Goal: Task Accomplishment & Management: Complete application form

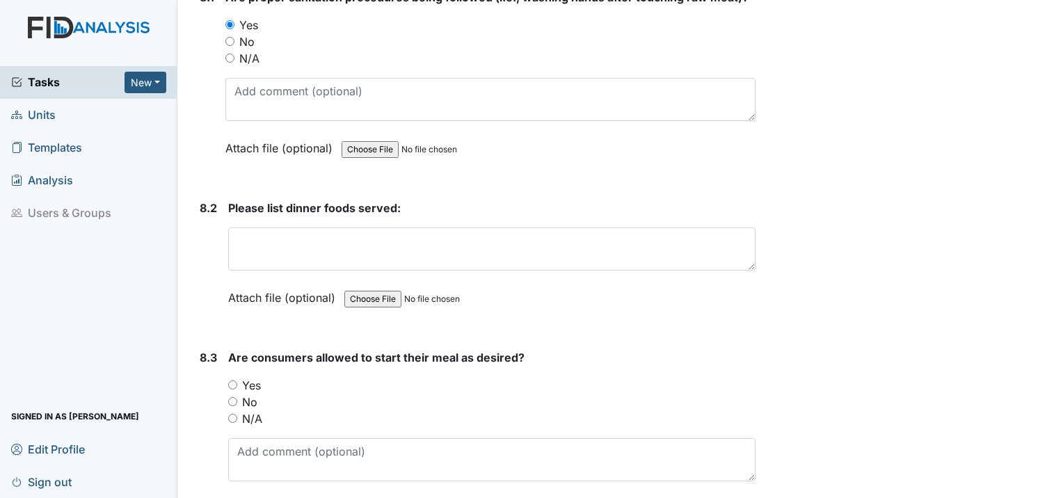
scroll to position [10783, 0]
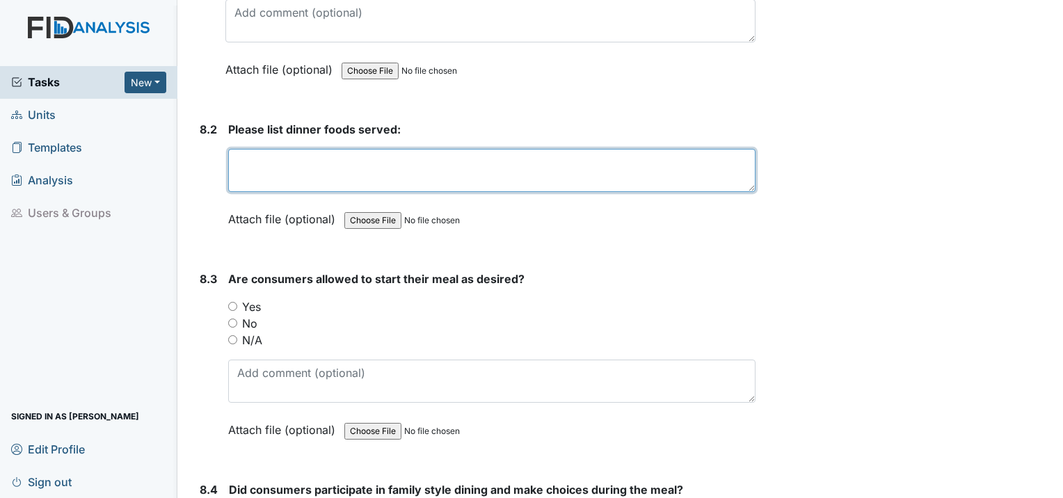
click at [253, 149] on textarea at bounding box center [491, 170] width 527 height 43
click at [338, 149] on textarea "BBQ wings Fries Tea" at bounding box center [491, 170] width 527 height 43
click at [309, 149] on textarea "BBQ wings KFC Fries Tea" at bounding box center [491, 170] width 527 height 43
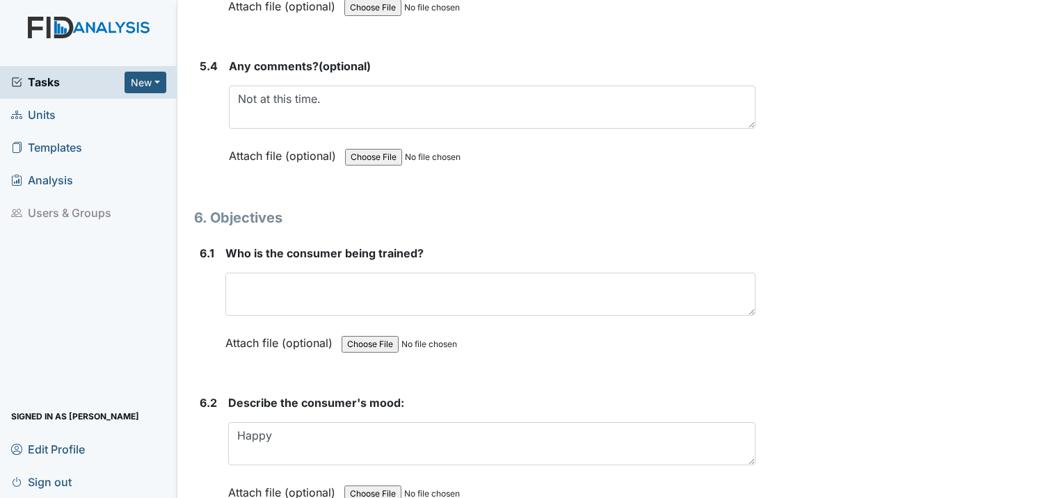
scroll to position [8070, 0]
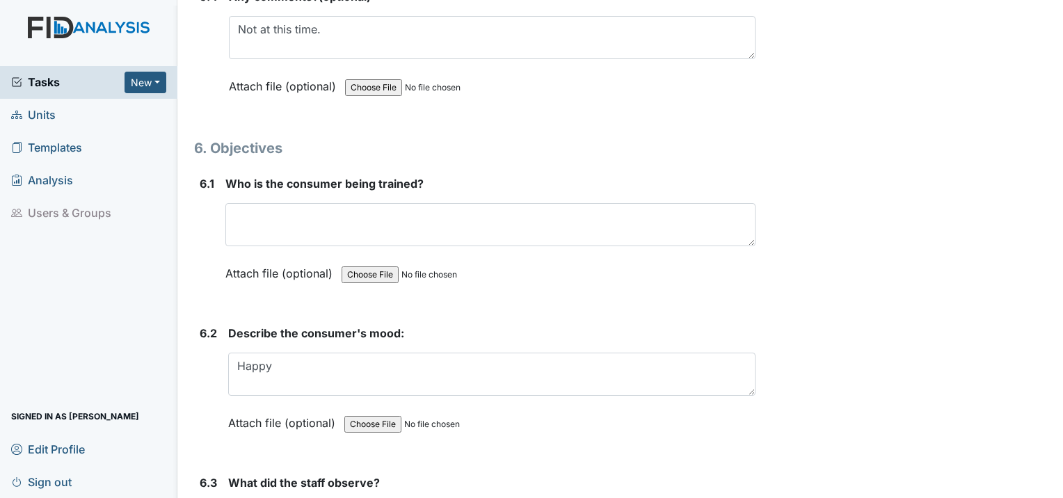
type textarea "BBQ wings KFC Fries Tea"
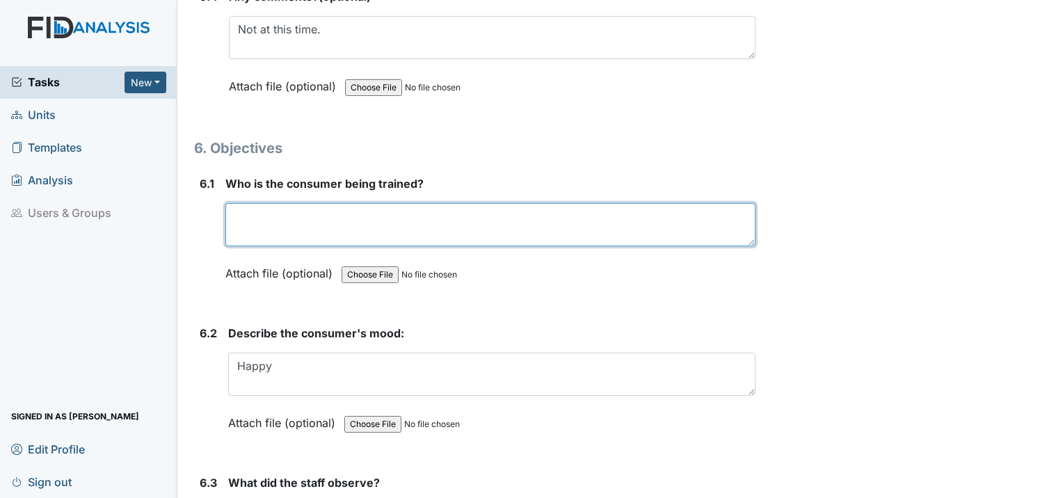
click at [323, 203] on textarea at bounding box center [490, 224] width 530 height 43
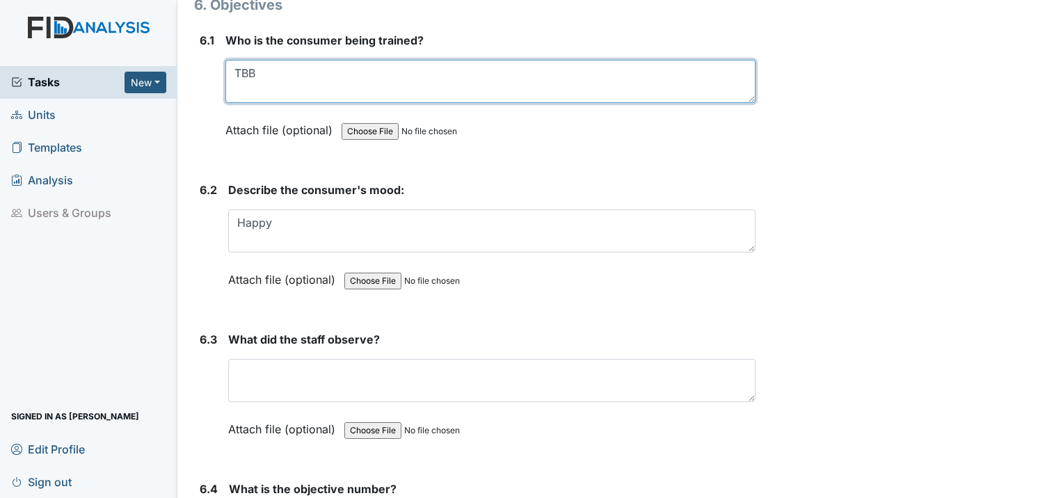
scroll to position [8278, 0]
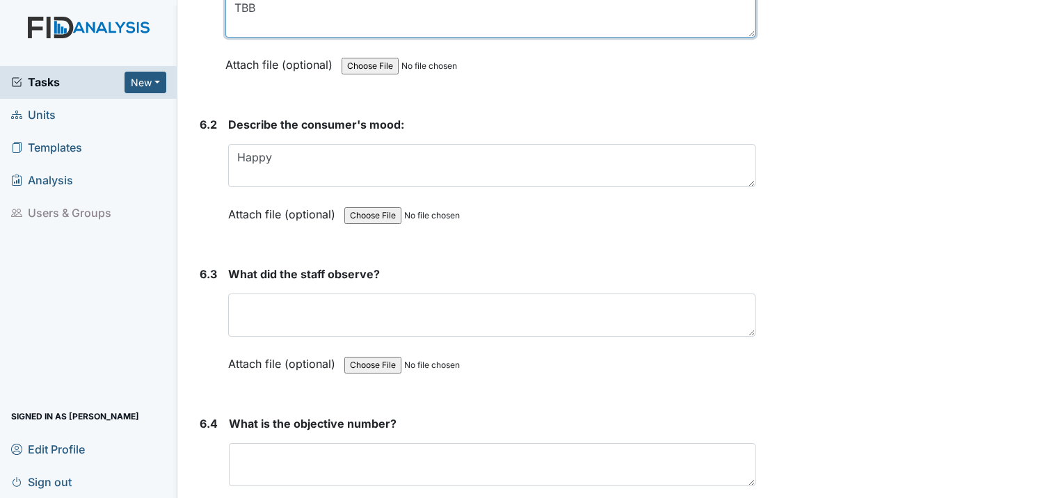
type textarea "TBB"
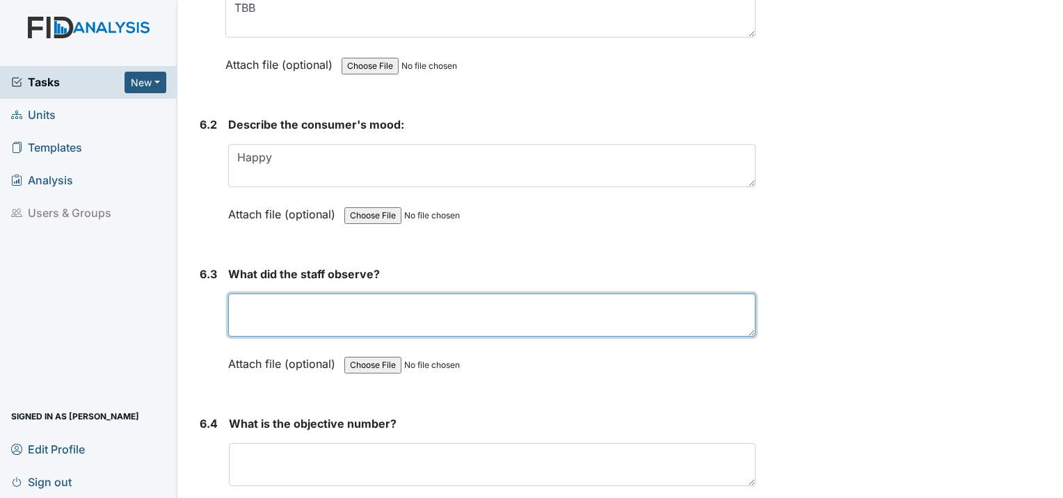
click at [315, 294] on textarea at bounding box center [491, 315] width 527 height 43
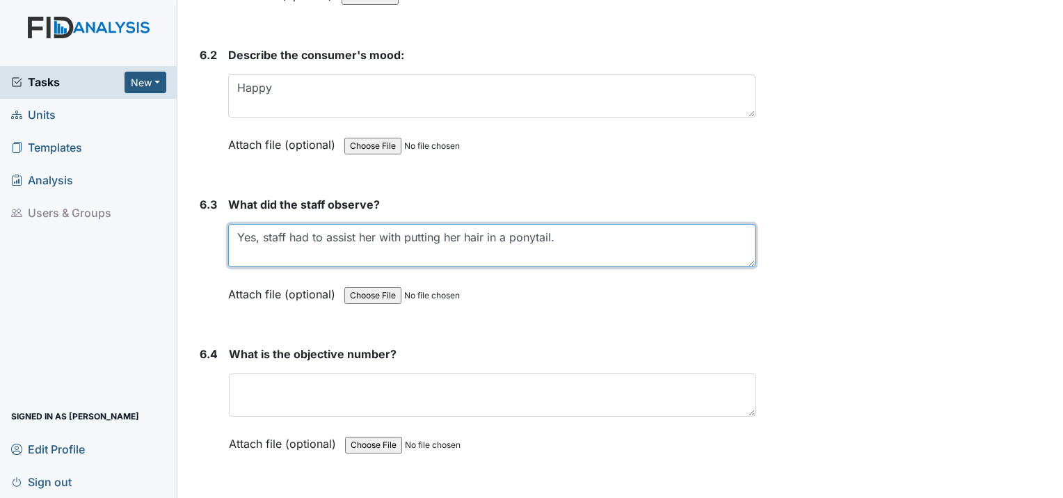
type textarea "Yes, staff had to assist her with putting her hair in a ponytail."
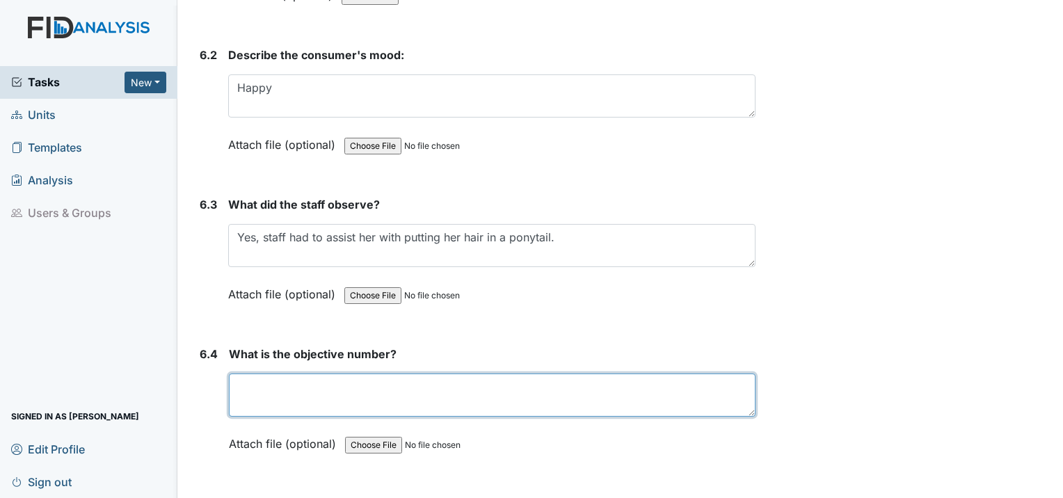
click at [351, 374] on textarea at bounding box center [492, 395] width 527 height 43
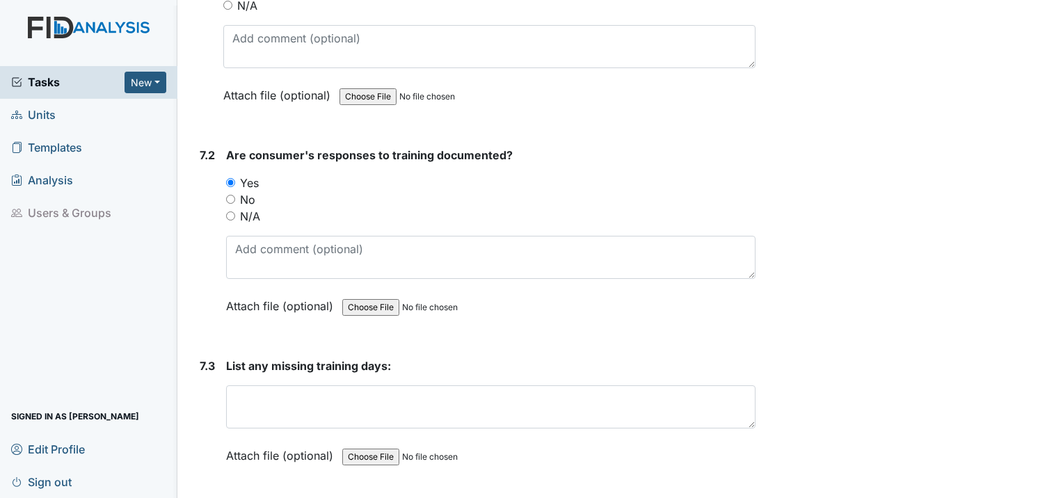
scroll to position [10157, 0]
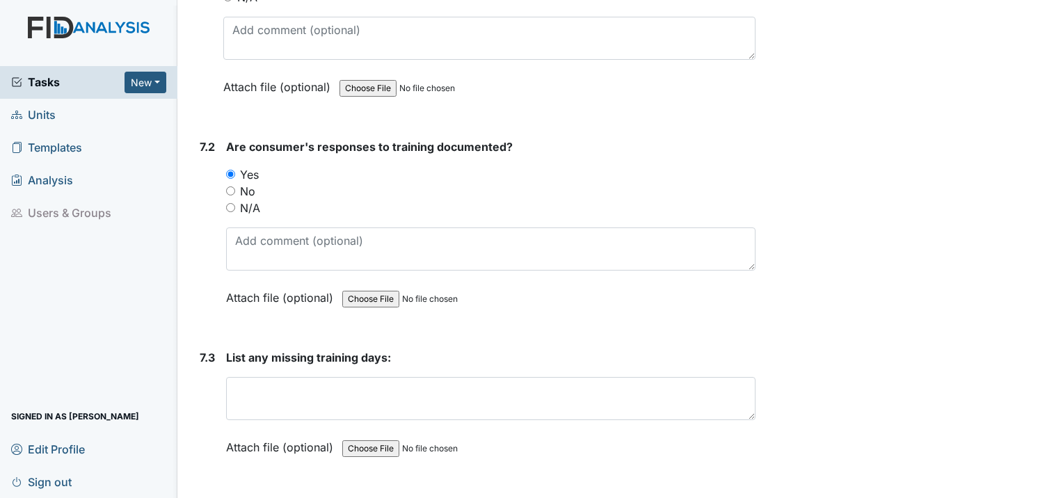
type textarea "DIL009"
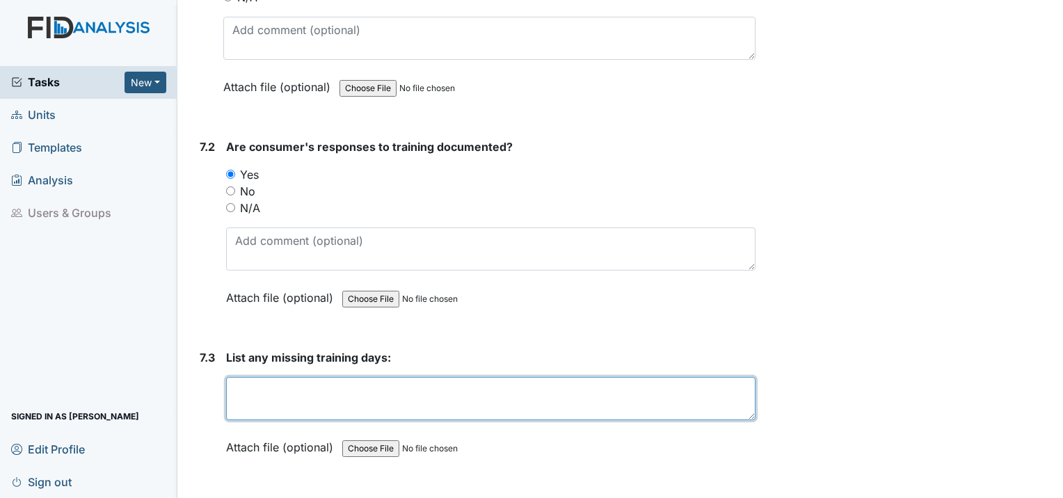
click at [303, 377] on textarea at bounding box center [490, 398] width 529 height 43
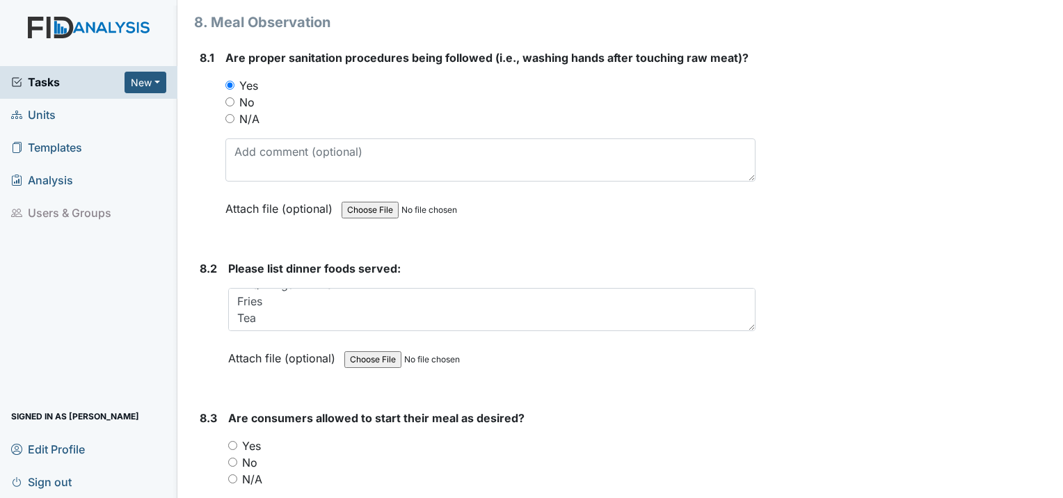
scroll to position [0, 0]
type textarea "N/A"
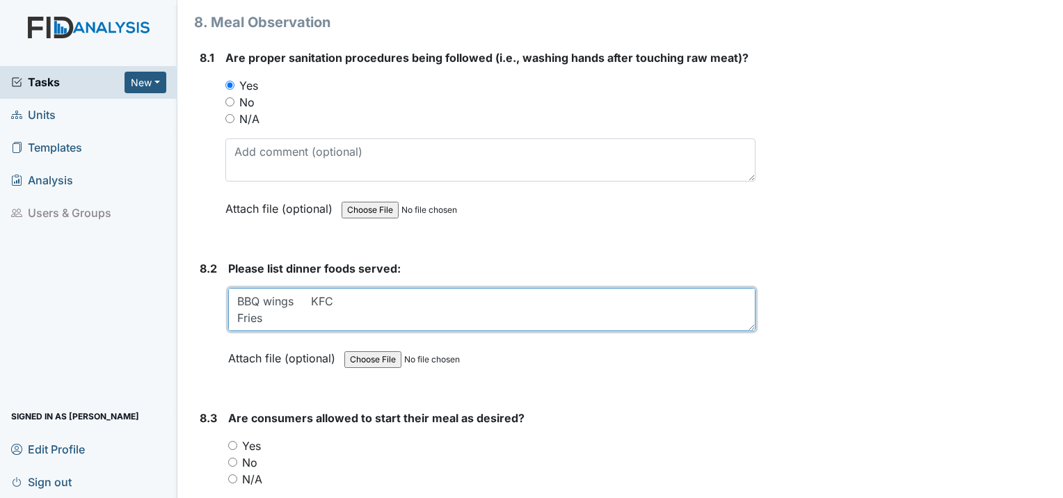
click at [250, 288] on textarea "BBQ wings KFC Fries Tea" at bounding box center [491, 309] width 527 height 43
click at [295, 288] on textarea "BBQ wings KFC Fries Tea" at bounding box center [491, 309] width 527 height 43
type textarea "BBQ wings KFC Fries Tea"
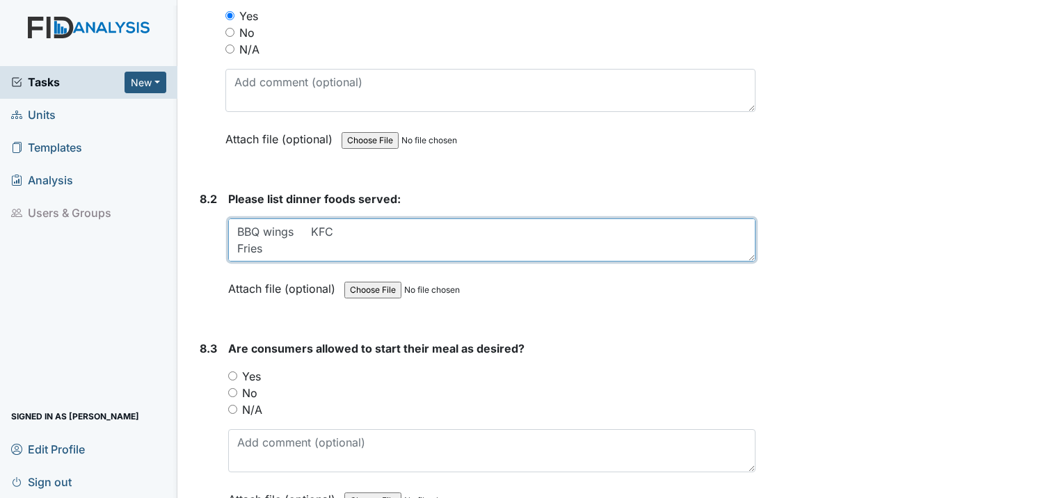
scroll to position [10783, 0]
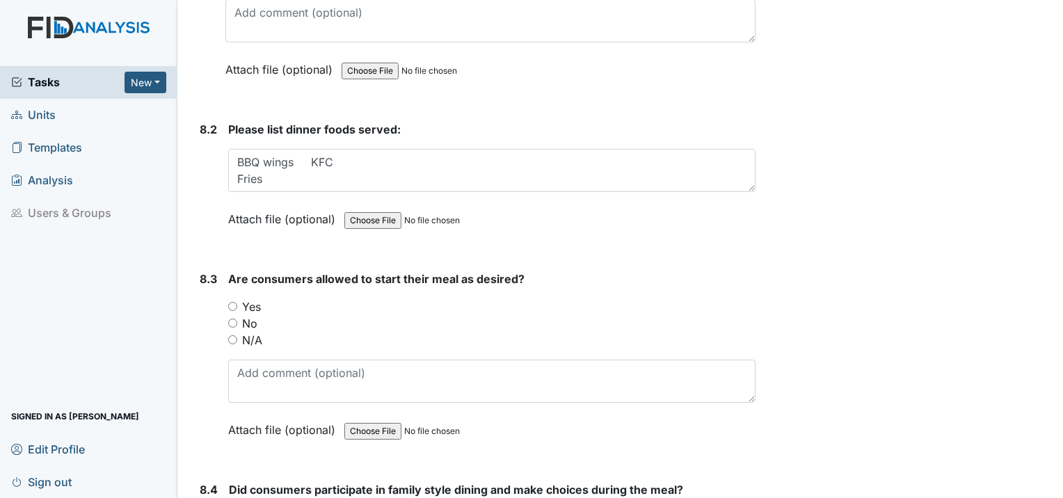
click at [227, 271] on div "8.3 Are consumers allowed to start their meal as desired? You must select one o…" at bounding box center [474, 365] width 561 height 189
click at [237, 302] on input "Yes" at bounding box center [232, 306] width 9 height 9
radio input "true"
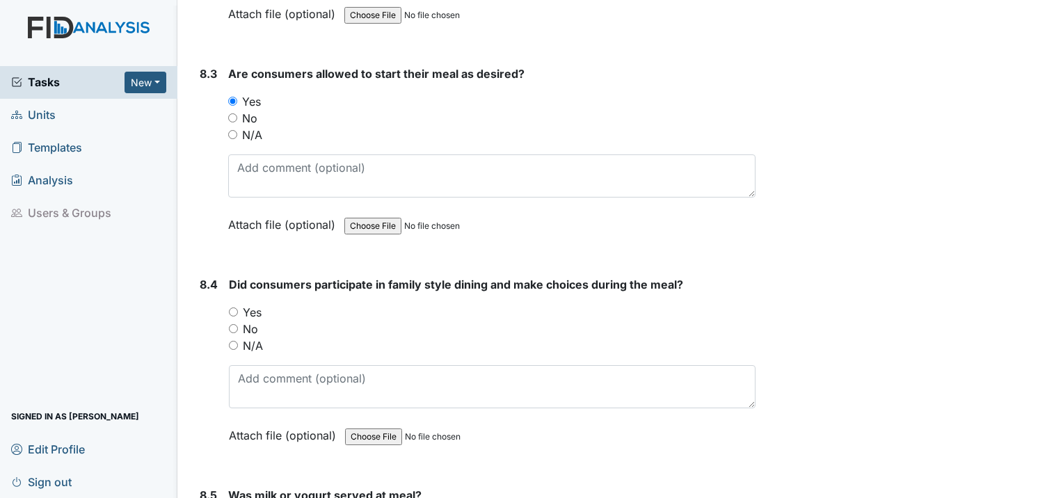
scroll to position [10991, 0]
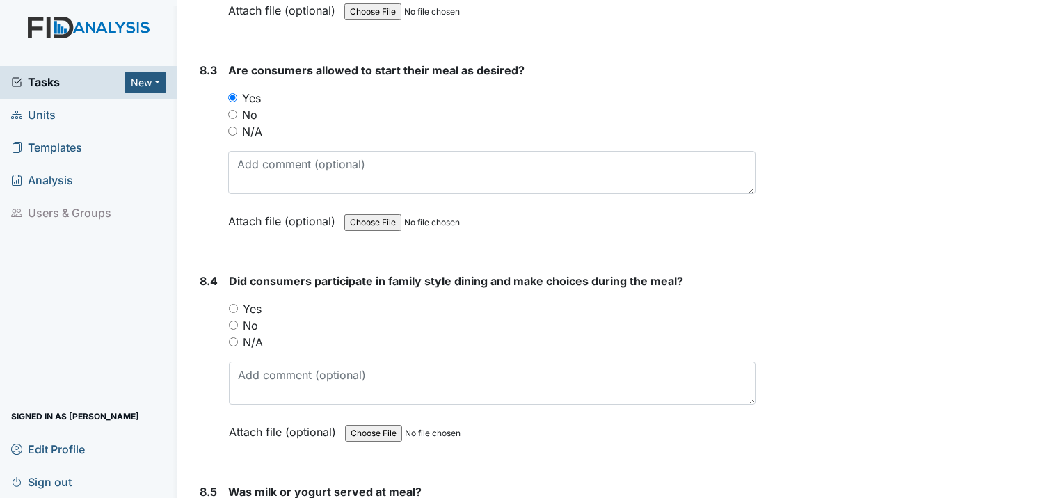
click at [232, 301] on div "Yes" at bounding box center [492, 309] width 527 height 17
click at [234, 304] on input "Yes" at bounding box center [233, 308] width 9 height 9
radio input "true"
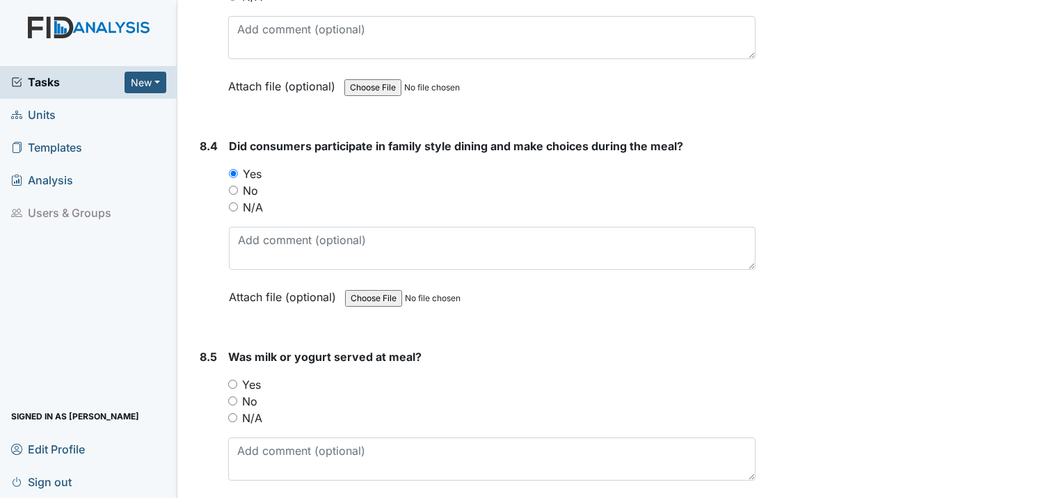
scroll to position [11200, 0]
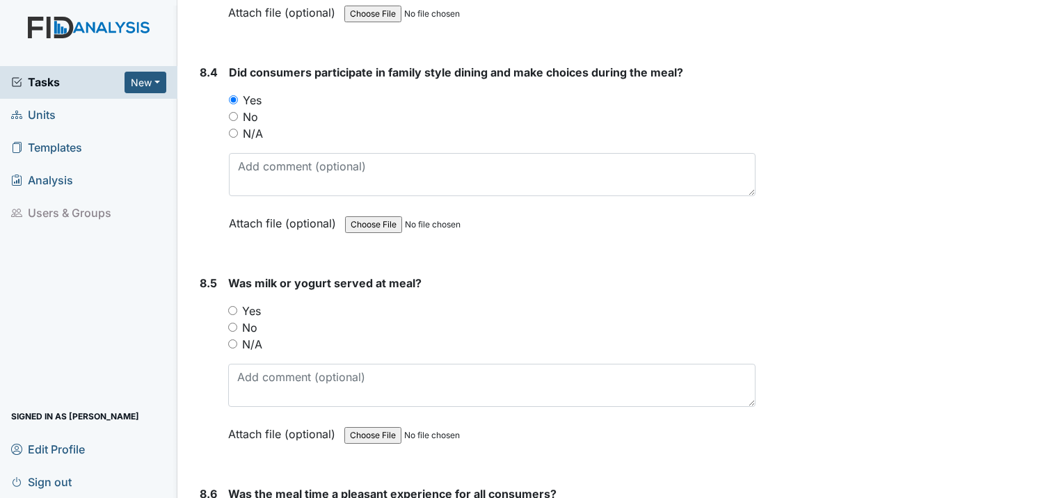
click at [230, 339] on input "N/A" at bounding box center [232, 343] width 9 height 9
radio input "true"
click at [232, 323] on input "No" at bounding box center [232, 327] width 9 height 9
radio input "true"
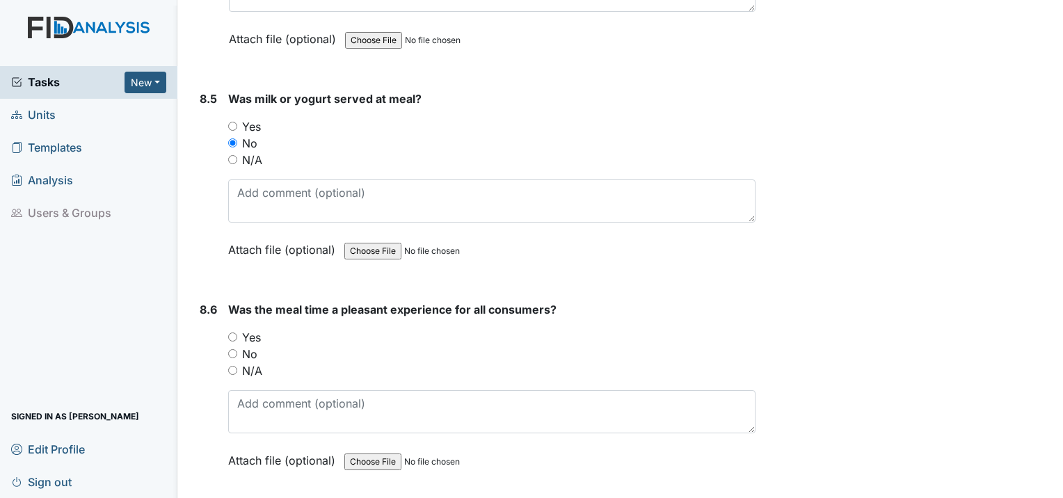
scroll to position [11409, 0]
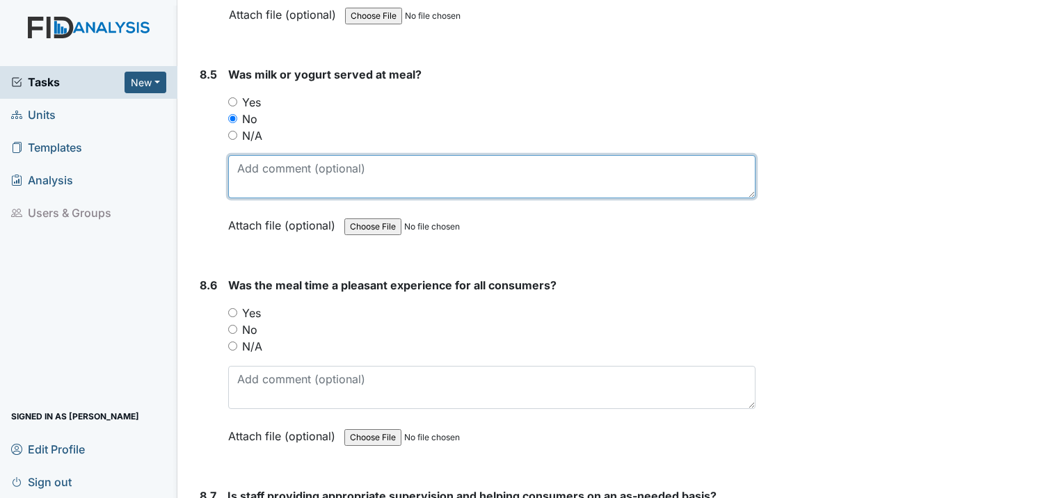
click at [259, 155] on textarea at bounding box center [491, 176] width 527 height 43
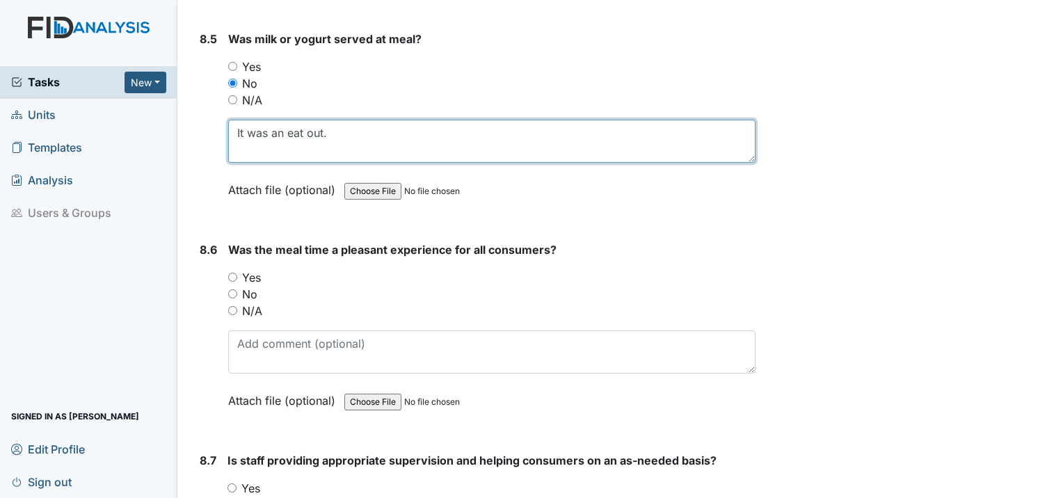
scroll to position [11478, 0]
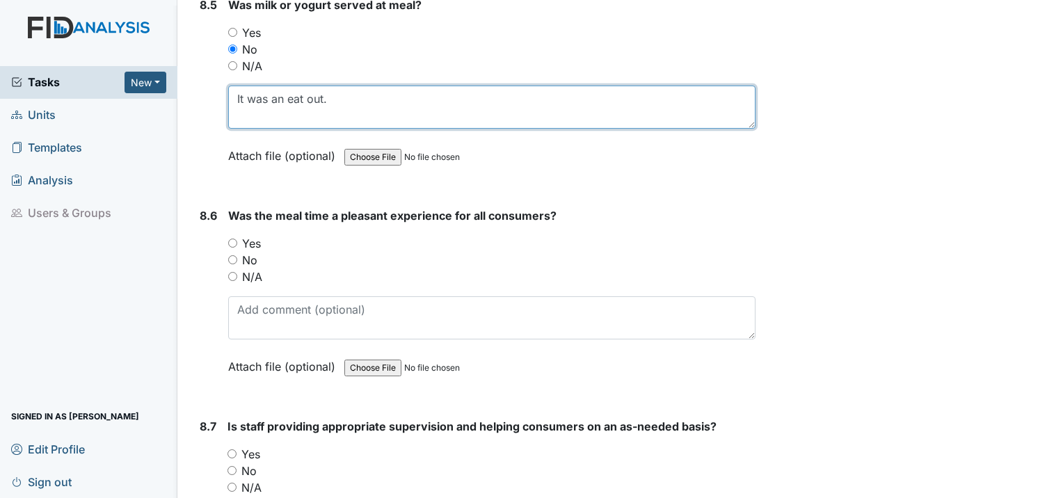
type textarea "It was an eat out."
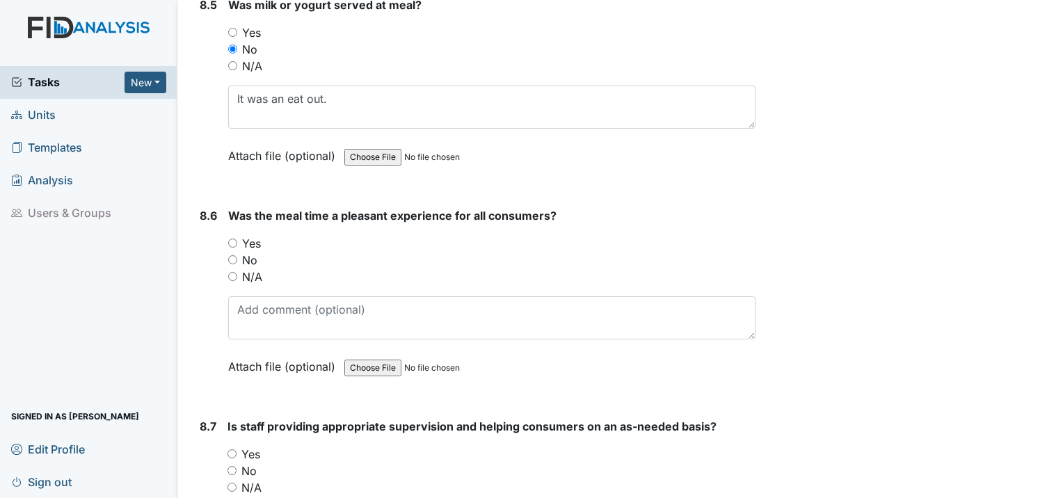
drag, startPoint x: 233, startPoint y: 169, endPoint x: 256, endPoint y: 169, distance: 23.0
click at [237, 239] on input "Yes" at bounding box center [232, 243] width 9 height 9
radio input "true"
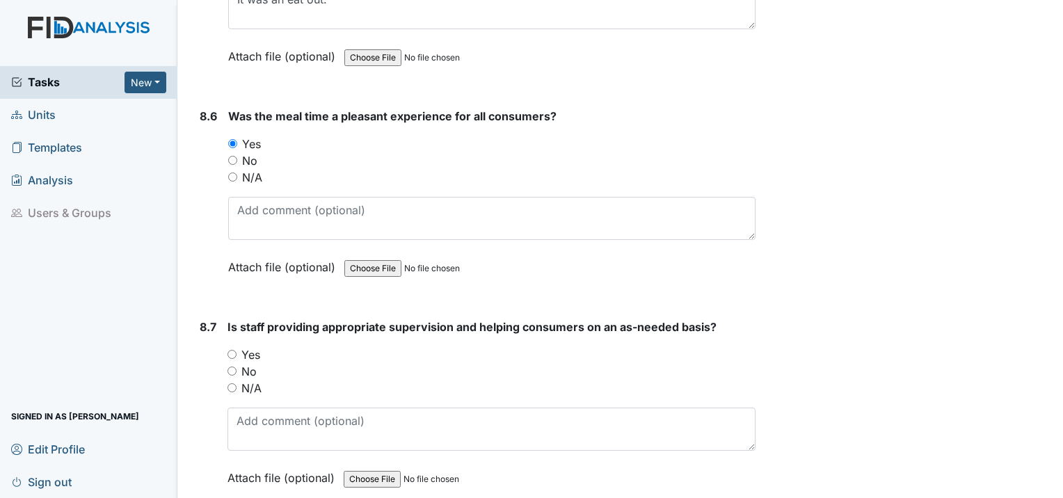
scroll to position [11618, 0]
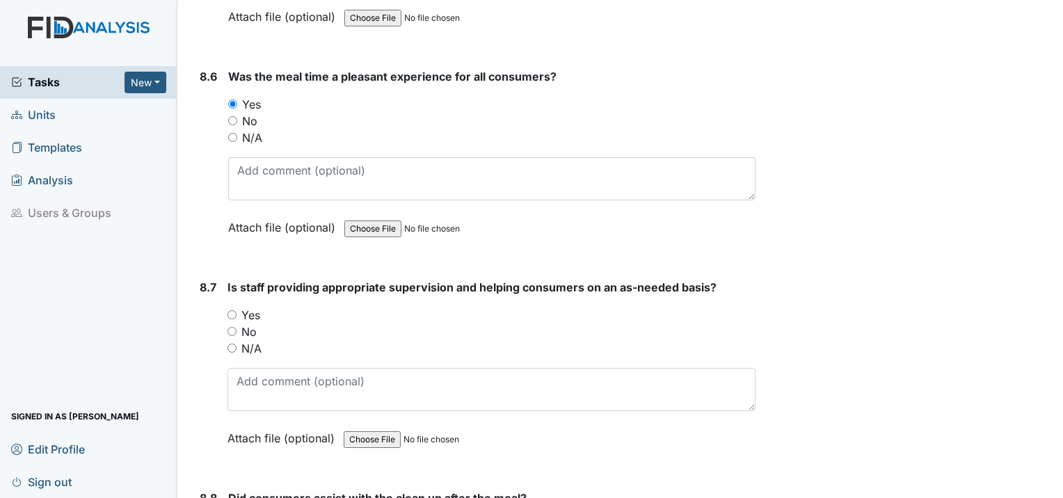
click at [234, 310] on input "Yes" at bounding box center [231, 314] width 9 height 9
radio input "true"
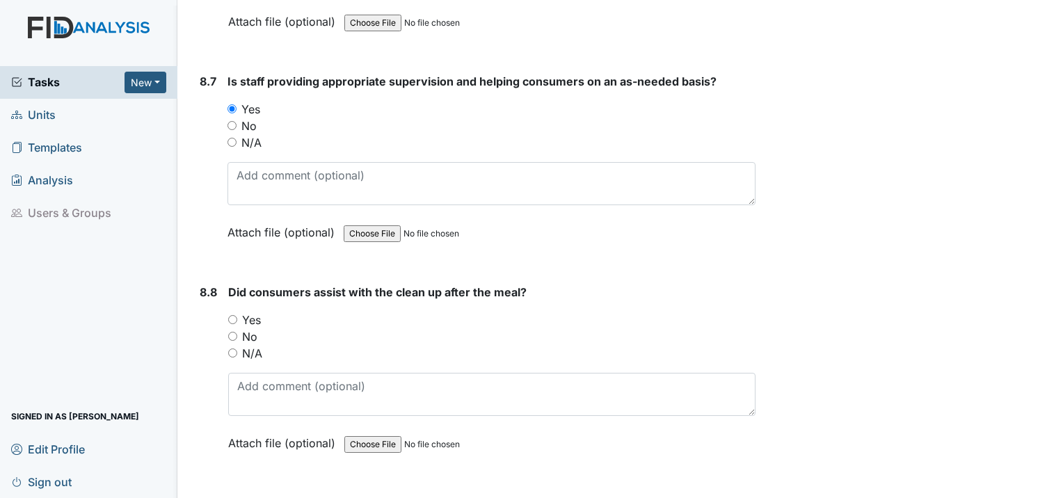
scroll to position [11826, 0]
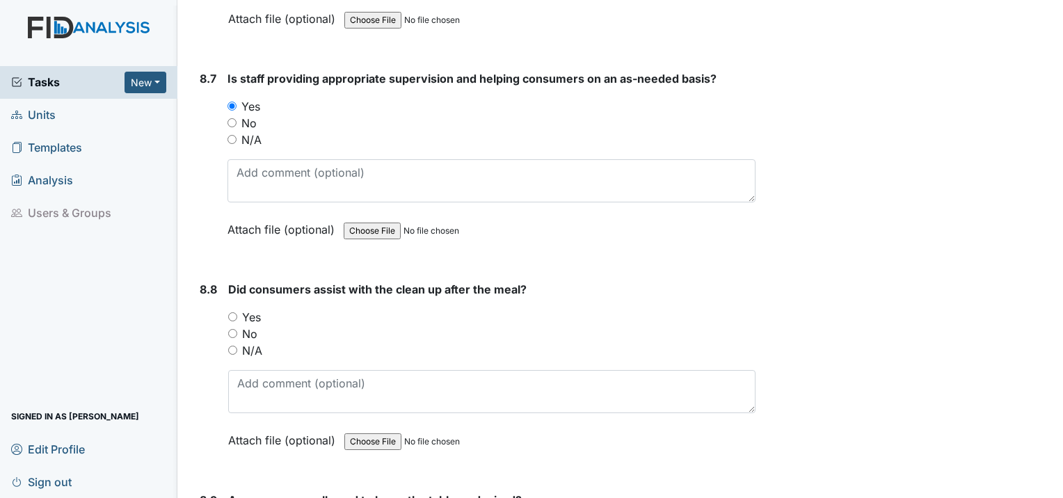
click at [232, 309] on div "Yes" at bounding box center [491, 317] width 527 height 17
click at [237, 309] on div "Yes" at bounding box center [491, 317] width 527 height 17
click at [234, 312] on input "Yes" at bounding box center [232, 316] width 9 height 9
radio input "true"
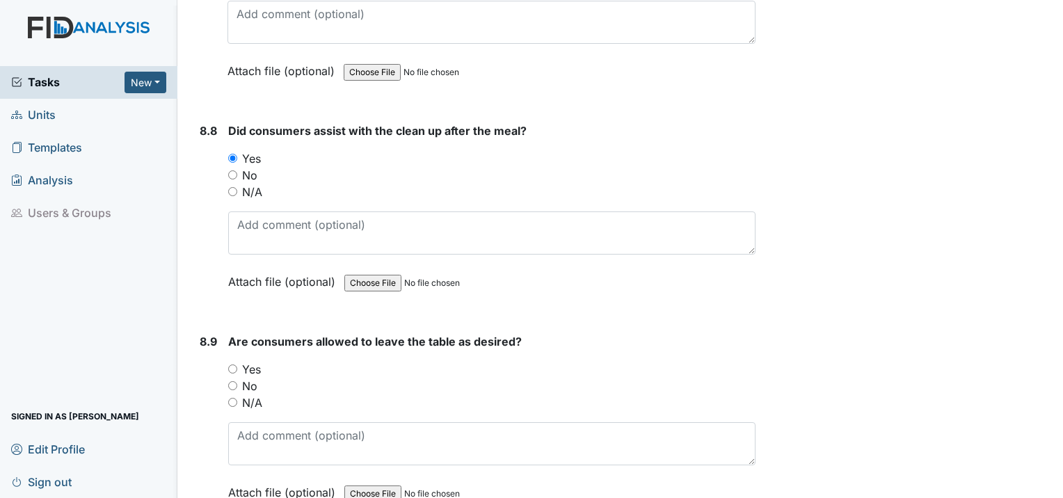
scroll to position [12035, 0]
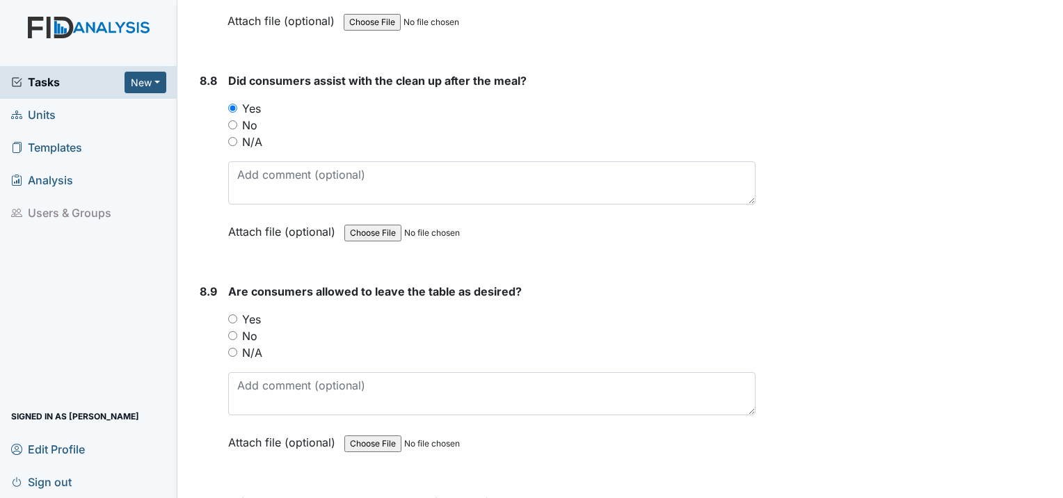
click at [228, 314] on input "Yes" at bounding box center [232, 318] width 9 height 9
radio input "true"
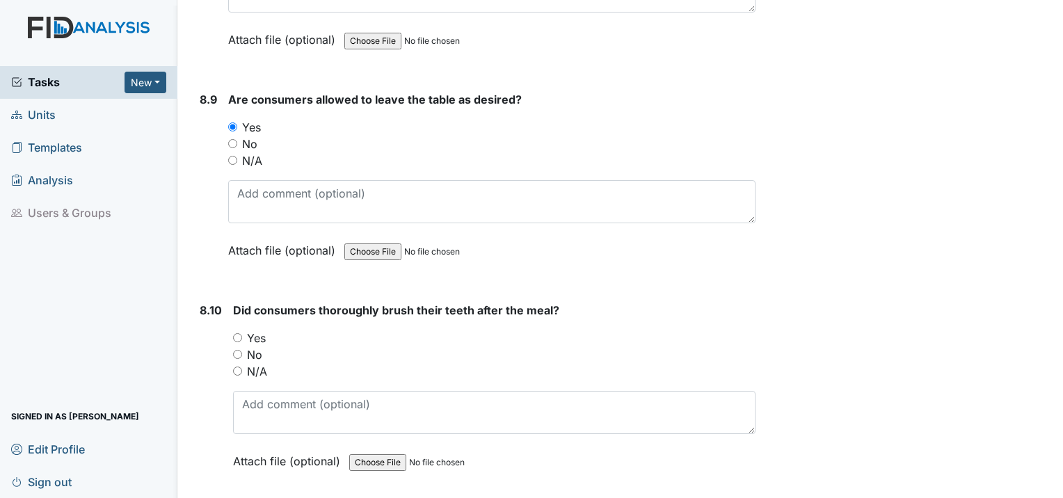
scroll to position [12244, 0]
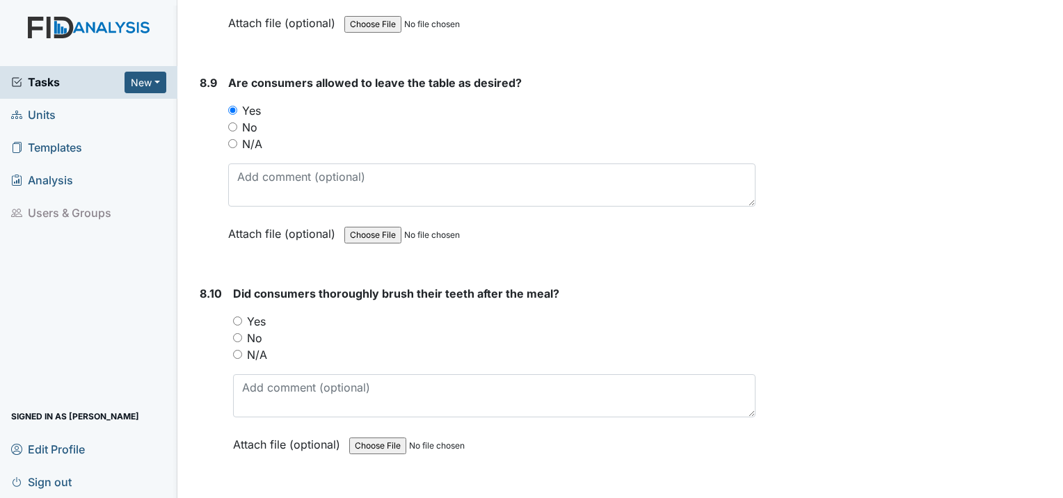
click at [233, 317] on input "Yes" at bounding box center [237, 321] width 9 height 9
radio input "true"
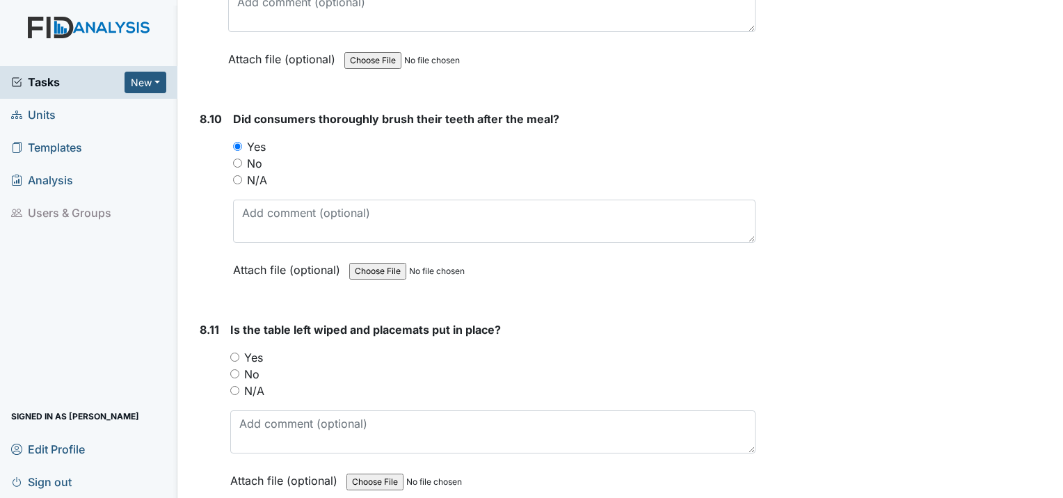
scroll to position [12452, 0]
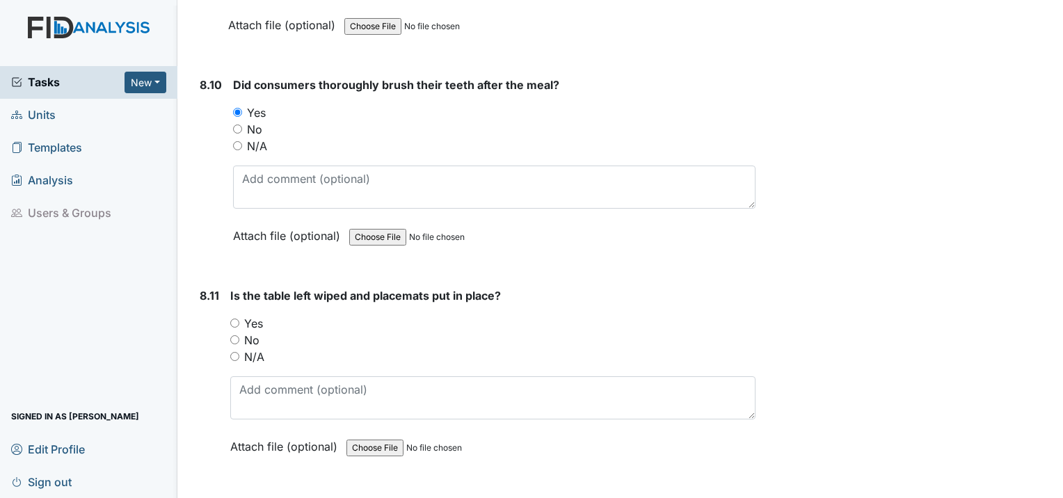
click at [237, 319] on input "Yes" at bounding box center [234, 323] width 9 height 9
radio input "true"
click at [239, 352] on input "N/A" at bounding box center [234, 356] width 9 height 9
radio input "true"
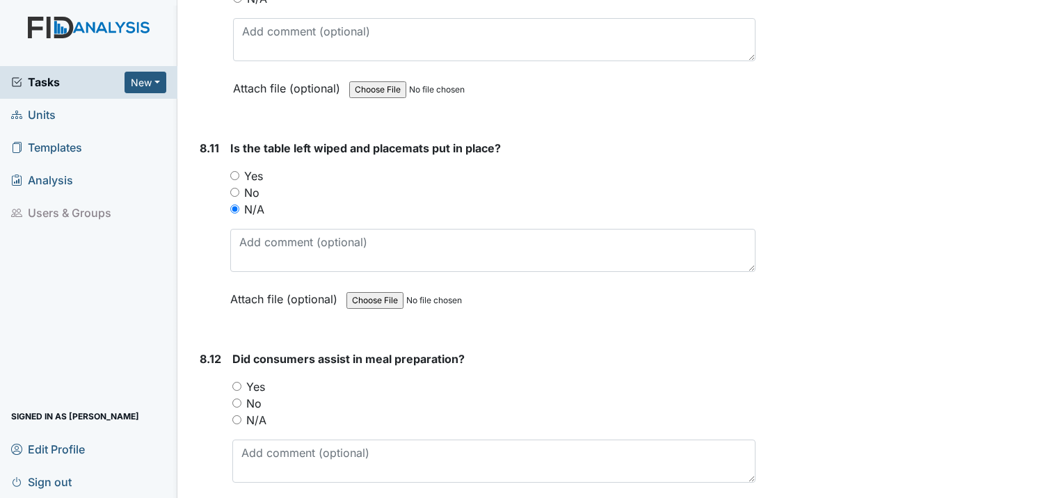
scroll to position [12661, 0]
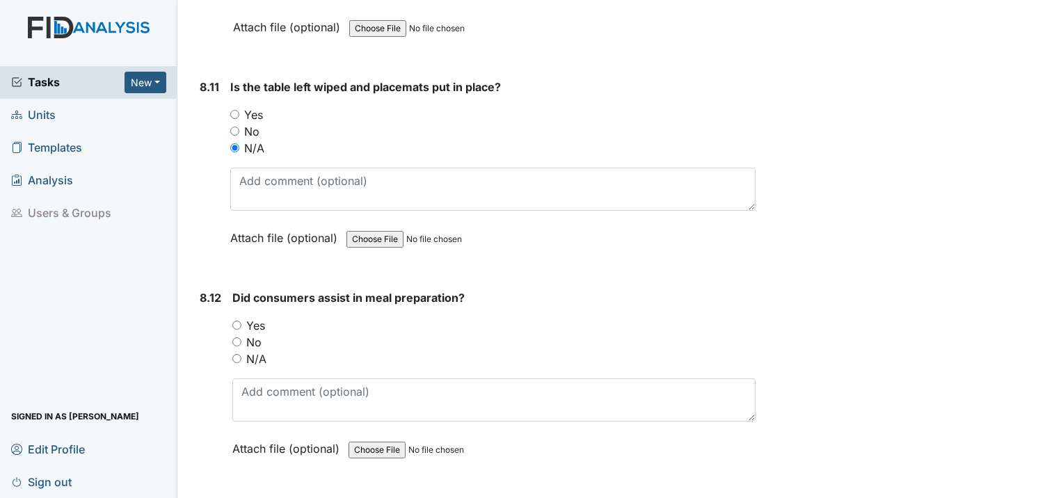
click at [236, 354] on input "N/A" at bounding box center [236, 358] width 9 height 9
radio input "true"
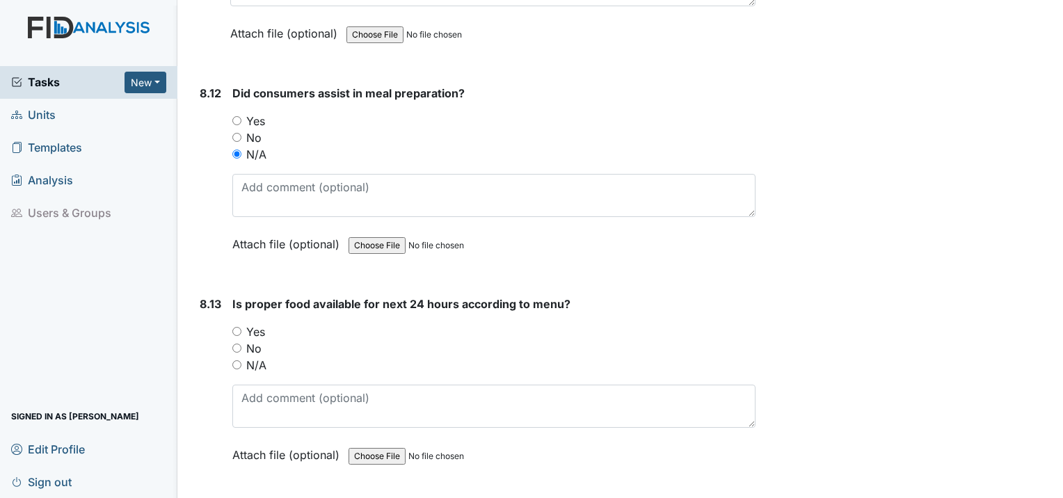
scroll to position [12870, 0]
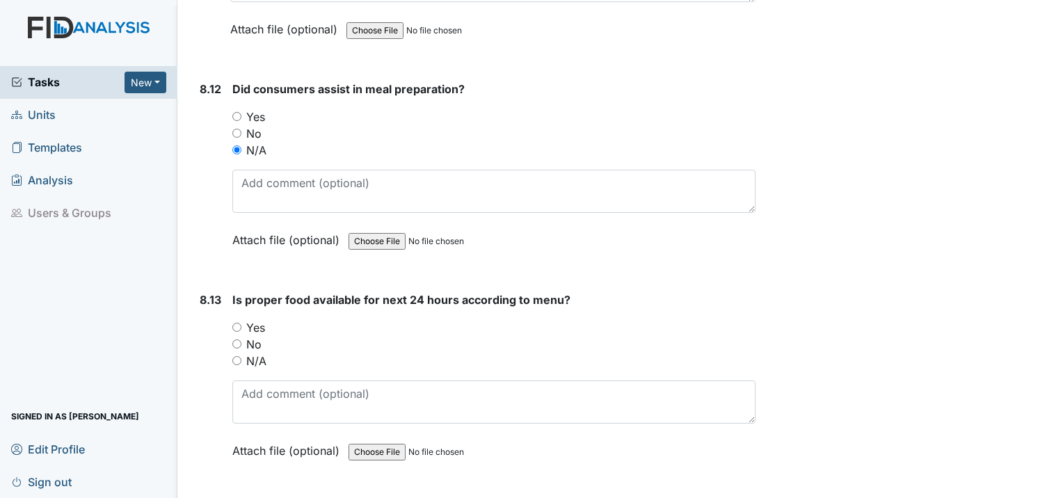
drag, startPoint x: 232, startPoint y: 249, endPoint x: 239, endPoint y: 249, distance: 7.7
click at [237, 323] on input "Yes" at bounding box center [236, 327] width 9 height 9
radio input "true"
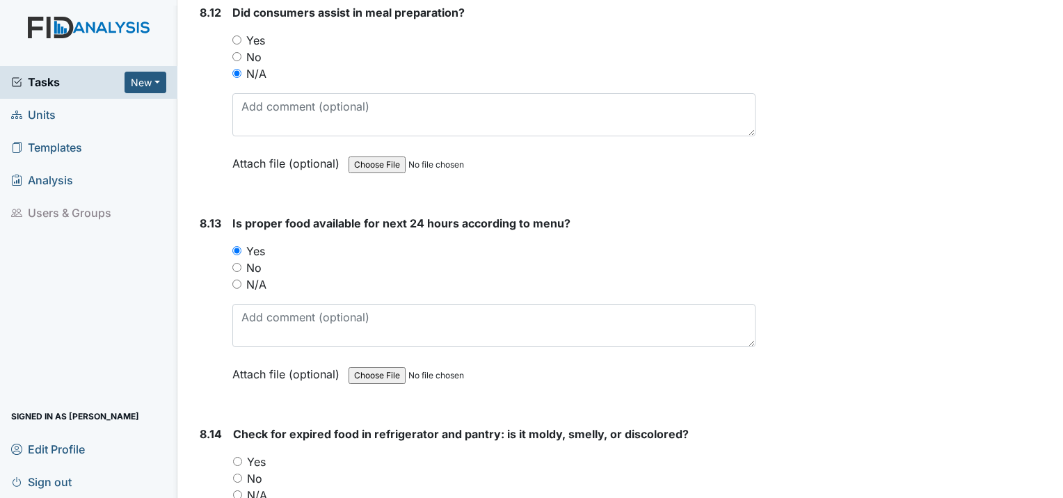
scroll to position [13078, 0]
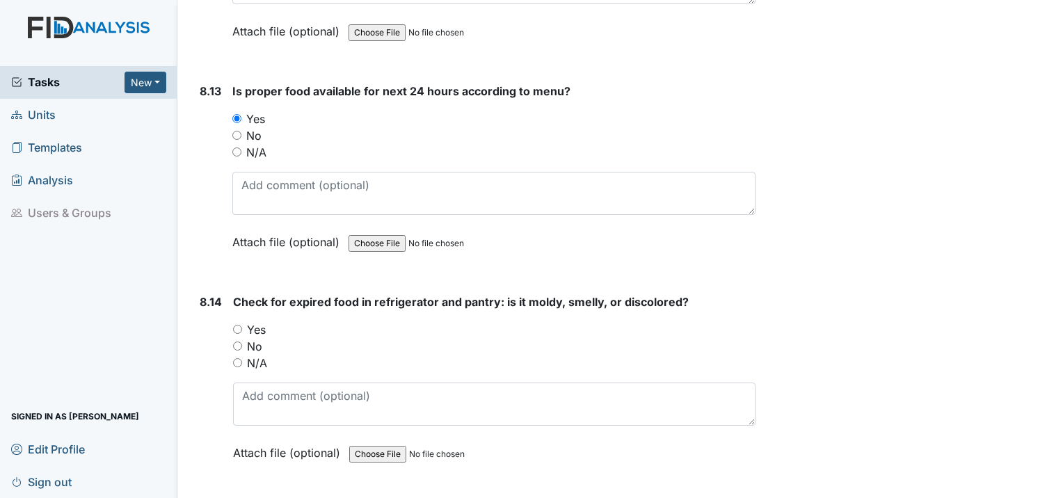
click at [237, 325] on input "Yes" at bounding box center [237, 329] width 9 height 9
radio input "true"
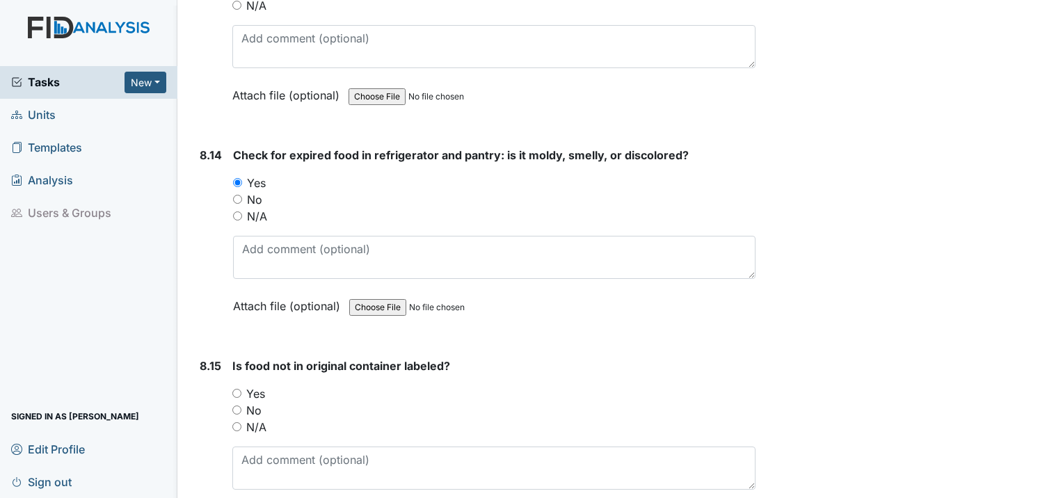
scroll to position [13287, 0]
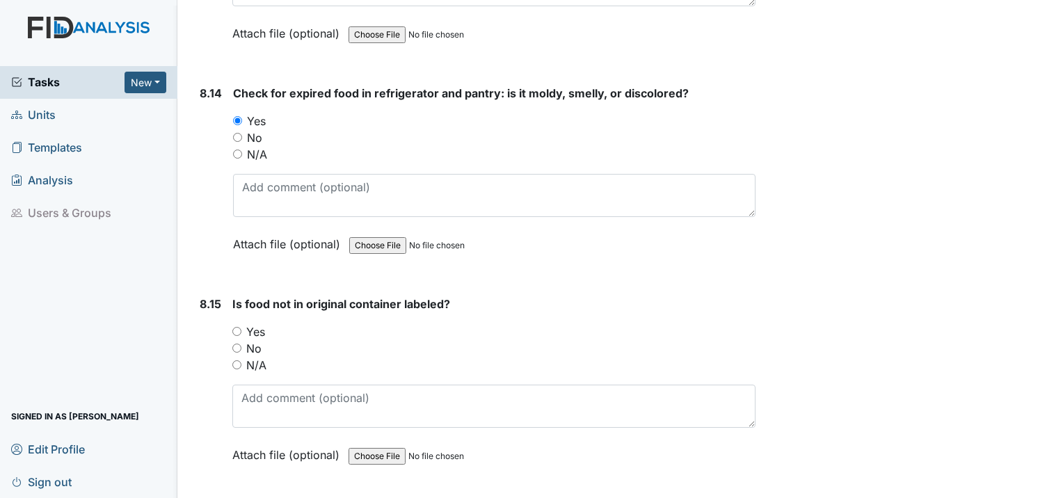
click at [236, 327] on input "Yes" at bounding box center [236, 331] width 9 height 9
radio input "true"
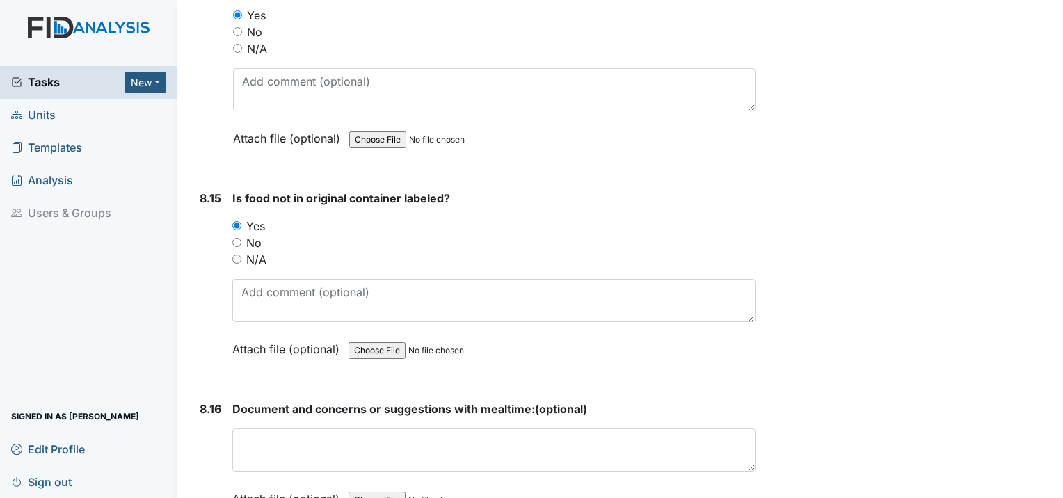
scroll to position [13496, 0]
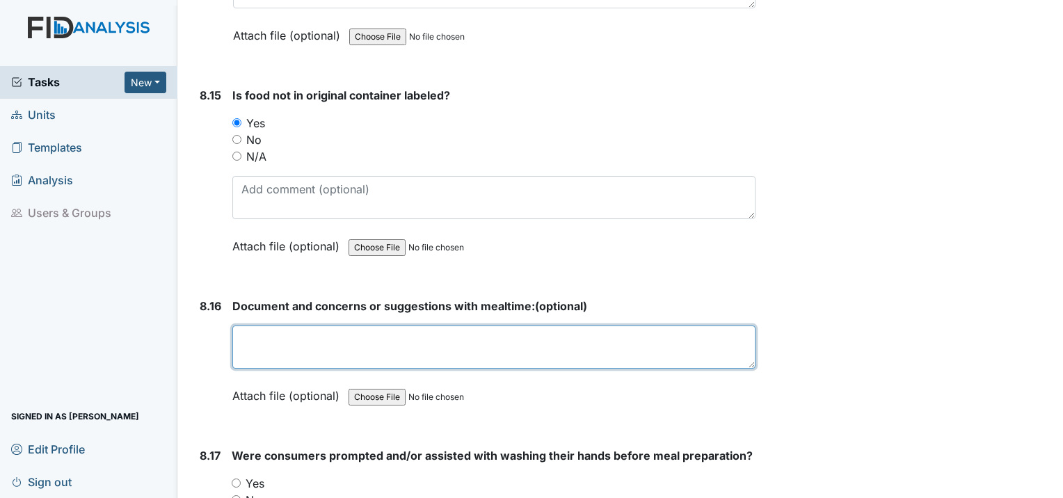
click at [359, 326] on textarea at bounding box center [493, 347] width 523 height 43
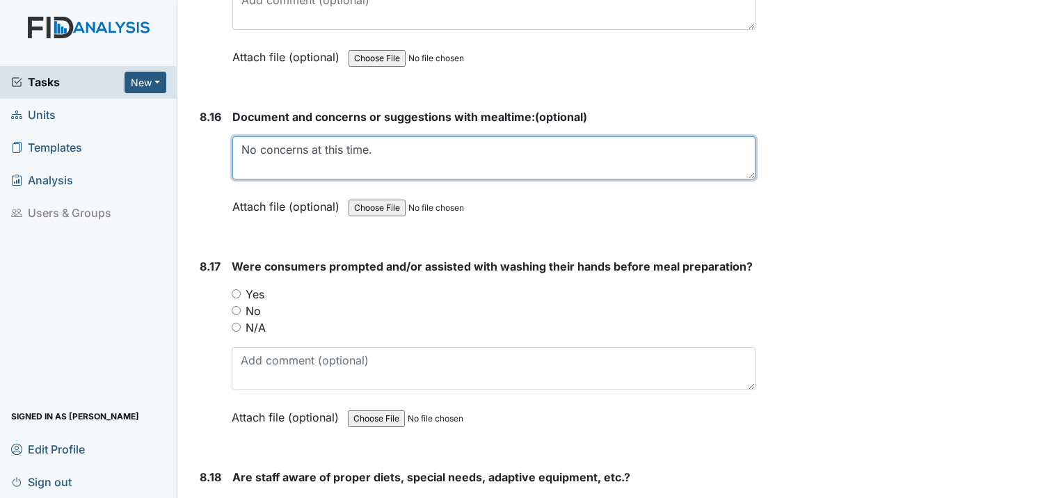
scroll to position [13705, 0]
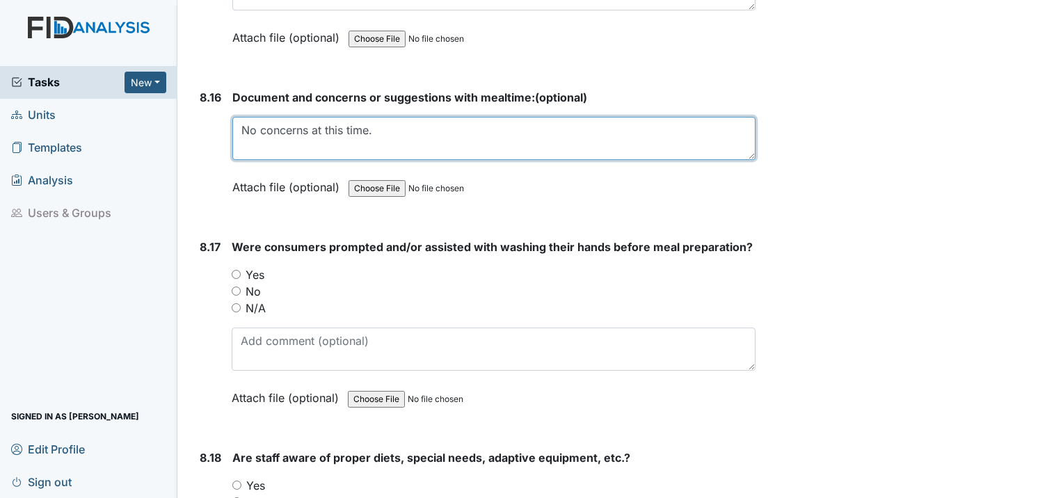
type textarea "No concerns at this time."
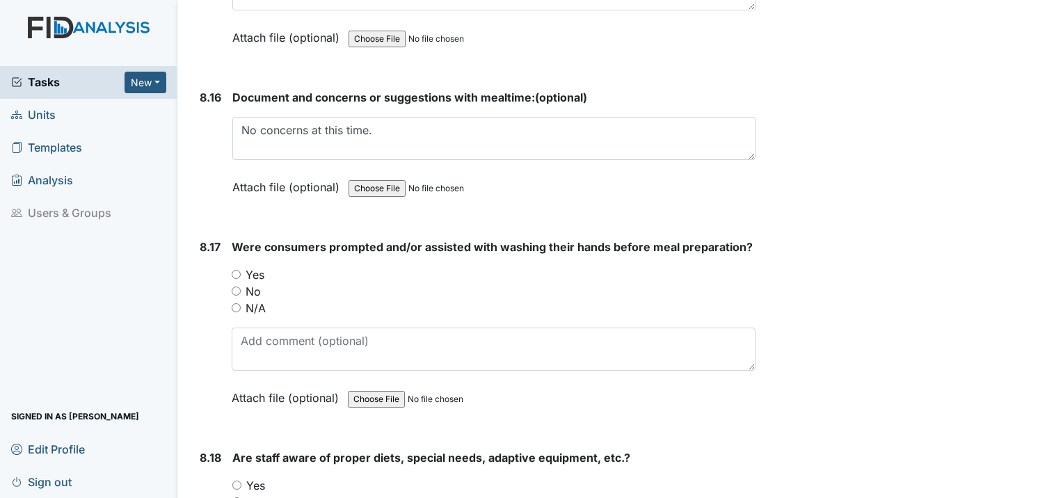
click at [234, 270] on input "Yes" at bounding box center [236, 274] width 9 height 9
radio input "true"
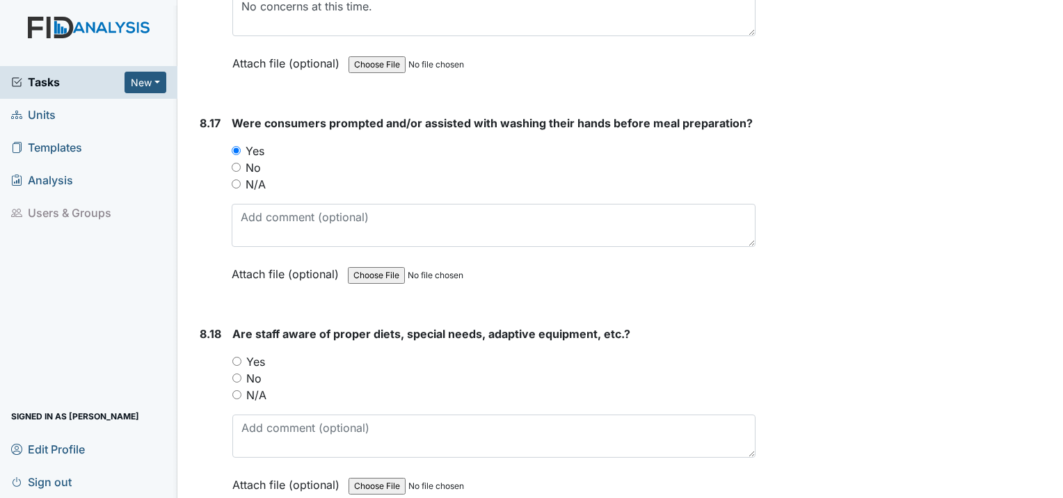
scroll to position [13913, 0]
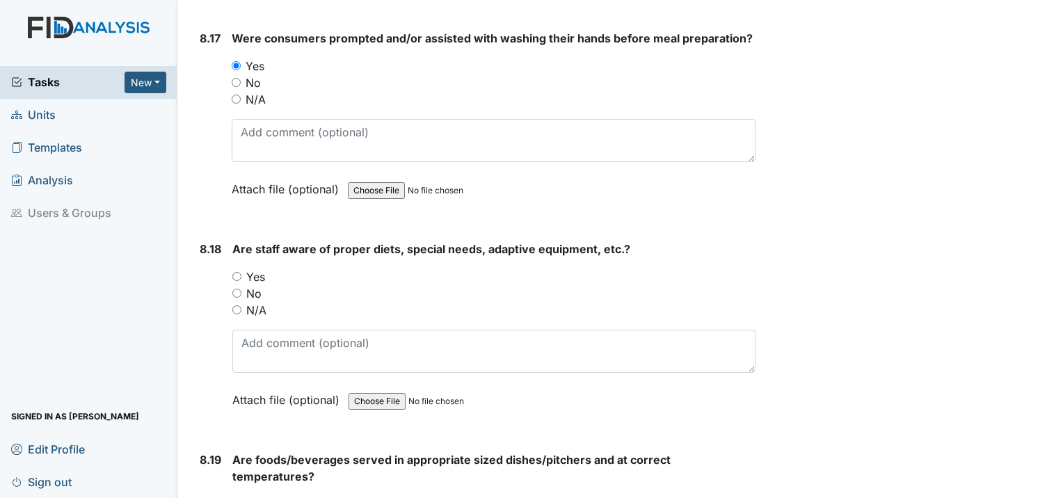
click at [234, 272] on input "Yes" at bounding box center [236, 276] width 9 height 9
radio input "true"
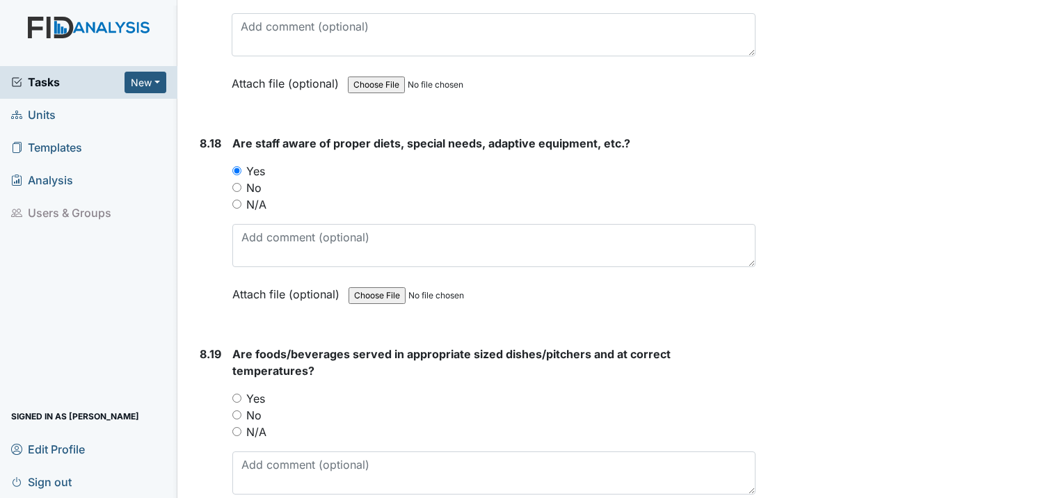
scroll to position [14052, 0]
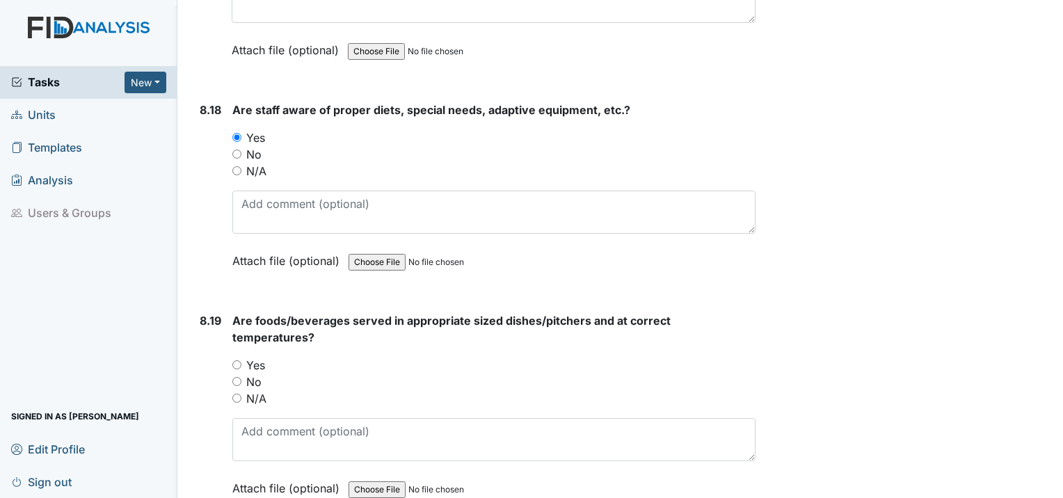
drag, startPoint x: 237, startPoint y: 298, endPoint x: 275, endPoint y: 308, distance: 39.5
click at [239, 394] on input "N/A" at bounding box center [236, 398] width 9 height 9
radio input "true"
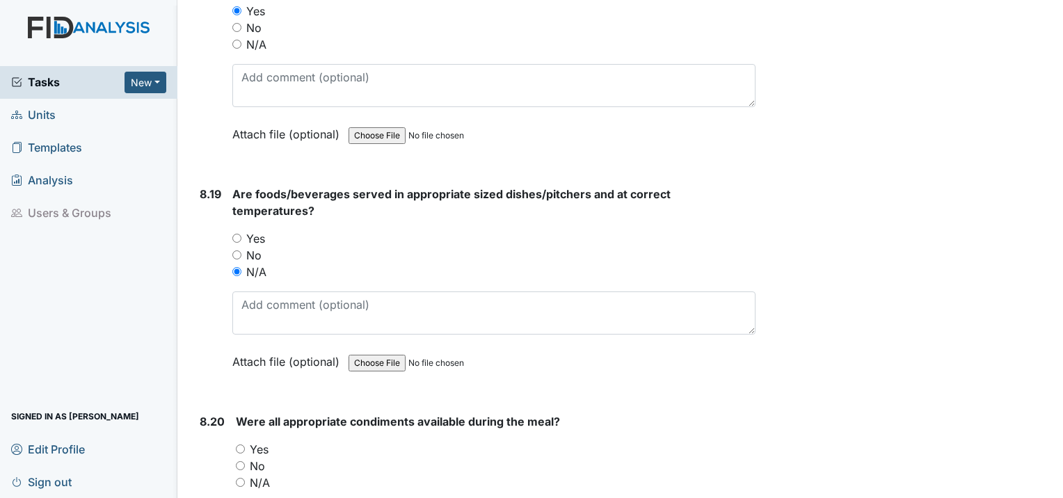
scroll to position [14261, 0]
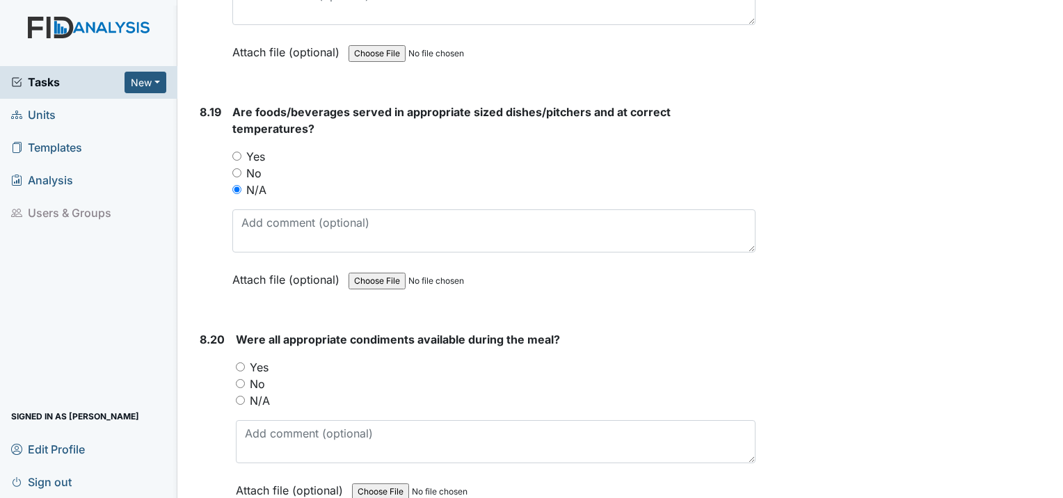
click at [237, 362] on input "Yes" at bounding box center [240, 366] width 9 height 9
radio input "true"
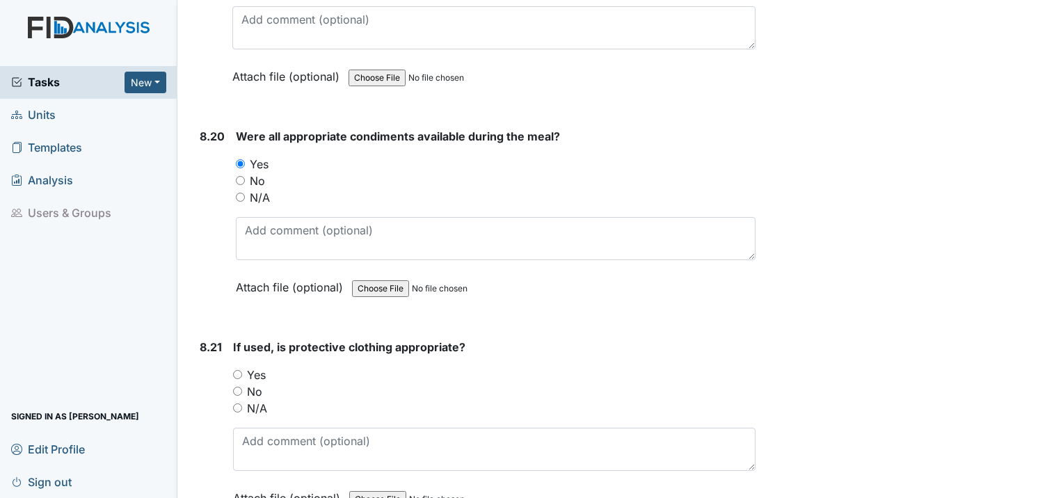
scroll to position [14470, 0]
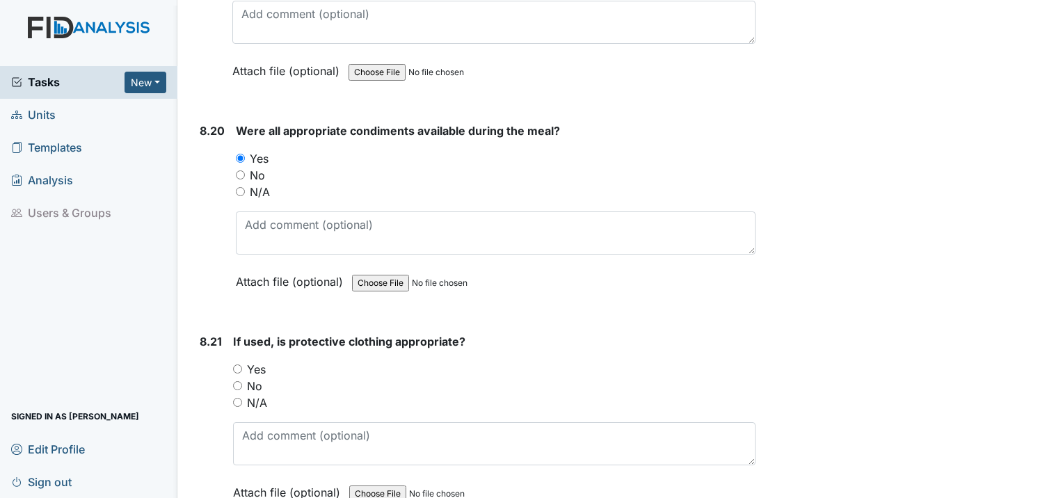
click at [239, 365] on input "Yes" at bounding box center [237, 369] width 9 height 9
radio input "true"
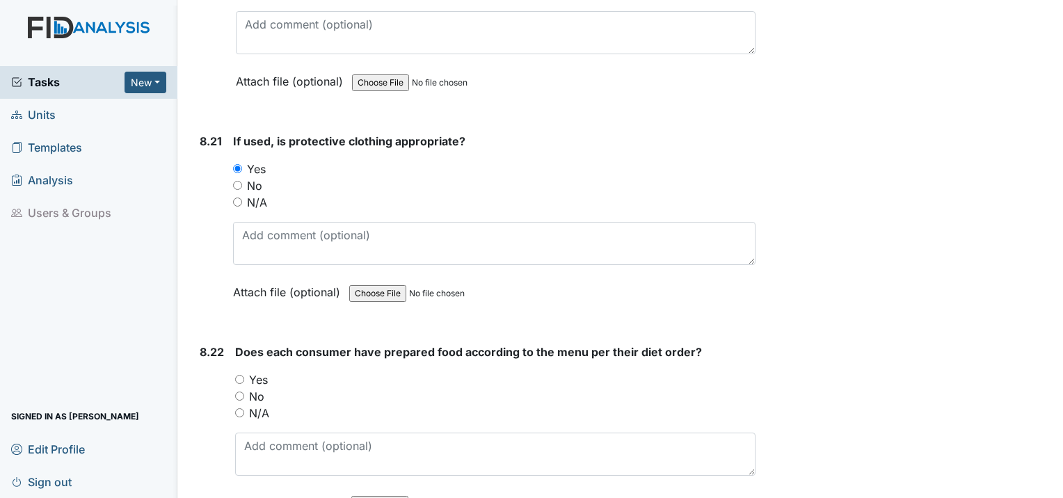
scroll to position [14678, 0]
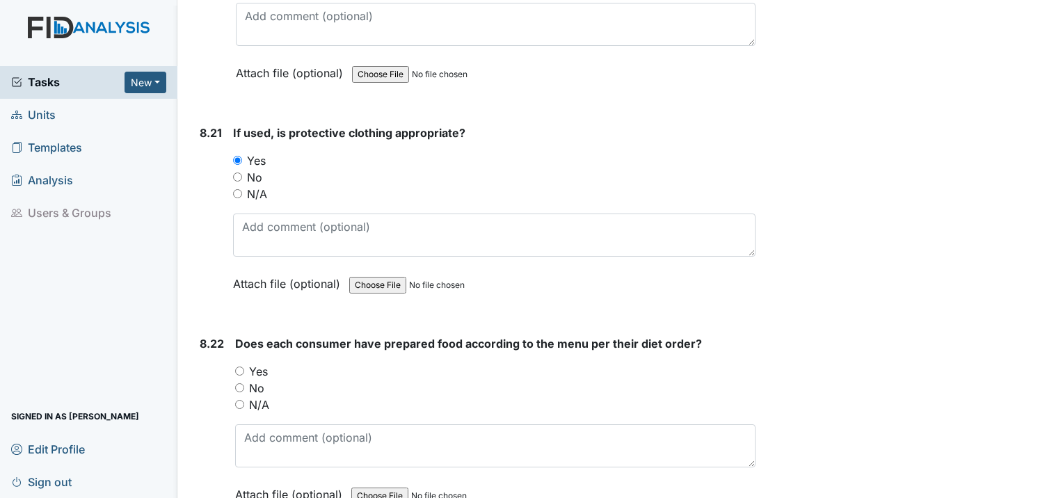
click at [242, 367] on input "Yes" at bounding box center [239, 371] width 9 height 9
radio input "true"
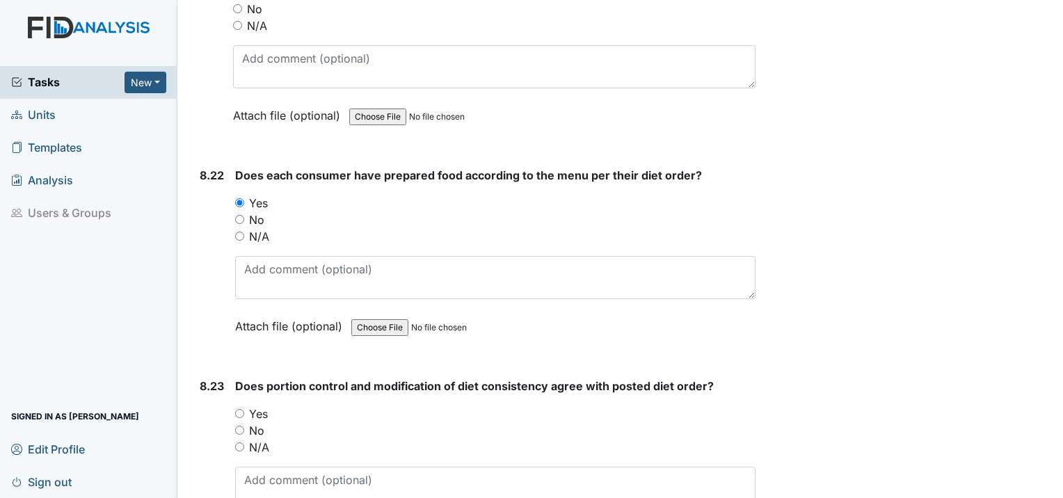
scroll to position [14887, 0]
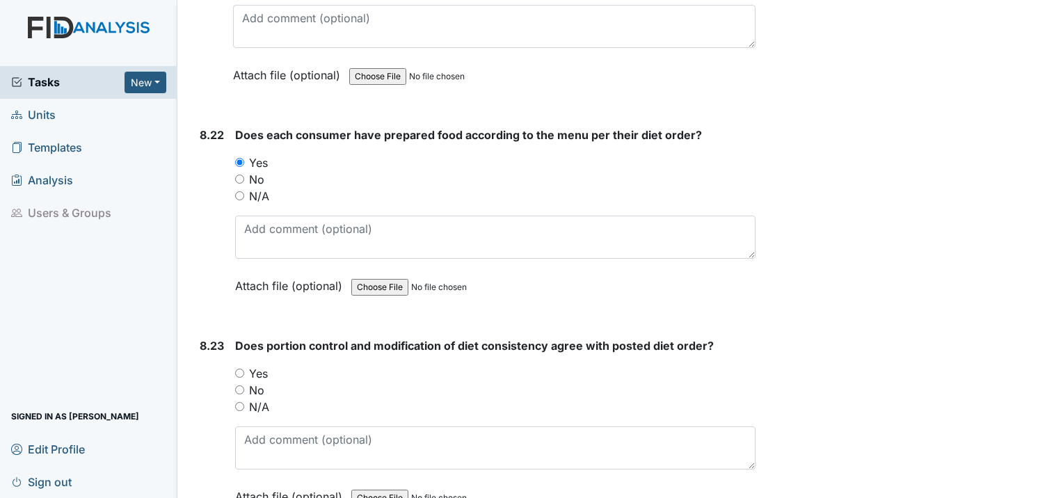
click at [244, 369] on input "Yes" at bounding box center [239, 373] width 9 height 9
radio input "true"
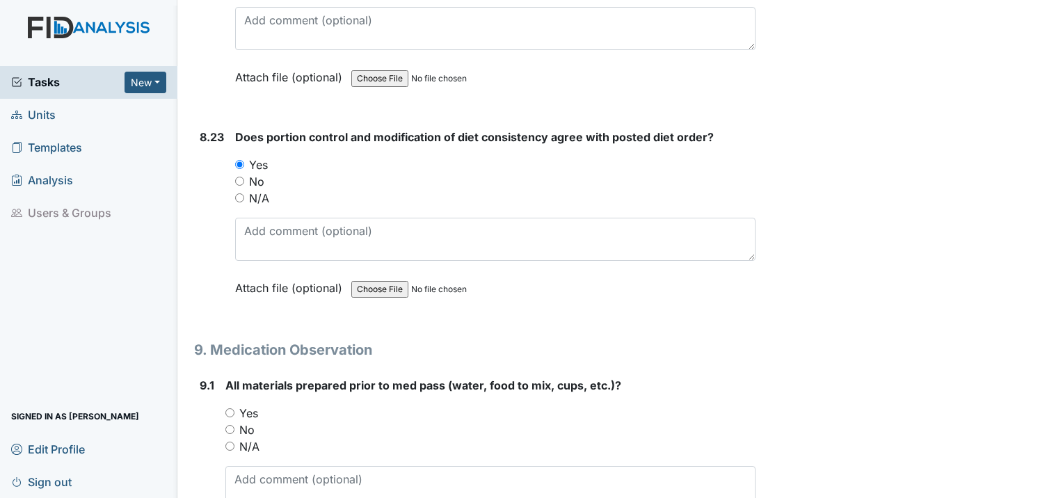
scroll to position [15165, 0]
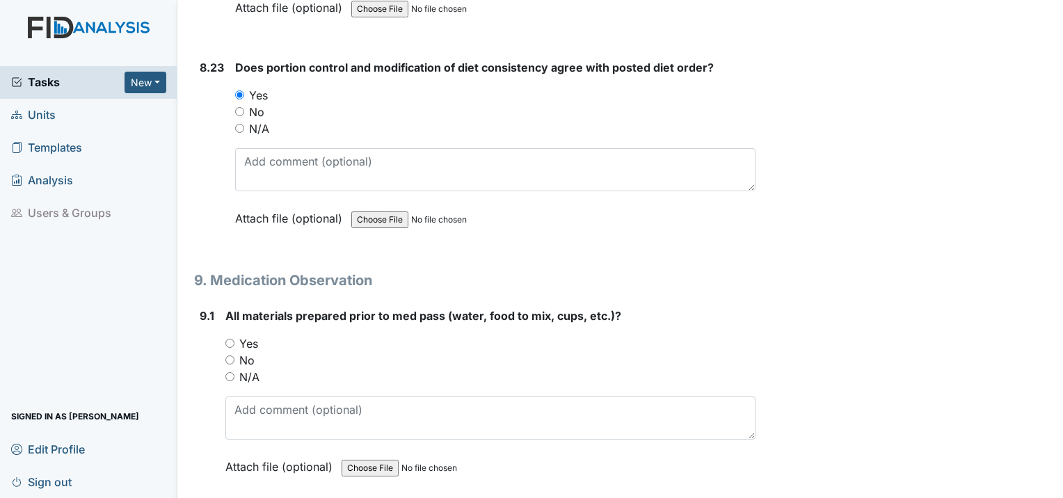
click at [230, 339] on input "Yes" at bounding box center [229, 343] width 9 height 9
radio input "true"
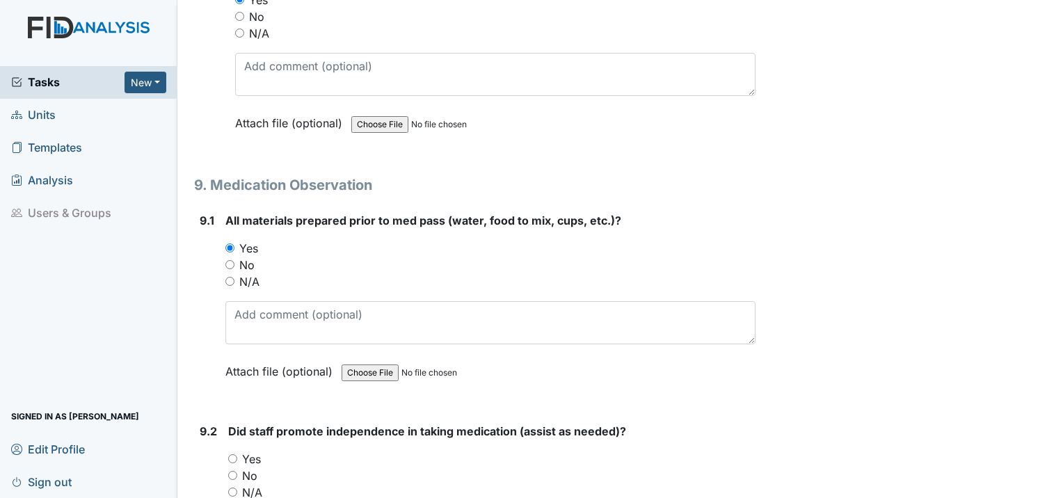
scroll to position [15374, 0]
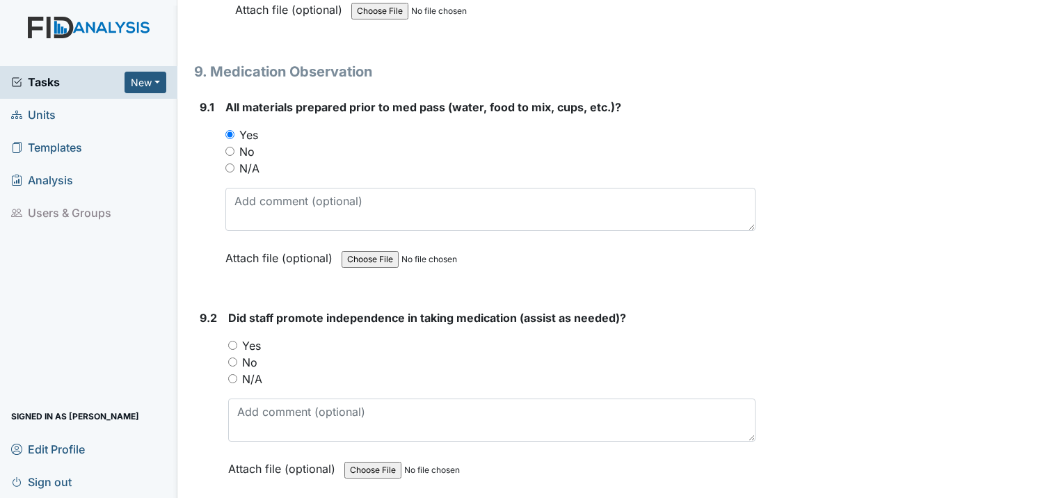
drag, startPoint x: 232, startPoint y: 243, endPoint x: 273, endPoint y: 263, distance: 45.4
click at [234, 341] on input "Yes" at bounding box center [232, 345] width 9 height 9
radio input "true"
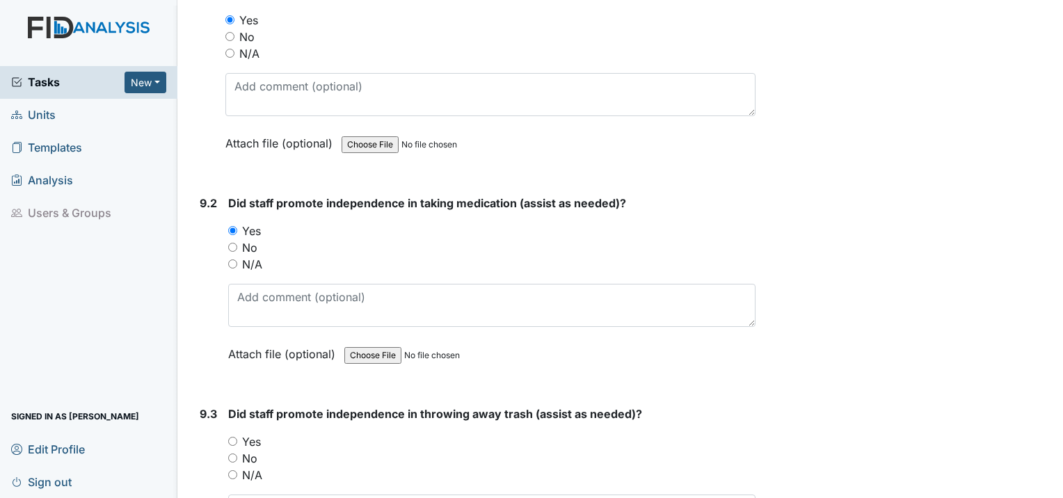
scroll to position [15513, 0]
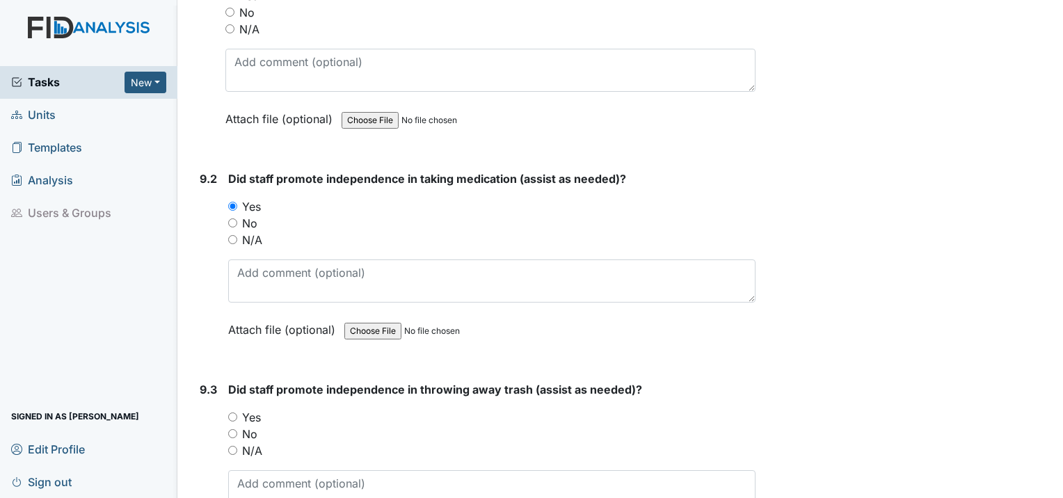
click at [232, 413] on input "Yes" at bounding box center [232, 417] width 9 height 9
radio input "true"
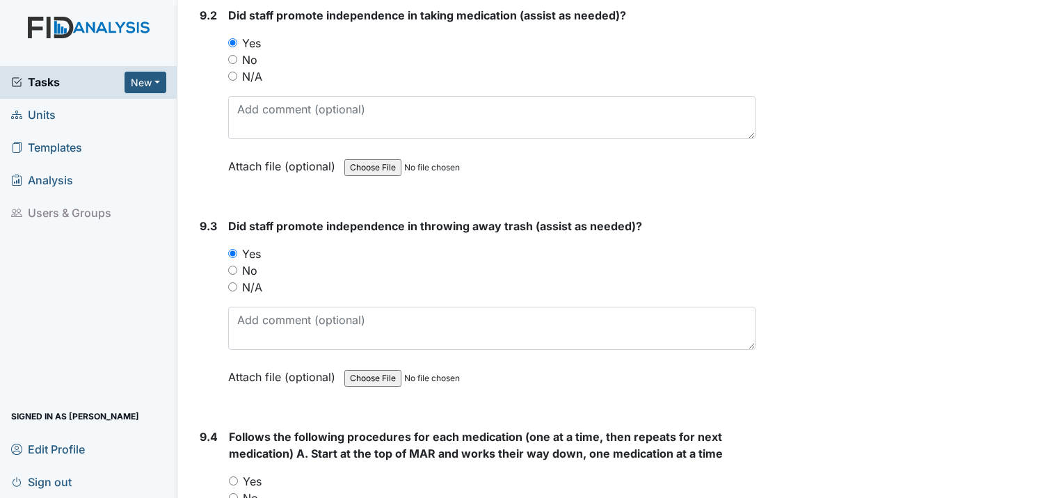
scroll to position [15722, 0]
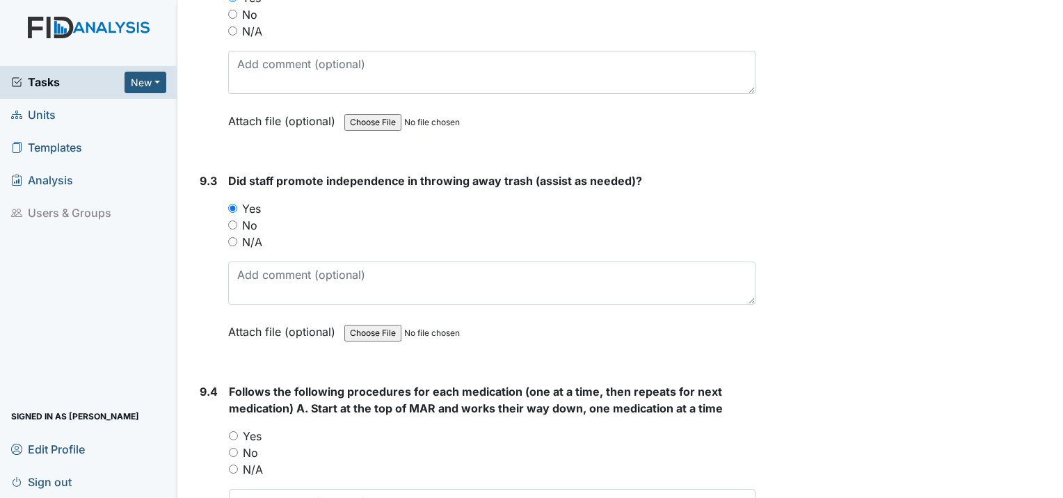
drag, startPoint x: 229, startPoint y: 330, endPoint x: 255, endPoint y: 337, distance: 26.7
click at [231, 431] on input "Yes" at bounding box center [233, 435] width 9 height 9
radio input "true"
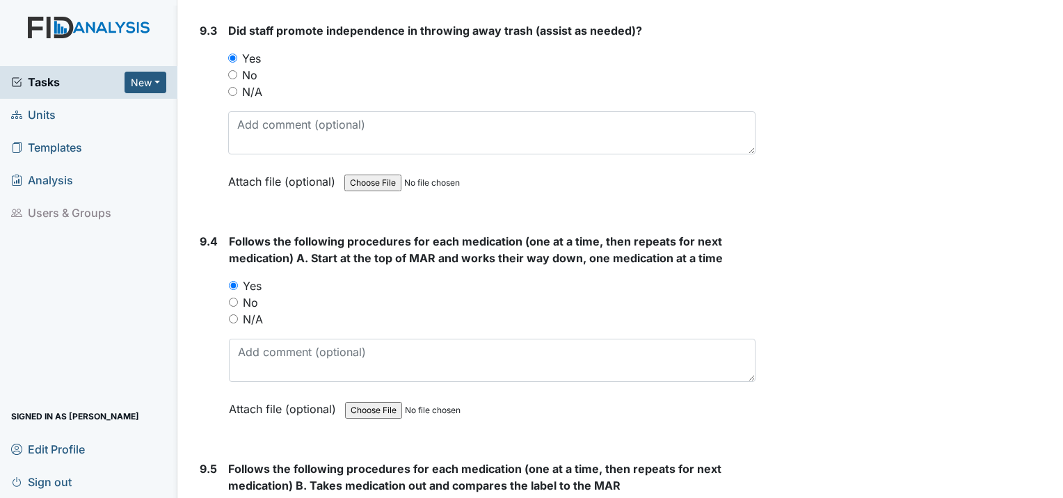
scroll to position [15931, 0]
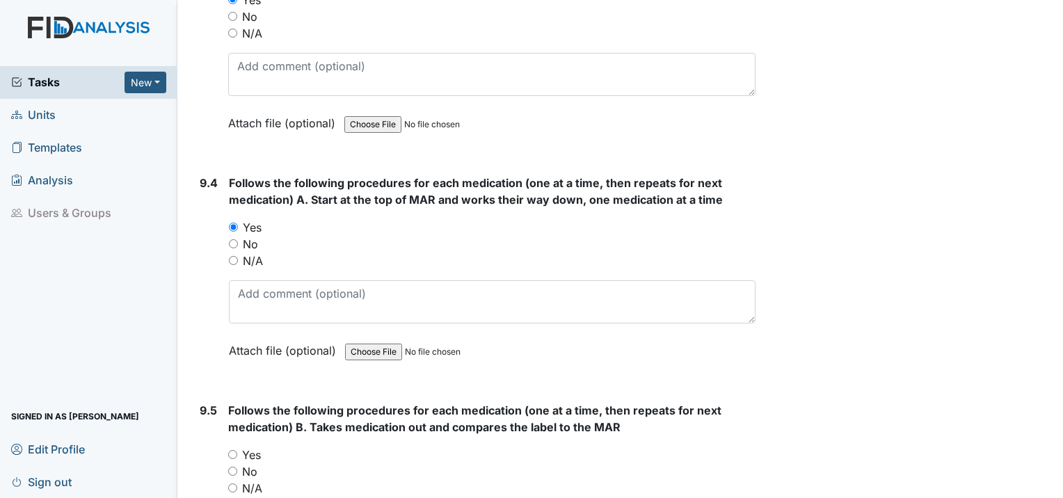
click at [231, 450] on input "Yes" at bounding box center [232, 454] width 9 height 9
radio input "true"
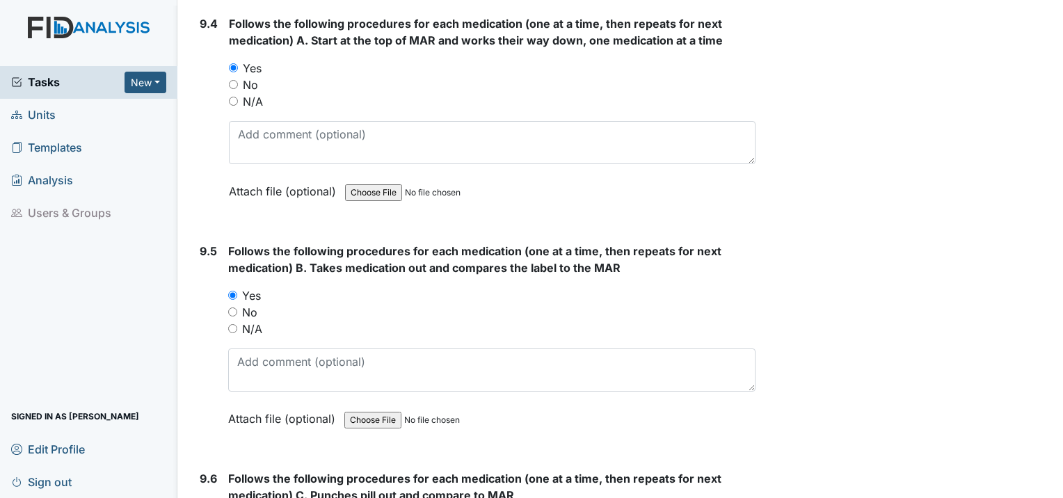
scroll to position [16139, 0]
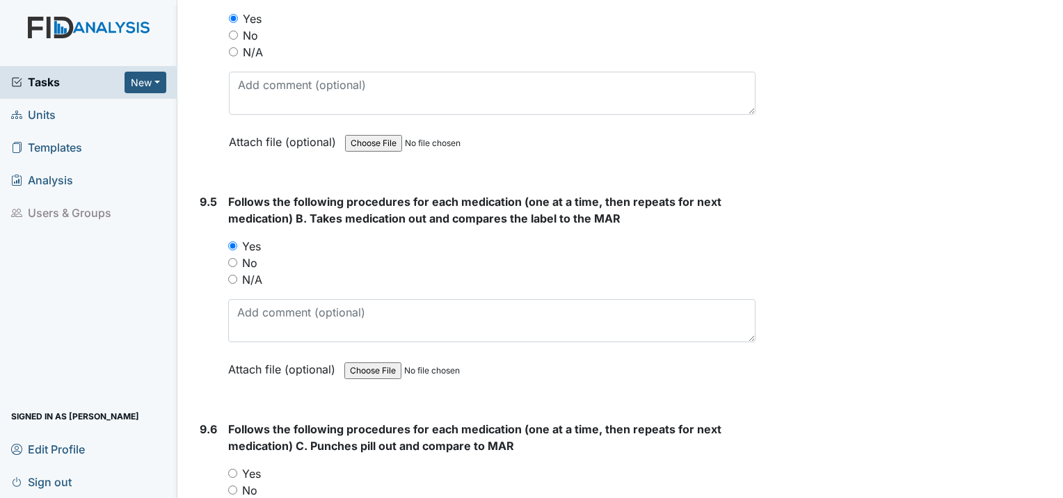
click at [234, 469] on input "Yes" at bounding box center [232, 473] width 9 height 9
radio input "true"
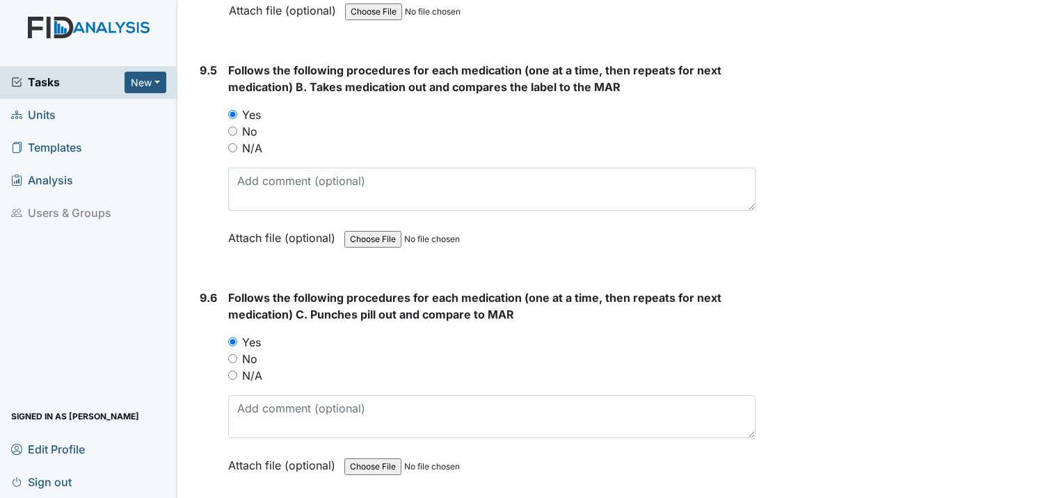
scroll to position [16348, 0]
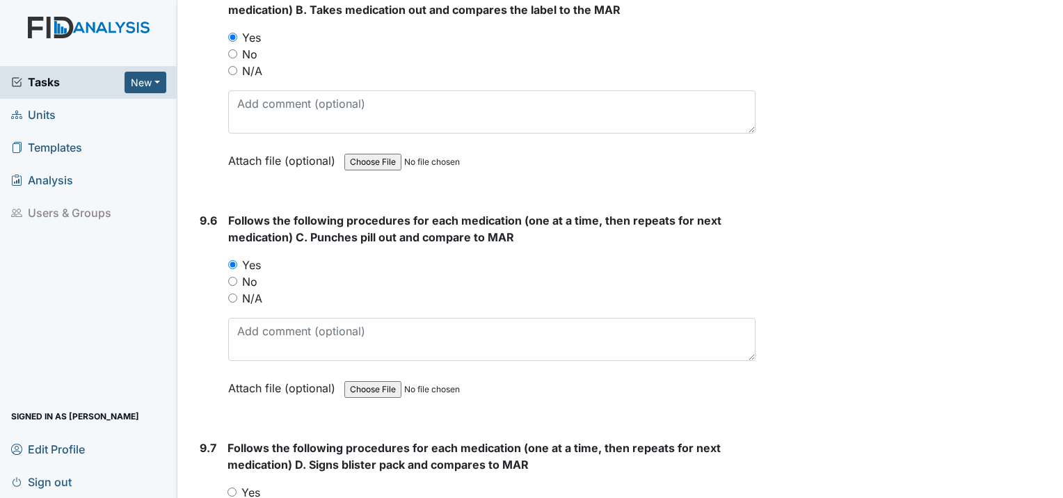
click at [228, 488] on input "Yes" at bounding box center [231, 492] width 9 height 9
radio input "true"
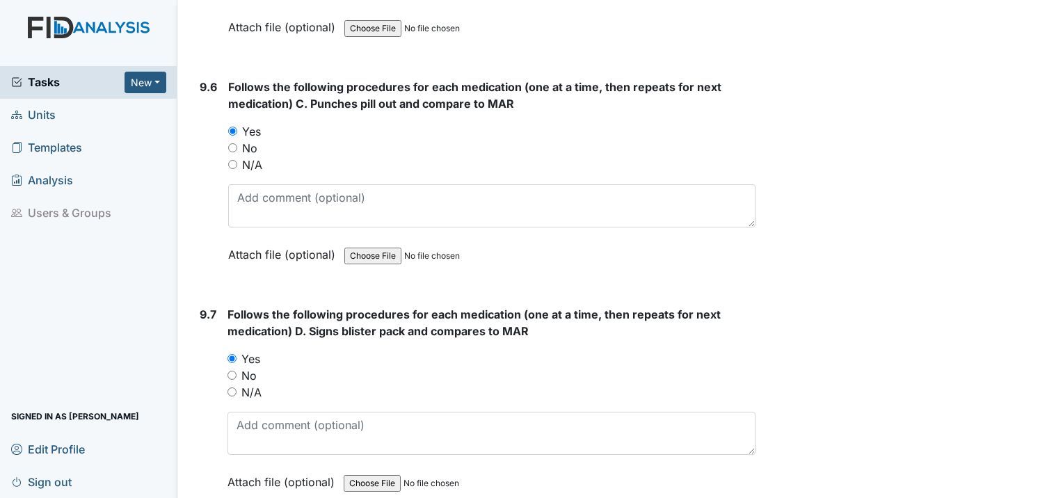
scroll to position [16557, 0]
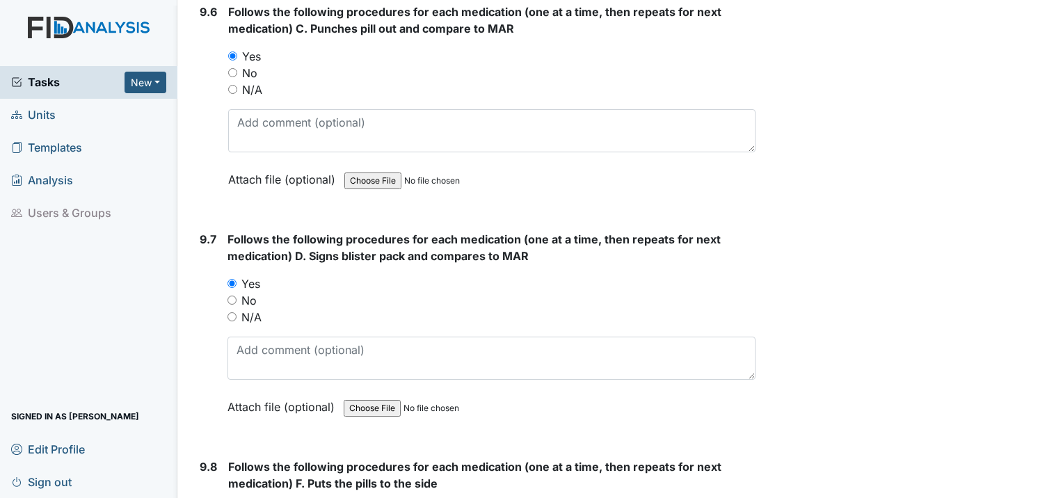
radio input "true"
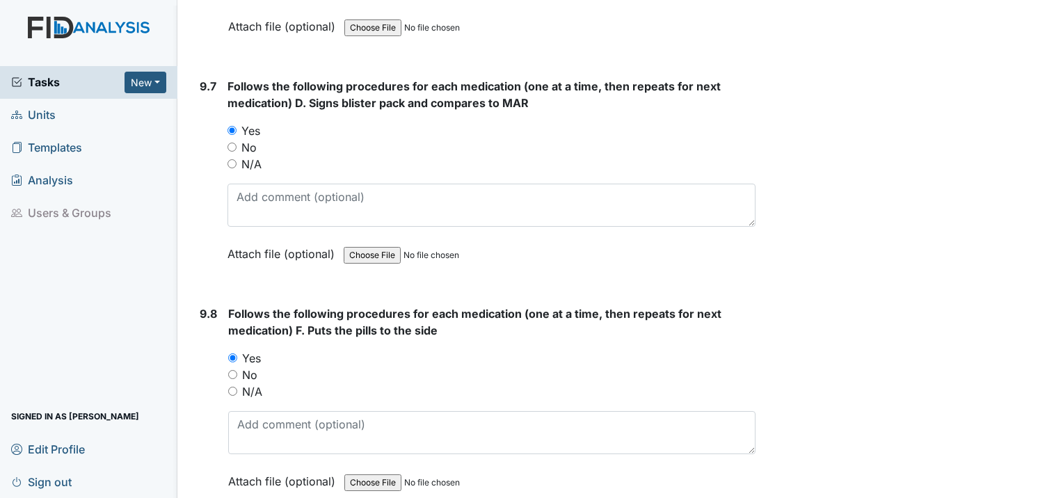
scroll to position [16765, 0]
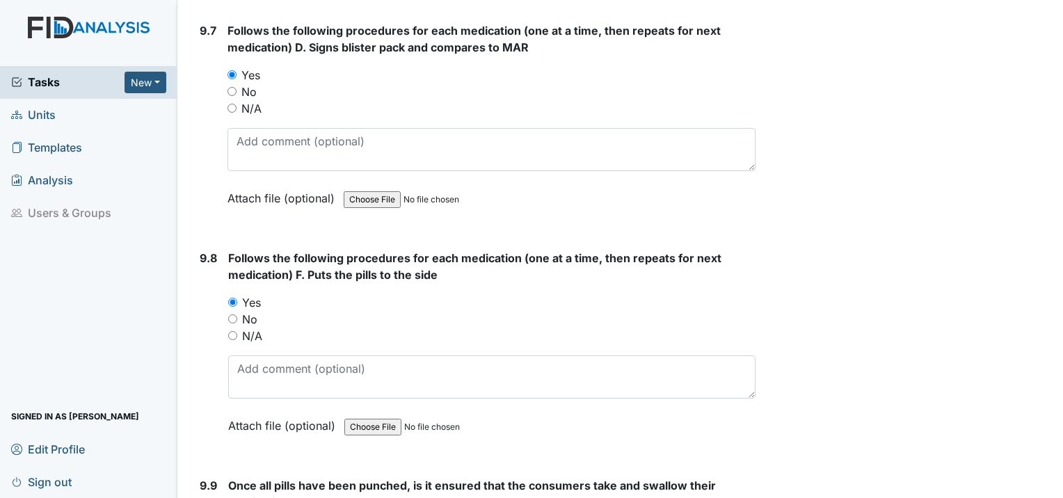
radio input "true"
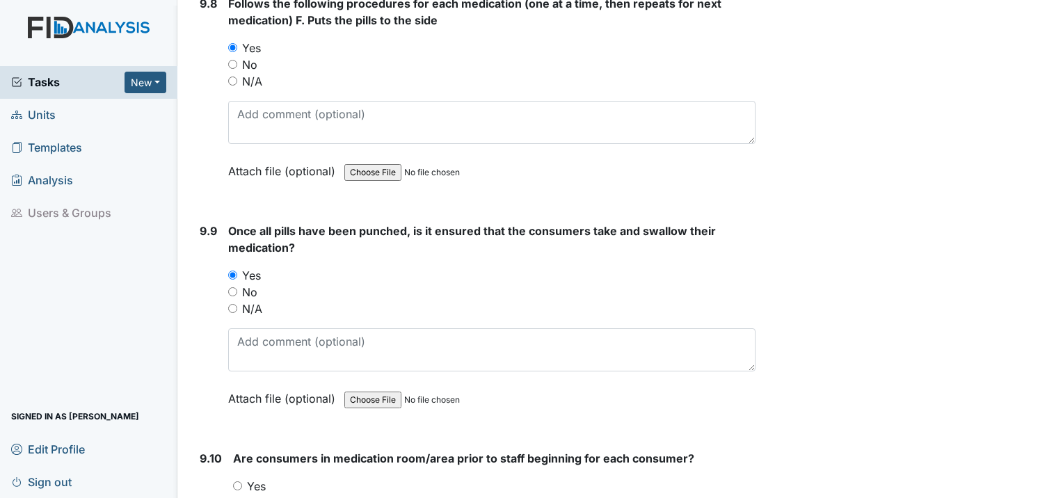
scroll to position [17044, 0]
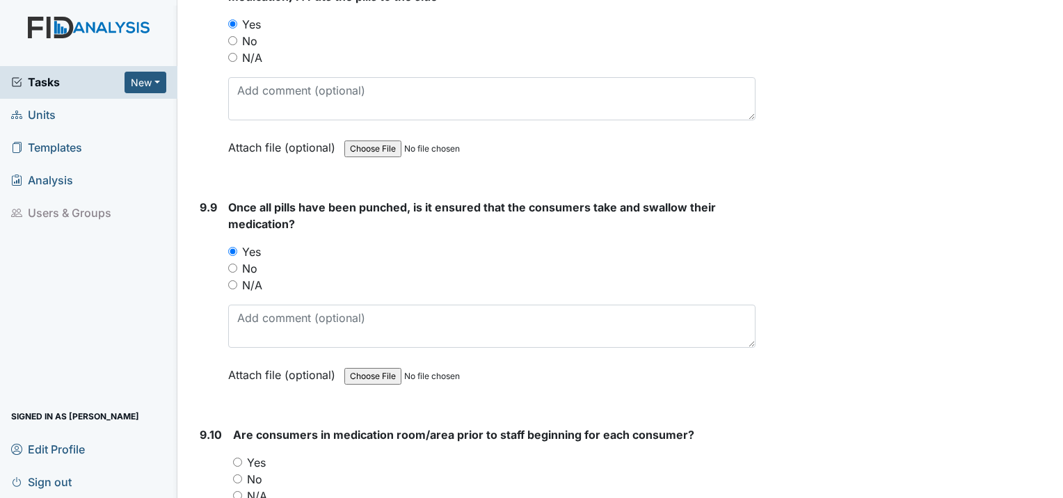
click at [234, 458] on input "Yes" at bounding box center [237, 462] width 9 height 9
radio input "true"
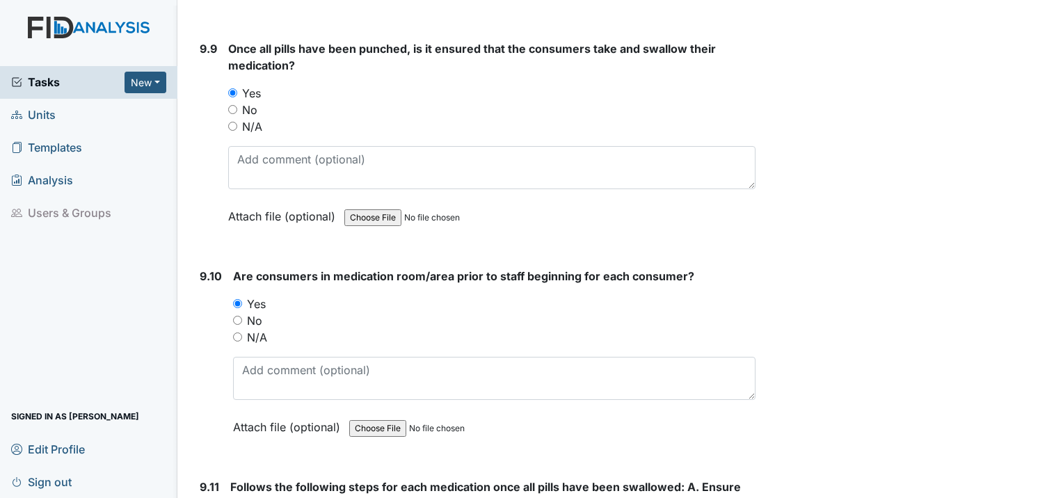
scroll to position [17252, 0]
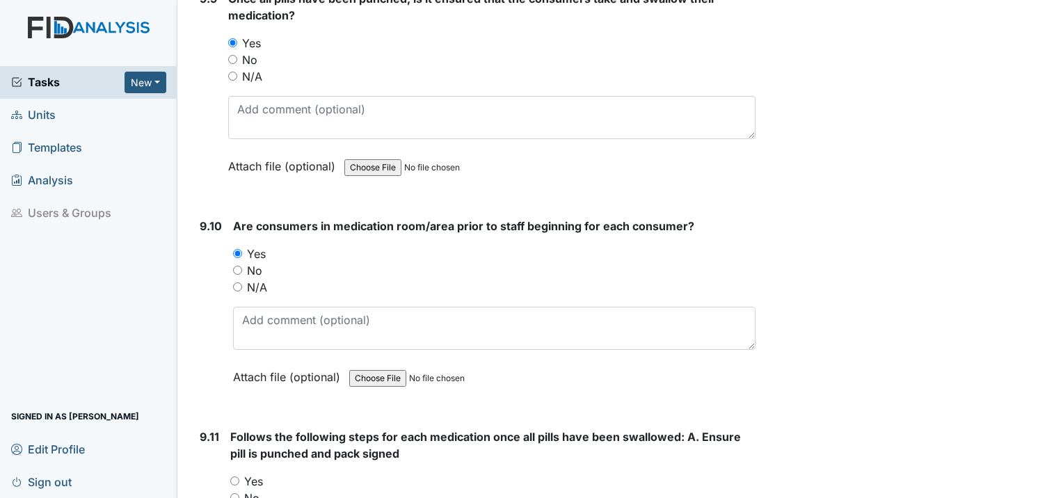
click at [236, 477] on input "Yes" at bounding box center [234, 481] width 9 height 9
radio input "true"
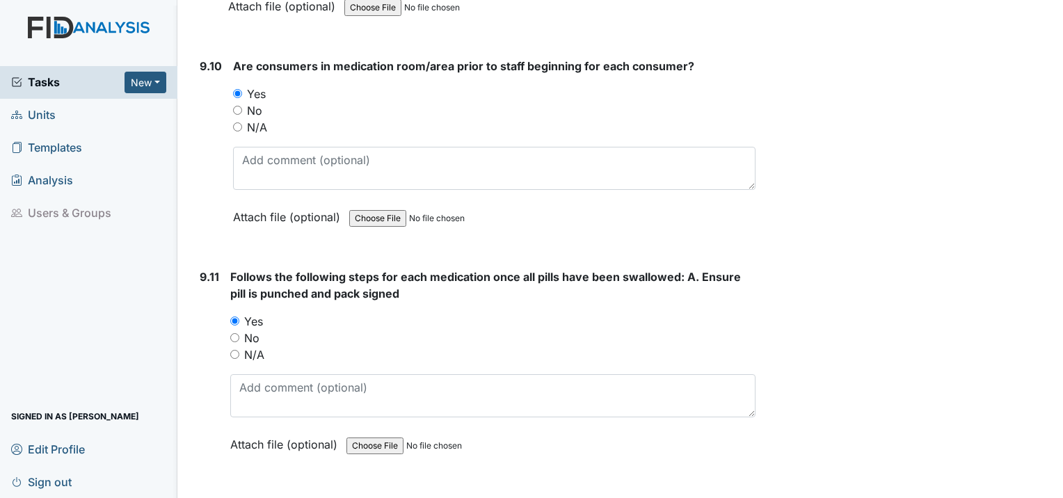
scroll to position [17461, 0]
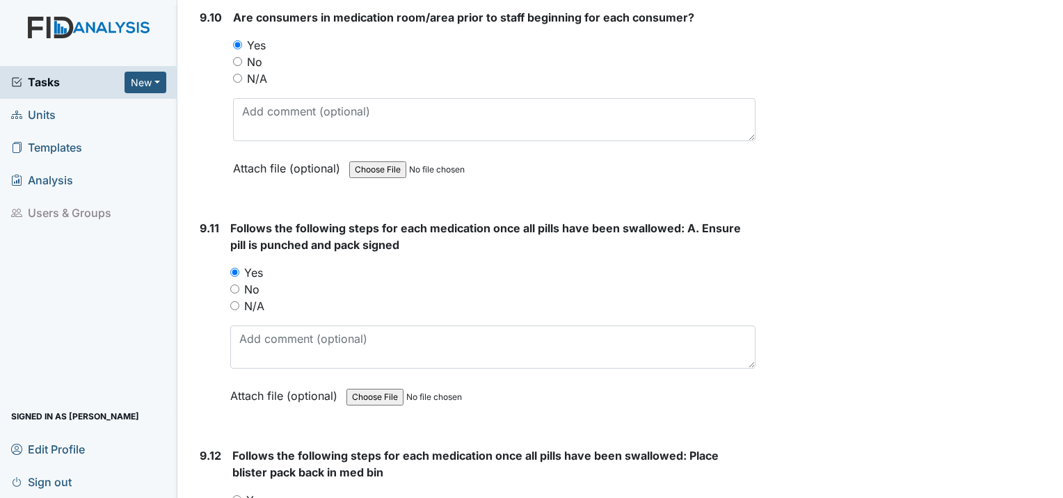
click at [236, 495] on input "Yes" at bounding box center [236, 499] width 9 height 9
radio input "true"
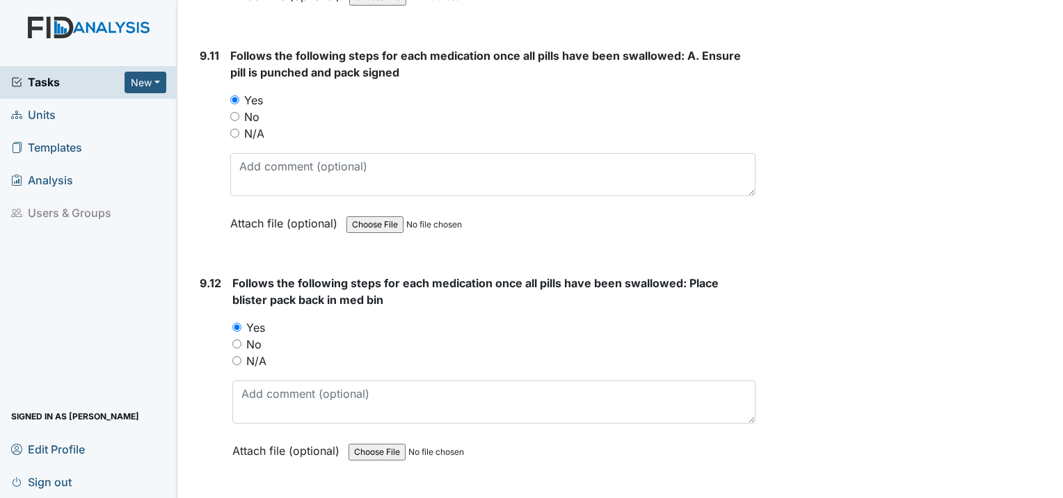
scroll to position [17670, 0]
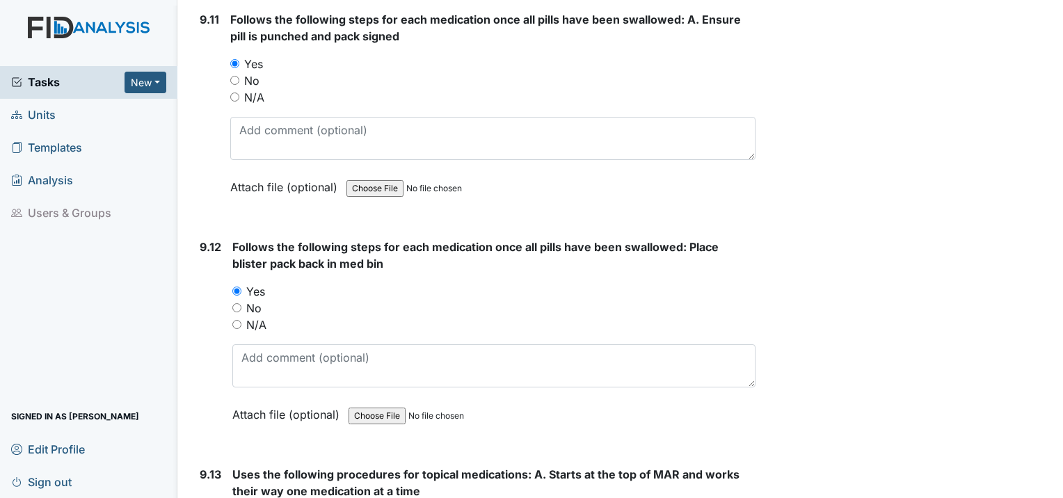
radio input "true"
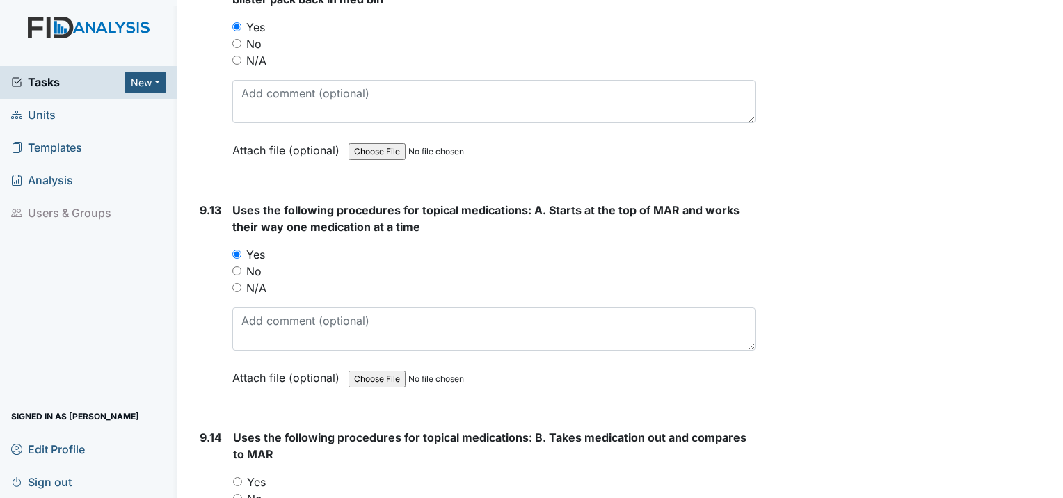
scroll to position [17948, 0]
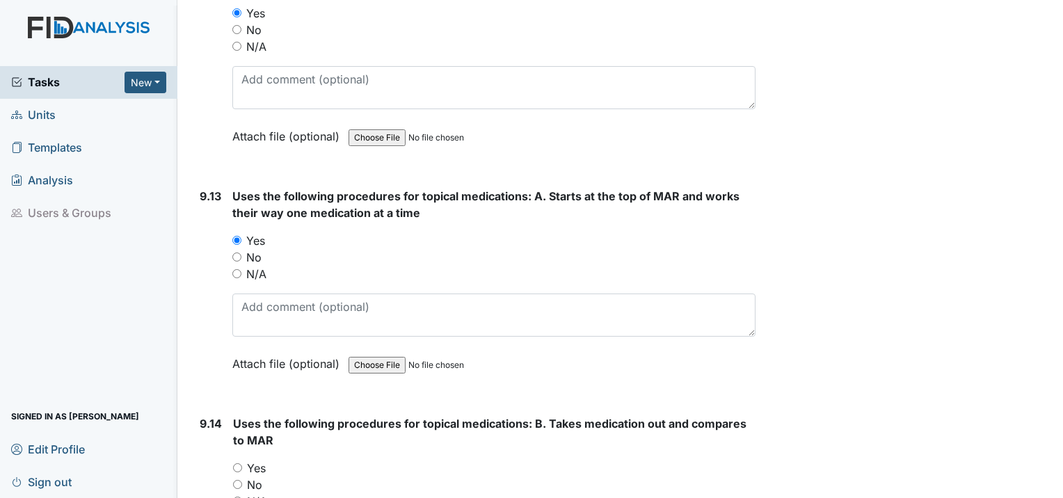
click at [235, 463] on input "Yes" at bounding box center [237, 467] width 9 height 9
radio input "true"
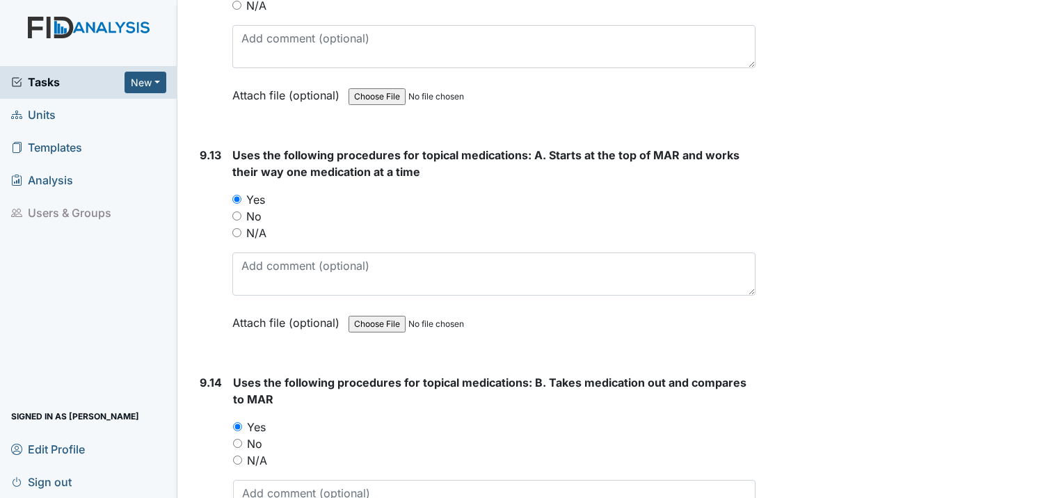
scroll to position [18157, 0]
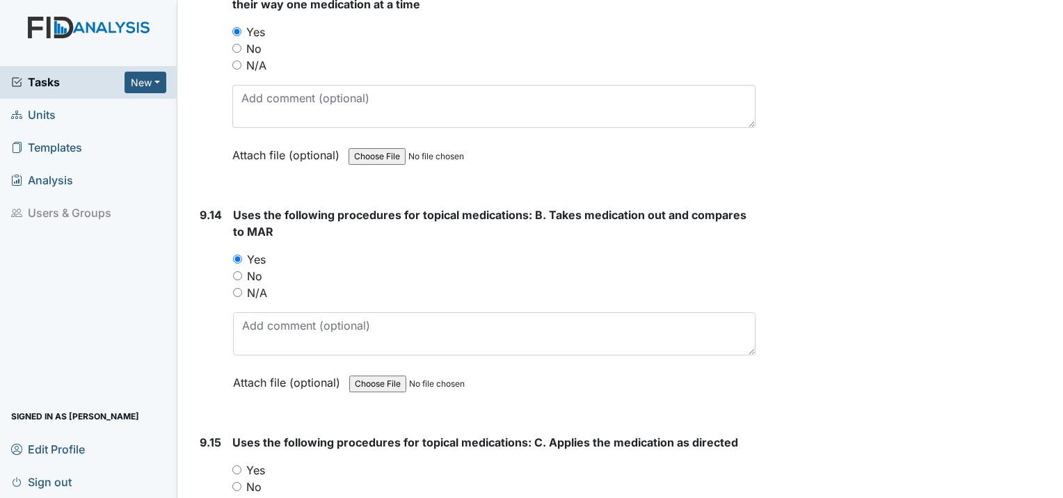
click at [235, 465] on input "Yes" at bounding box center [236, 469] width 9 height 9
radio input "true"
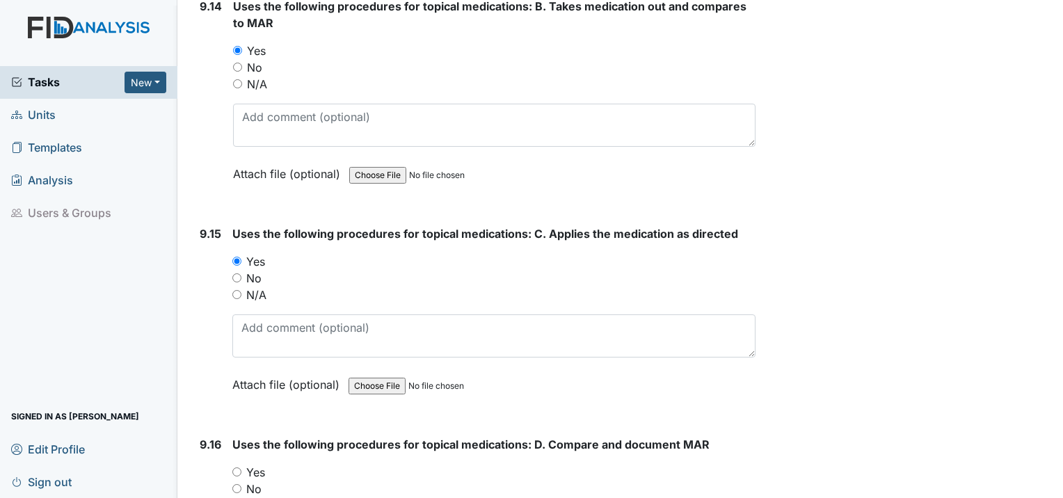
click at [235, 467] on input "Yes" at bounding box center [236, 471] width 9 height 9
radio input "true"
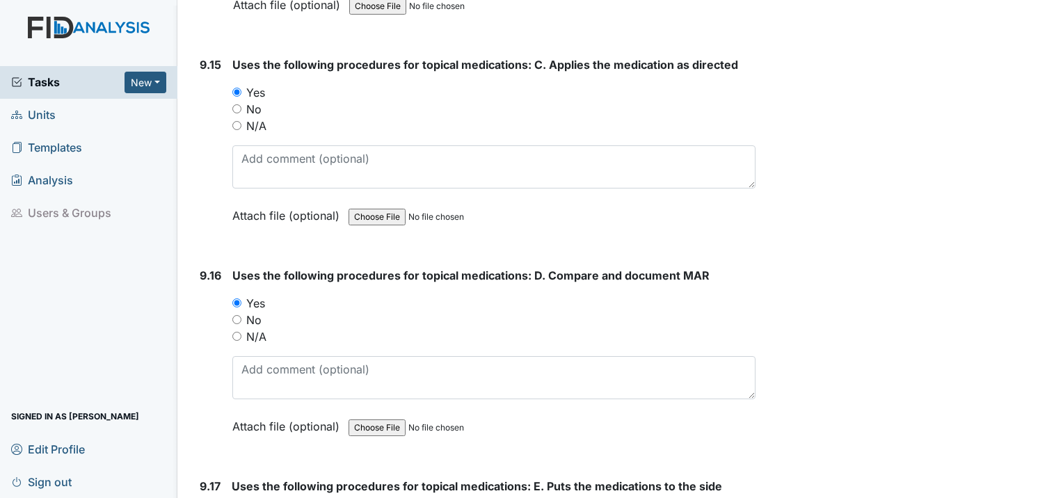
scroll to position [18574, 0]
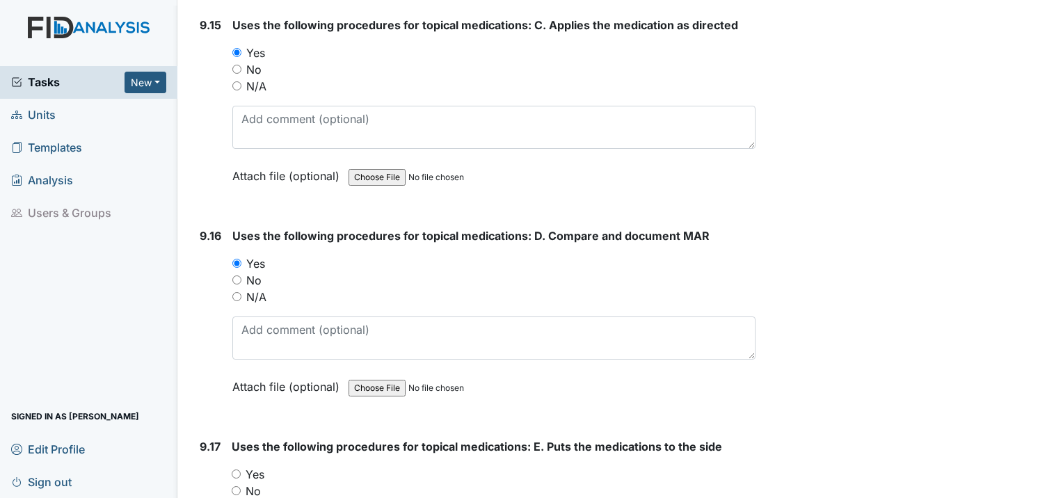
click at [237, 470] on input "Yes" at bounding box center [236, 474] width 9 height 9
radio input "true"
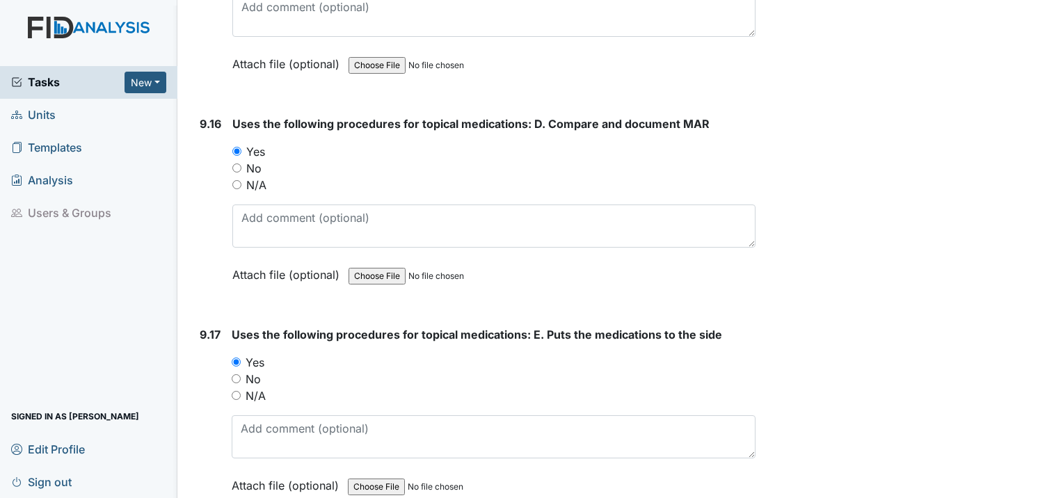
scroll to position [18783, 0]
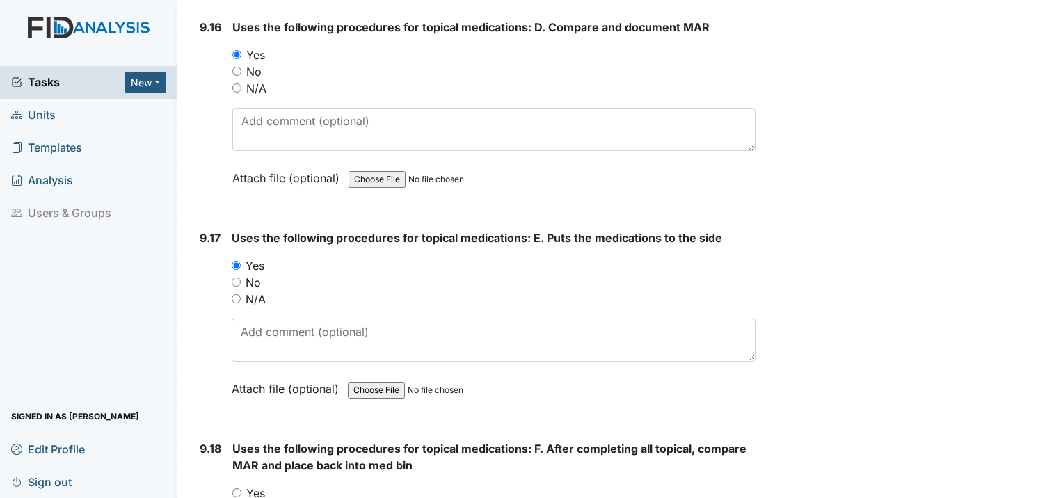
click at [237, 488] on input "Yes" at bounding box center [236, 492] width 9 height 9
radio input "true"
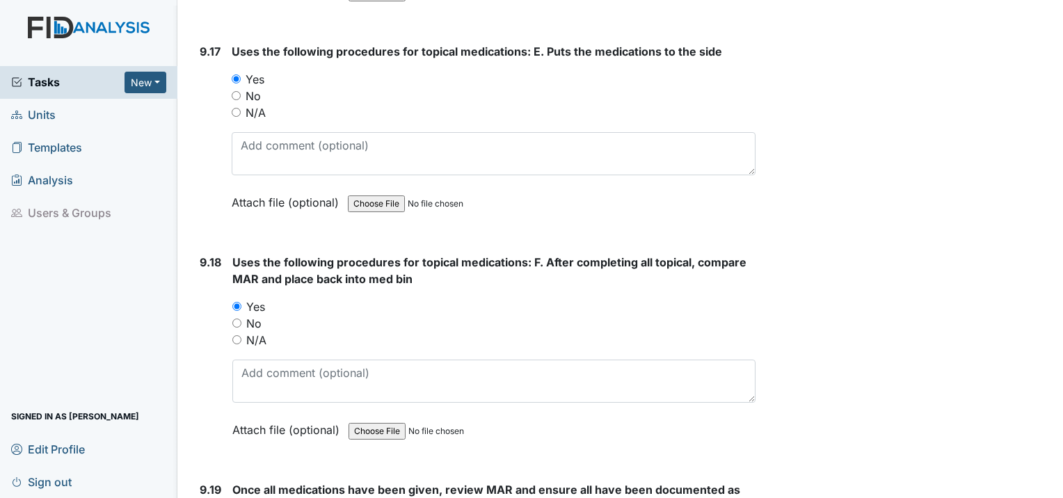
scroll to position [18992, 0]
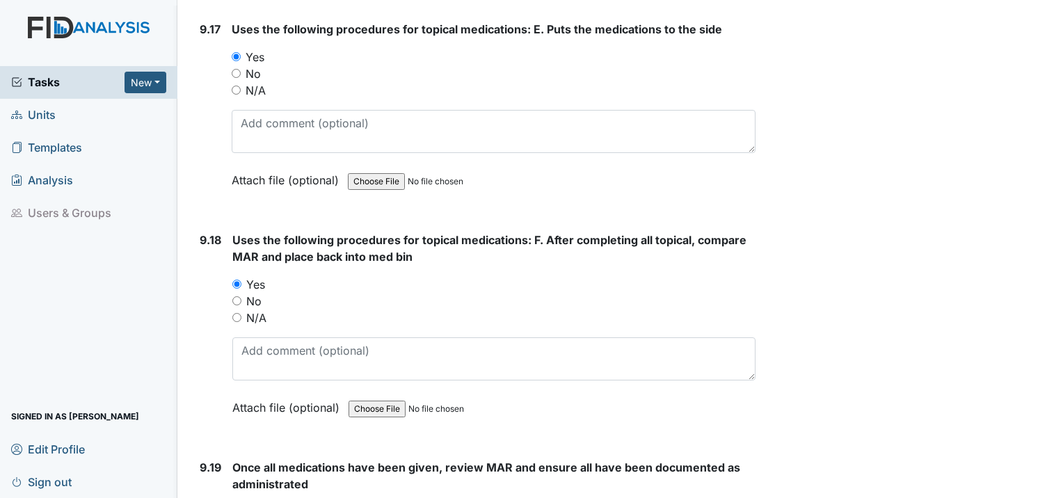
radio input "true"
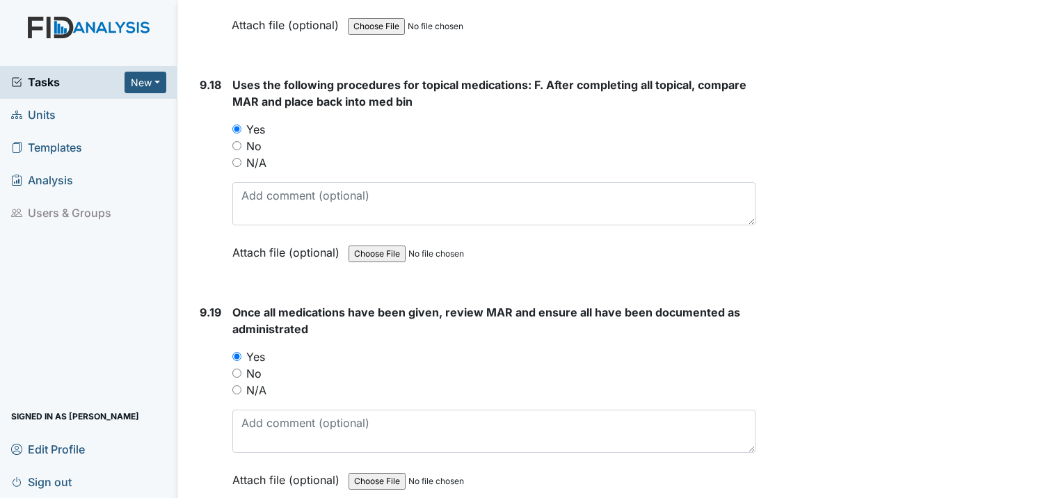
scroll to position [19200, 0]
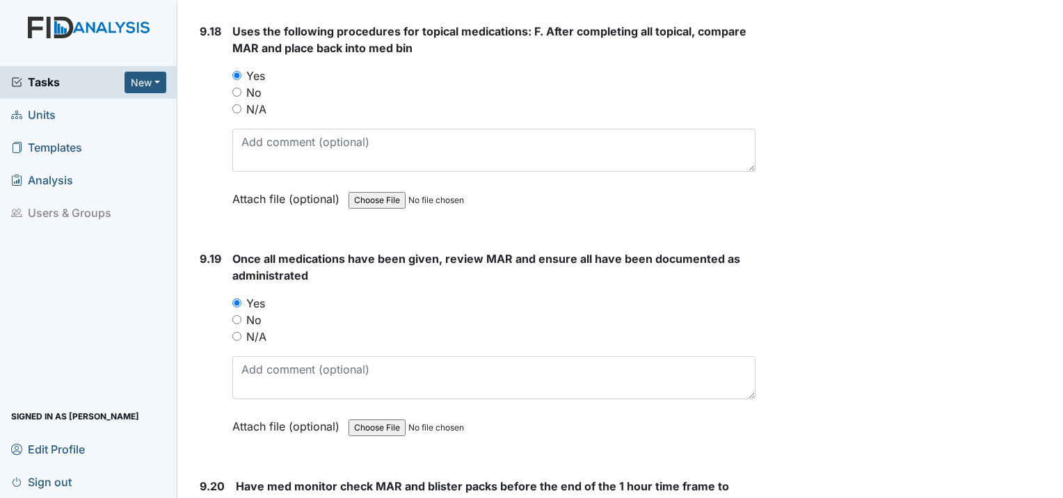
radio input "true"
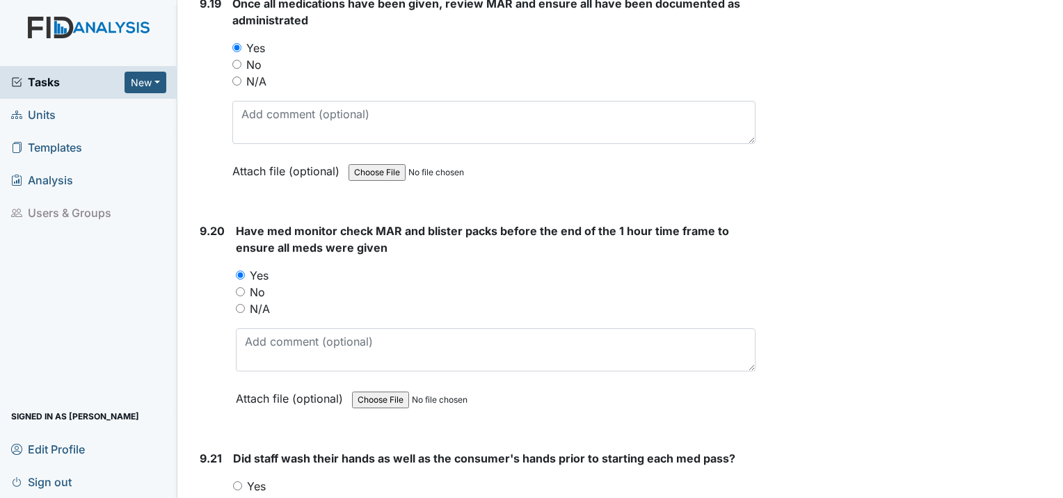
scroll to position [19479, 0]
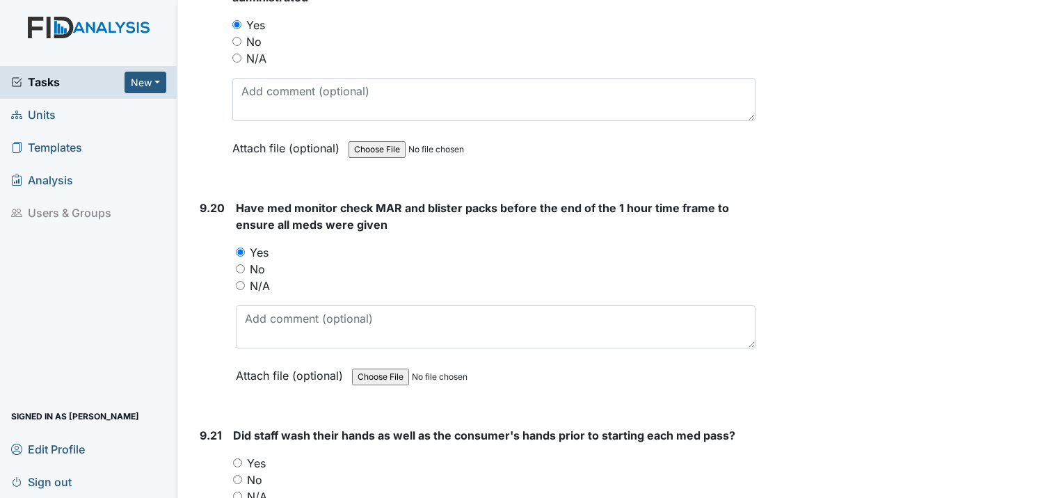
click at [237, 458] on input "Yes" at bounding box center [237, 462] width 9 height 9
radio input "true"
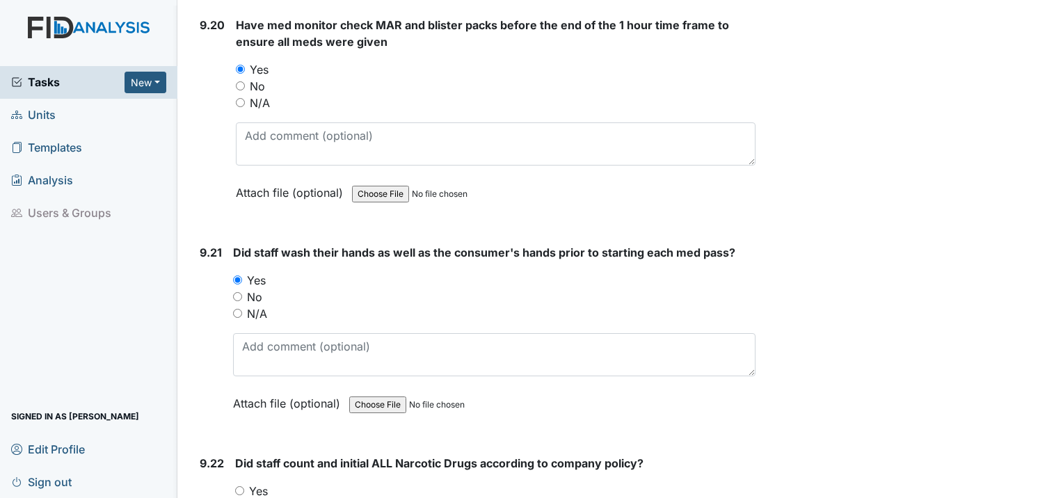
scroll to position [19687, 0]
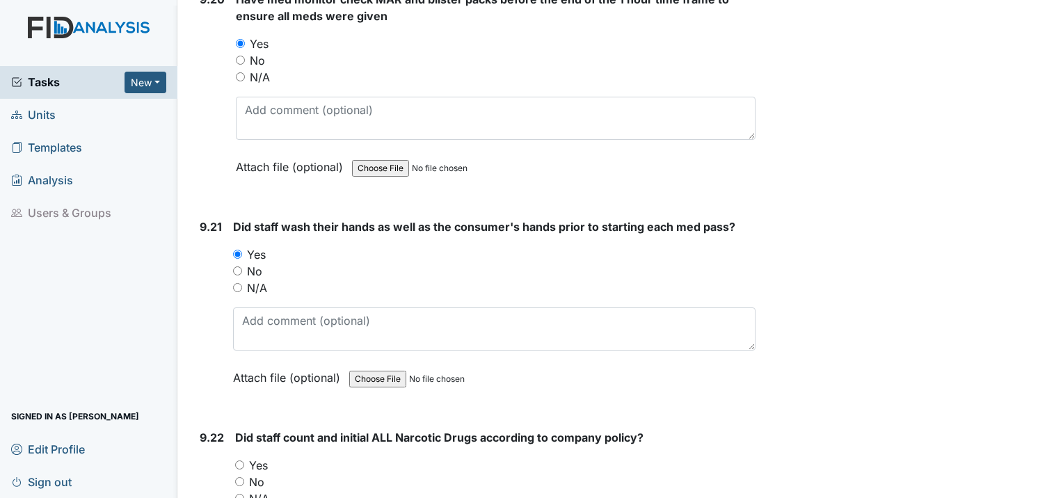
click at [237, 461] on input "Yes" at bounding box center [239, 465] width 9 height 9
radio input "true"
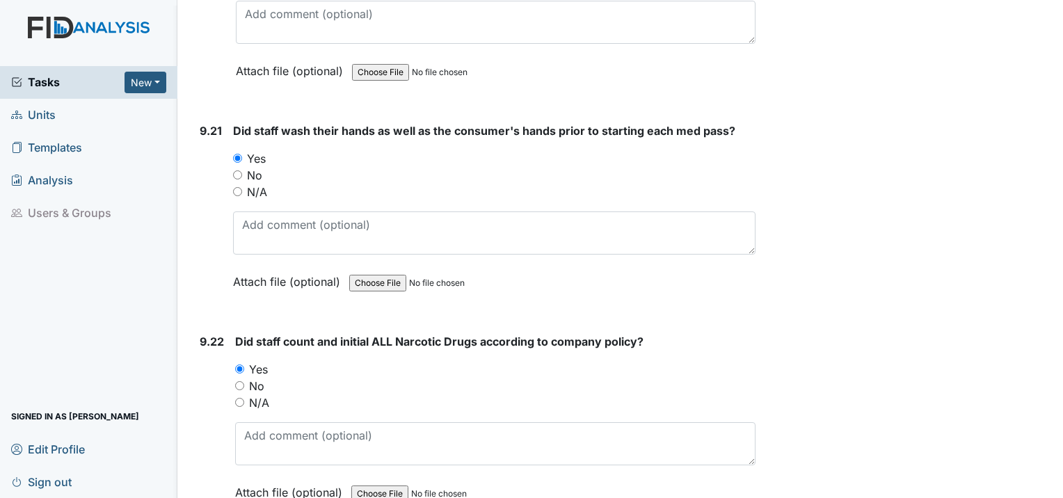
scroll to position [19896, 0]
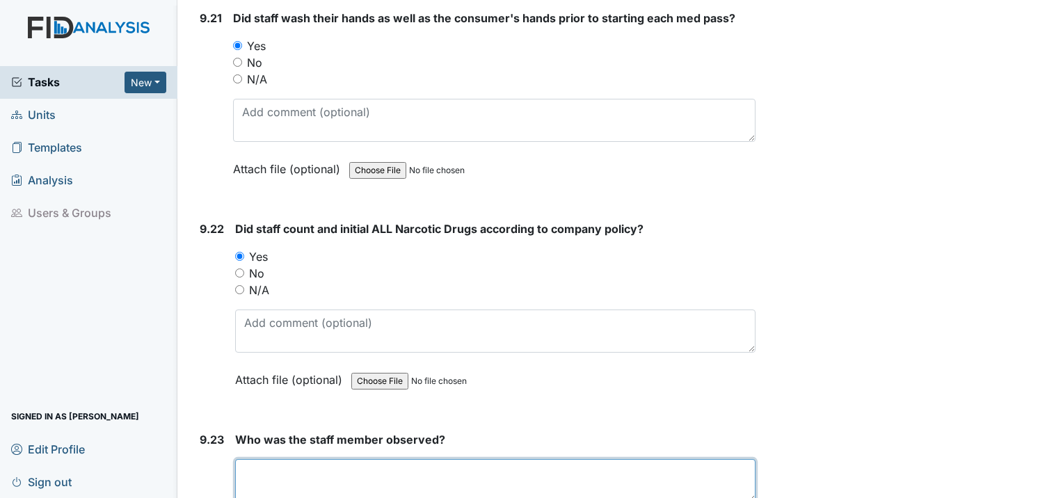
click at [306, 459] on textarea at bounding box center [495, 480] width 520 height 43
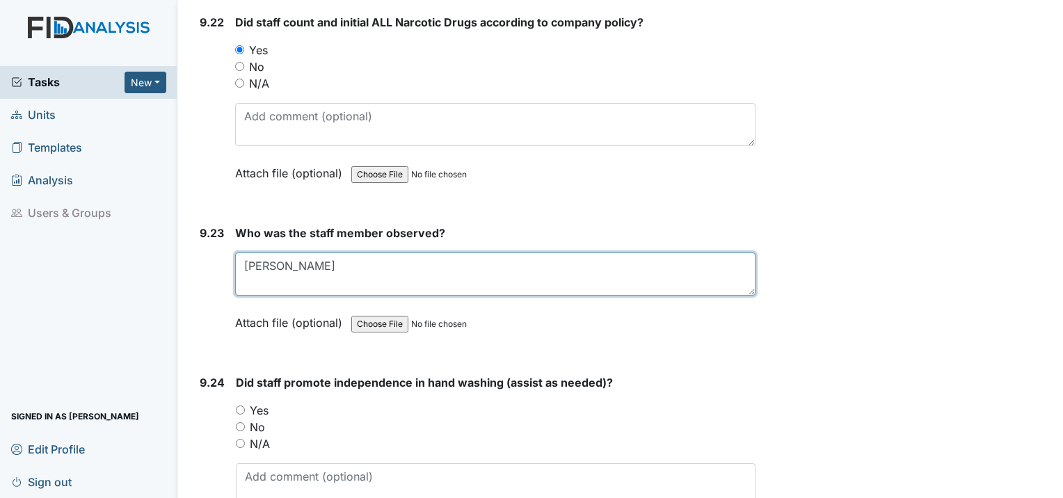
scroll to position [20105, 0]
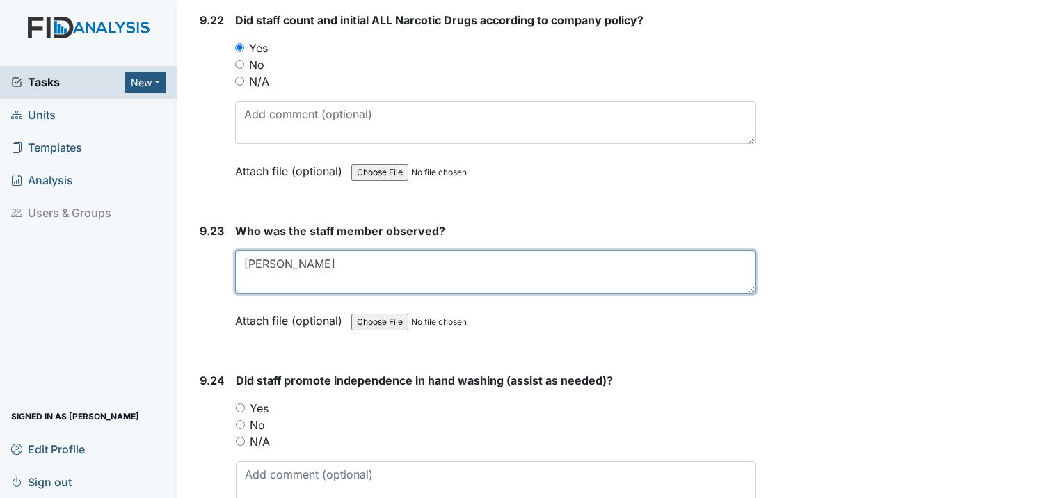
type textarea "Tiffany"
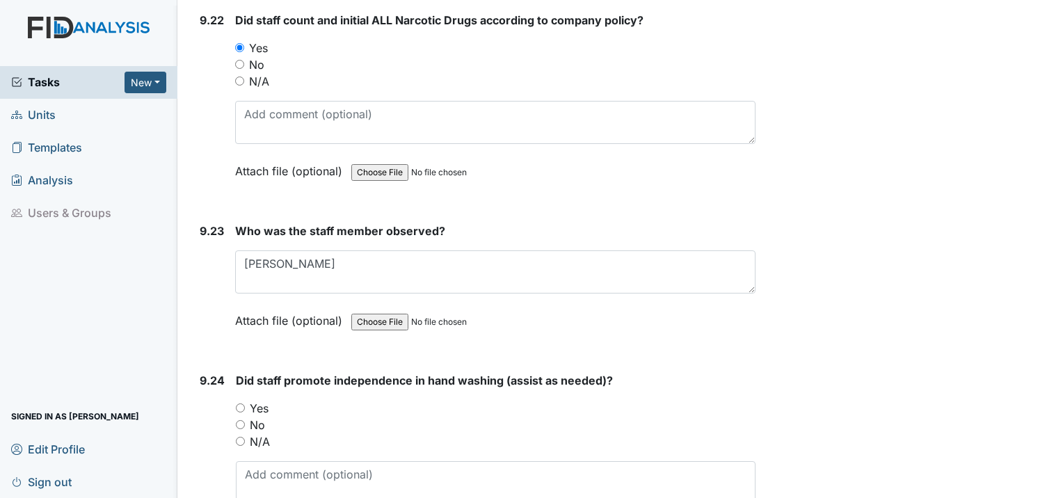
click at [240, 403] on input "Yes" at bounding box center [240, 407] width 9 height 9
radio input "true"
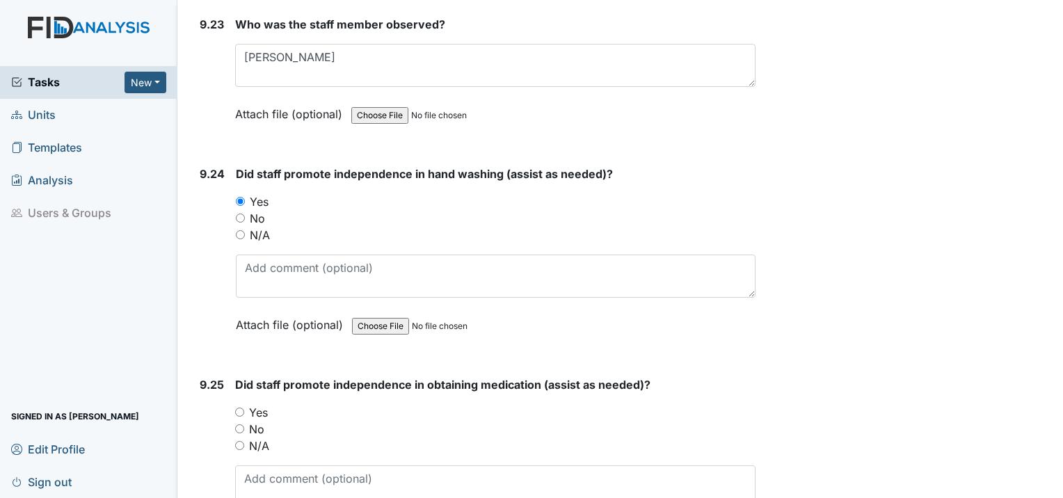
scroll to position [20313, 0]
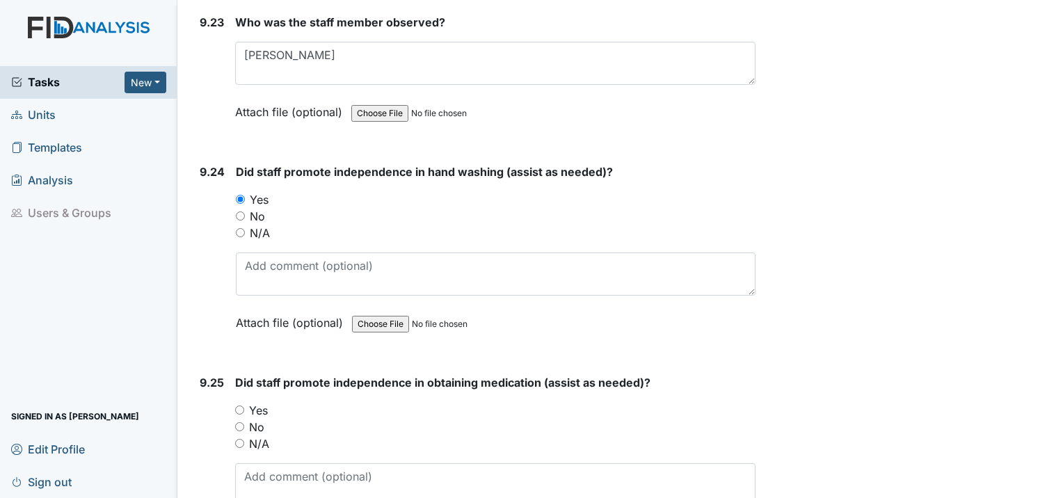
click at [239, 406] on input "Yes" at bounding box center [239, 410] width 9 height 9
radio input "true"
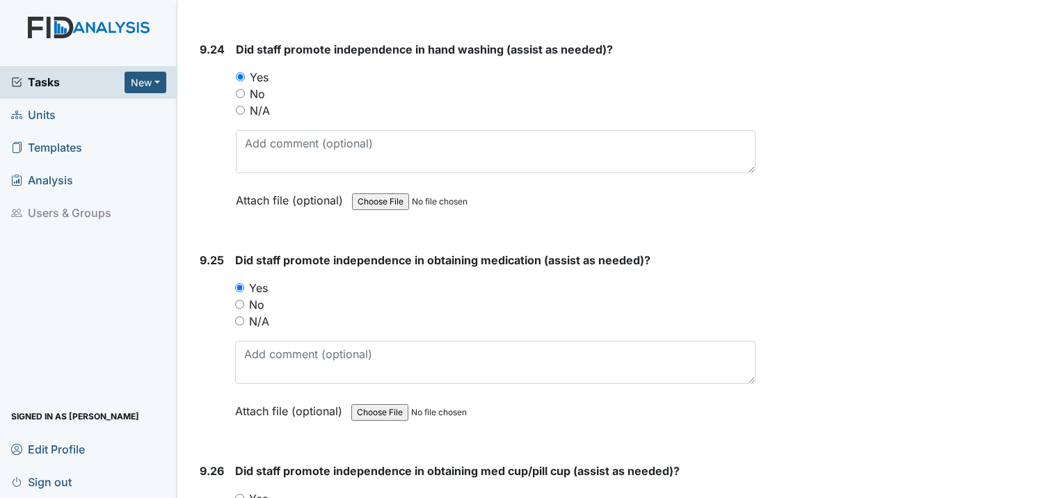
scroll to position [20452, 0]
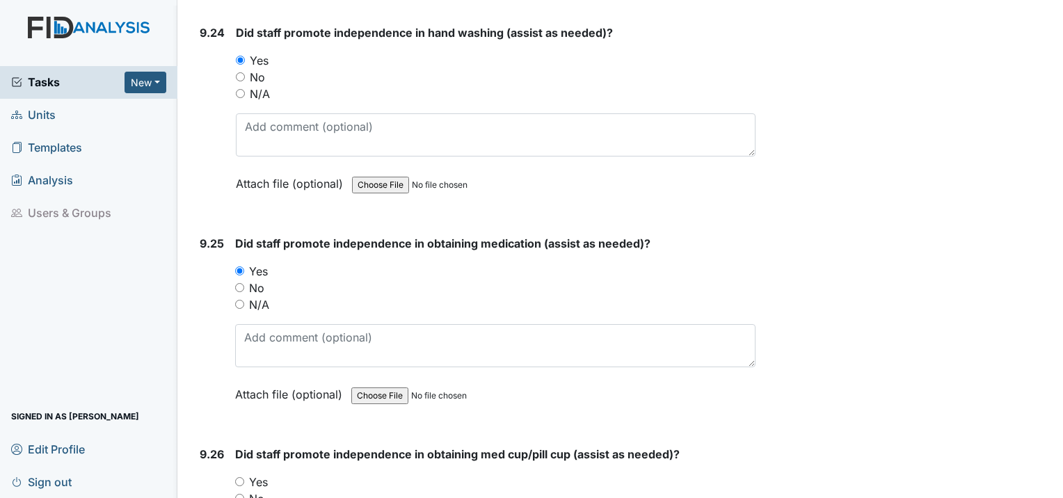
click at [239, 477] on input "Yes" at bounding box center [239, 481] width 9 height 9
radio input "true"
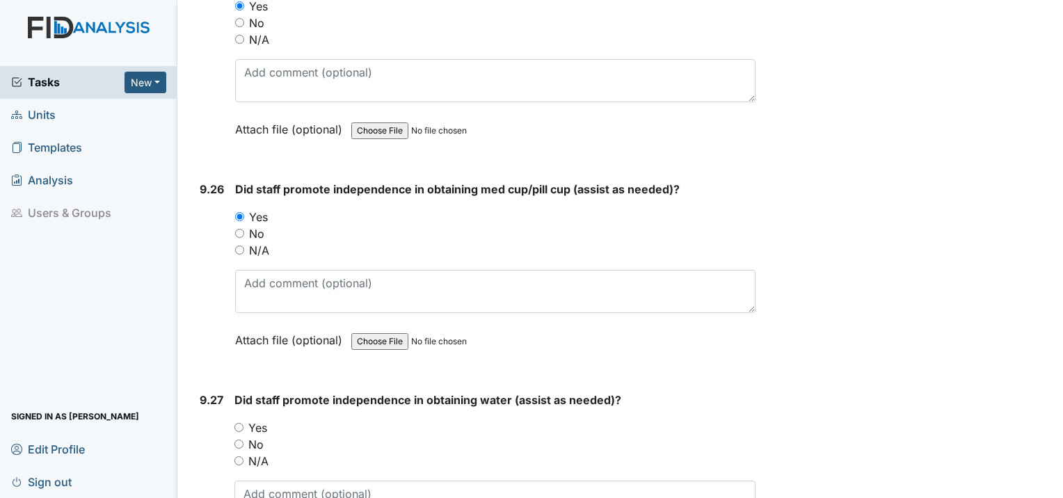
scroll to position [20731, 0]
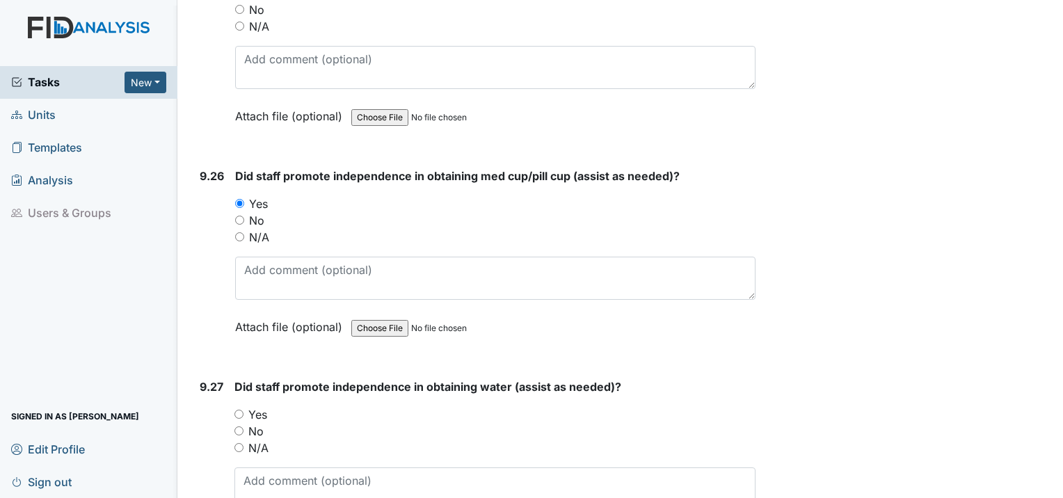
click at [241, 410] on input "Yes" at bounding box center [238, 414] width 9 height 9
radio input "true"
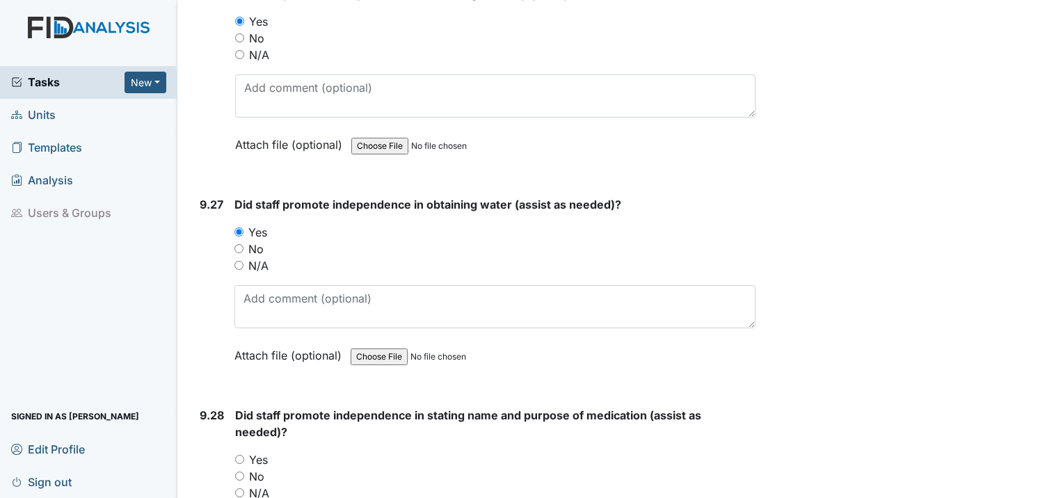
scroll to position [20939, 0]
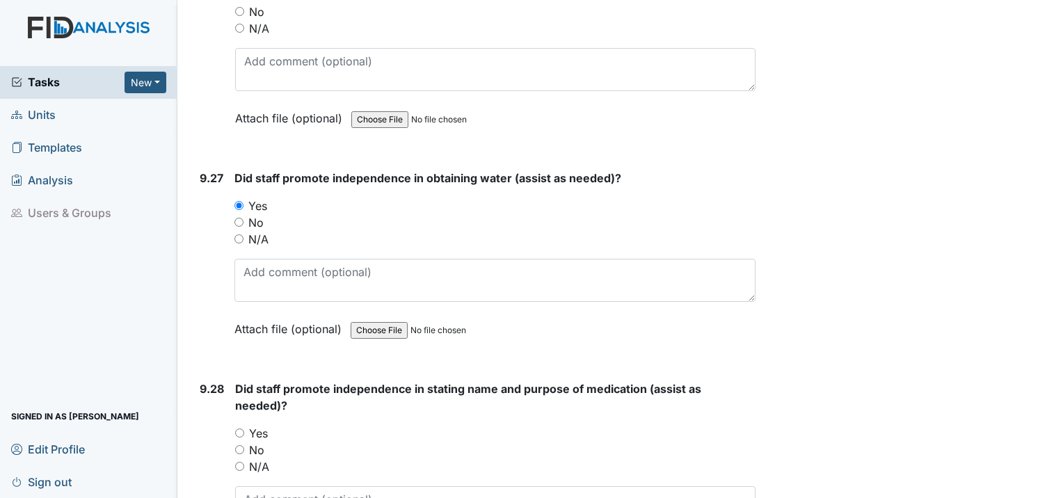
click at [241, 429] on input "Yes" at bounding box center [239, 433] width 9 height 9
radio input "true"
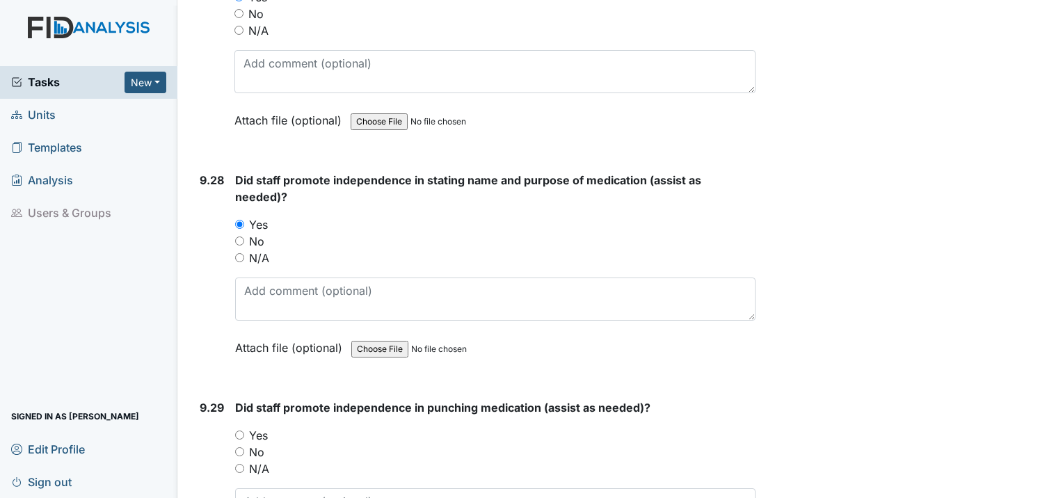
click at [241, 427] on div "Yes" at bounding box center [495, 435] width 520 height 17
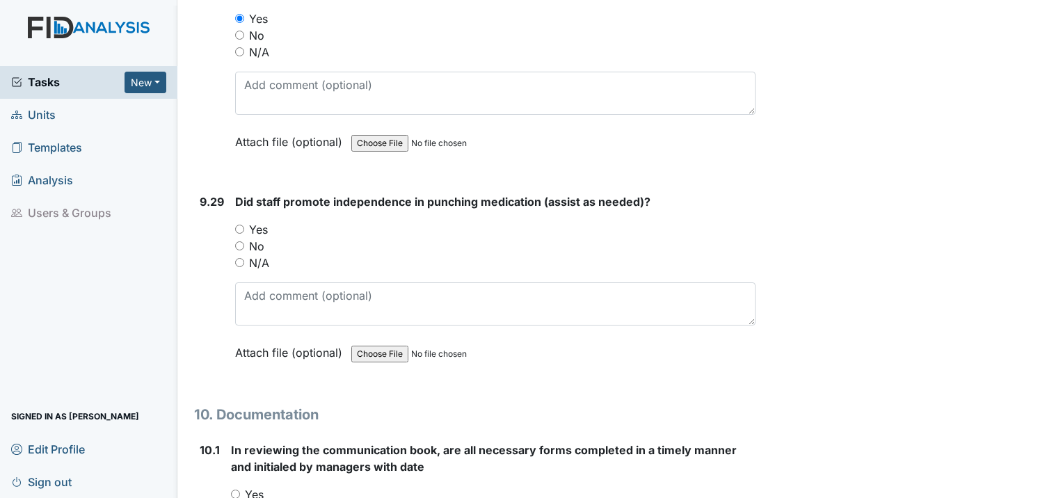
scroll to position [21357, 0]
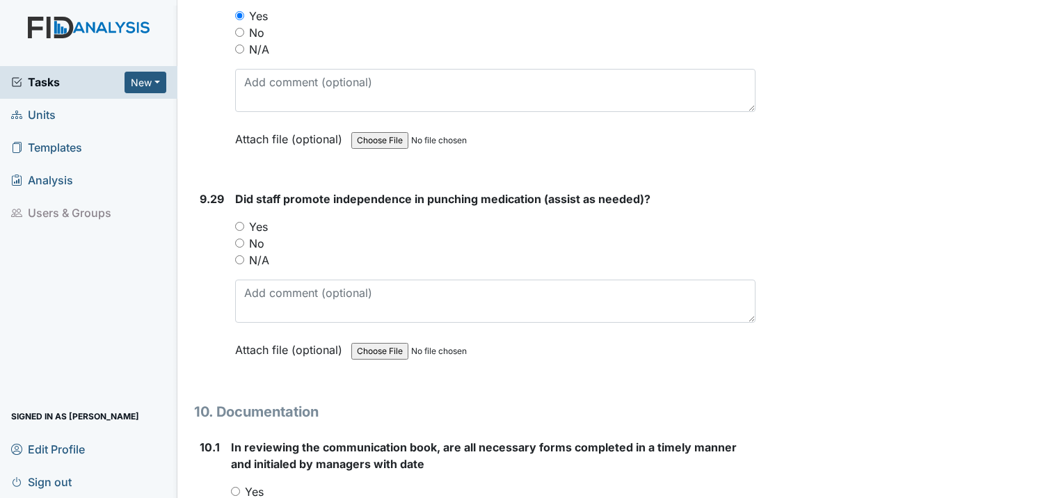
drag, startPoint x: 239, startPoint y: 103, endPoint x: 243, endPoint y: 115, distance: 12.8
click at [241, 222] on input "Yes" at bounding box center [239, 226] width 9 height 9
radio input "true"
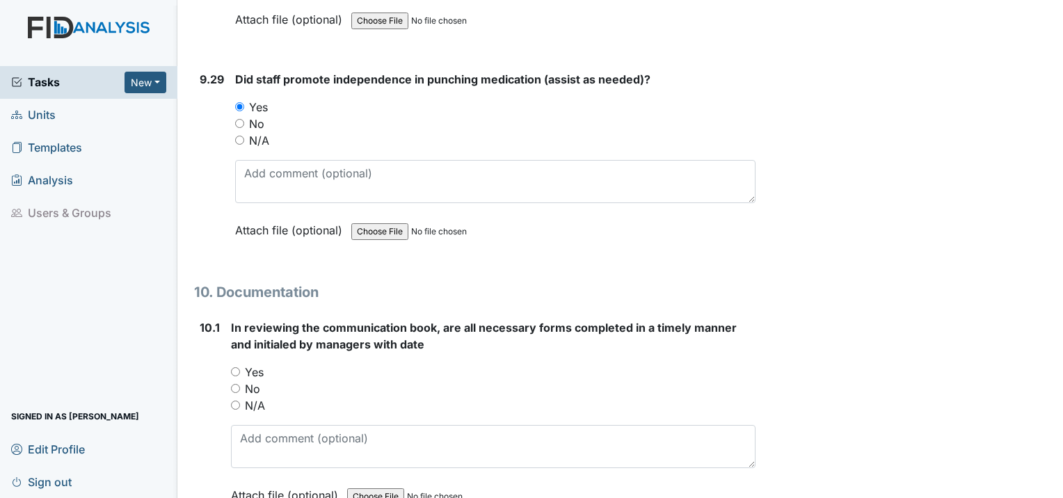
scroll to position [21496, 0]
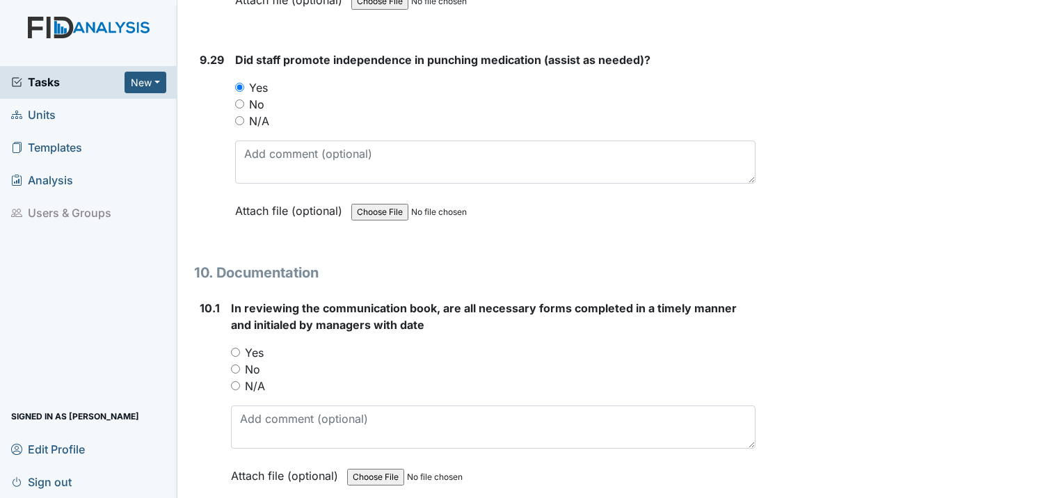
click at [234, 348] on input "Yes" at bounding box center [235, 352] width 9 height 9
radio input "true"
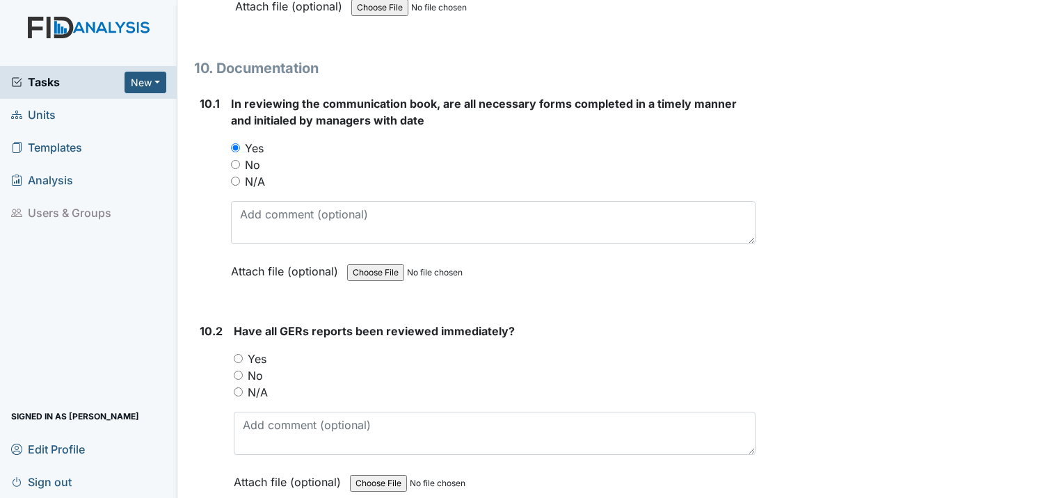
scroll to position [21705, 0]
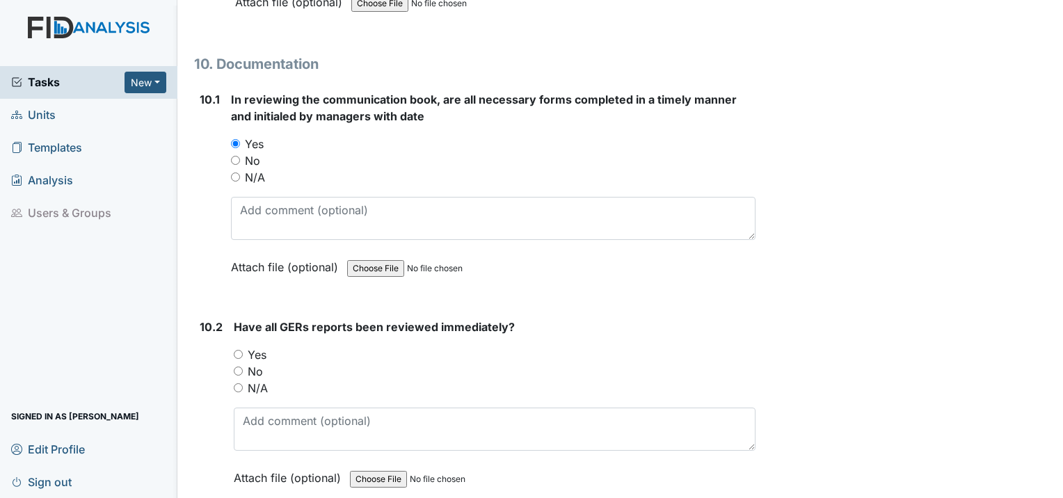
click at [236, 346] on div "Yes" at bounding box center [495, 354] width 522 height 17
click at [237, 350] on input "Yes" at bounding box center [238, 354] width 9 height 9
radio input "true"
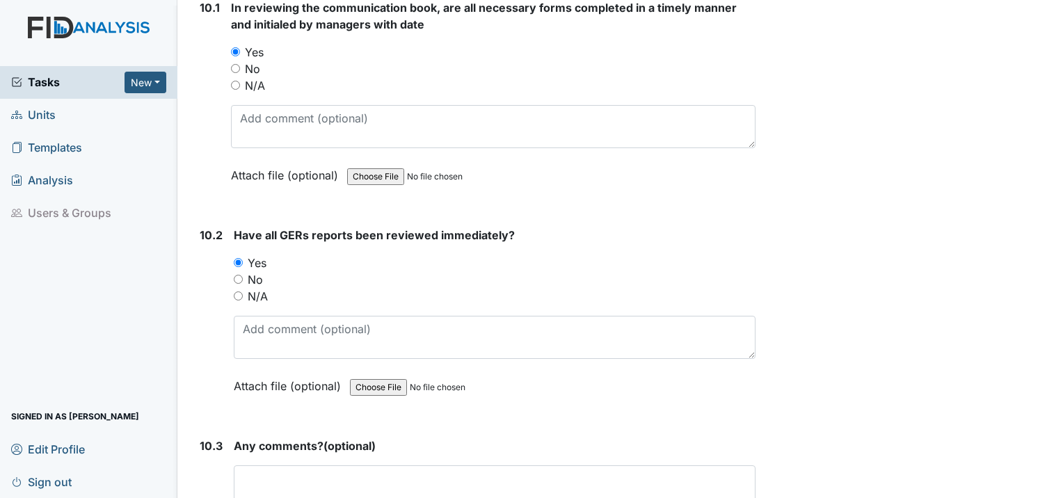
scroll to position [21844, 0]
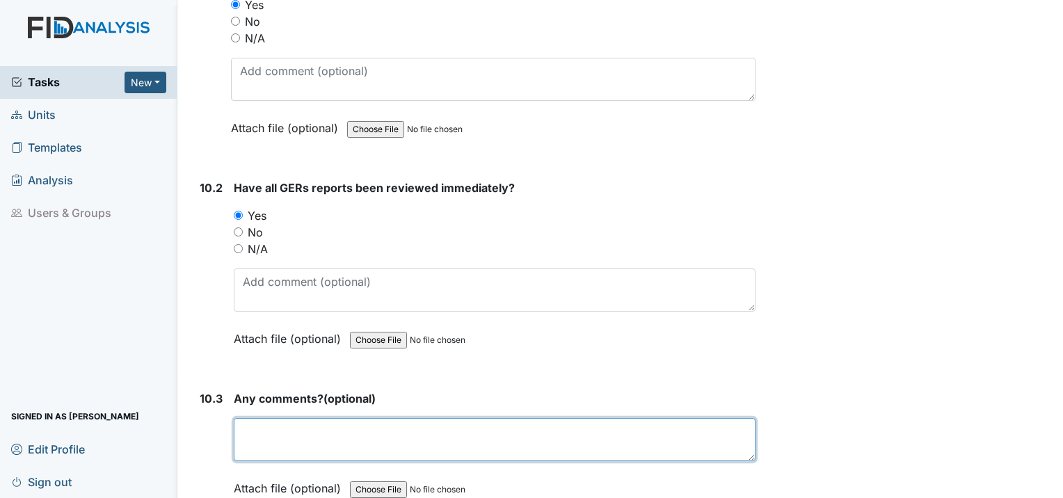
drag, startPoint x: 277, startPoint y: 306, endPoint x: 285, endPoint y: 314, distance: 11.3
click at [281, 418] on textarea at bounding box center [495, 439] width 522 height 43
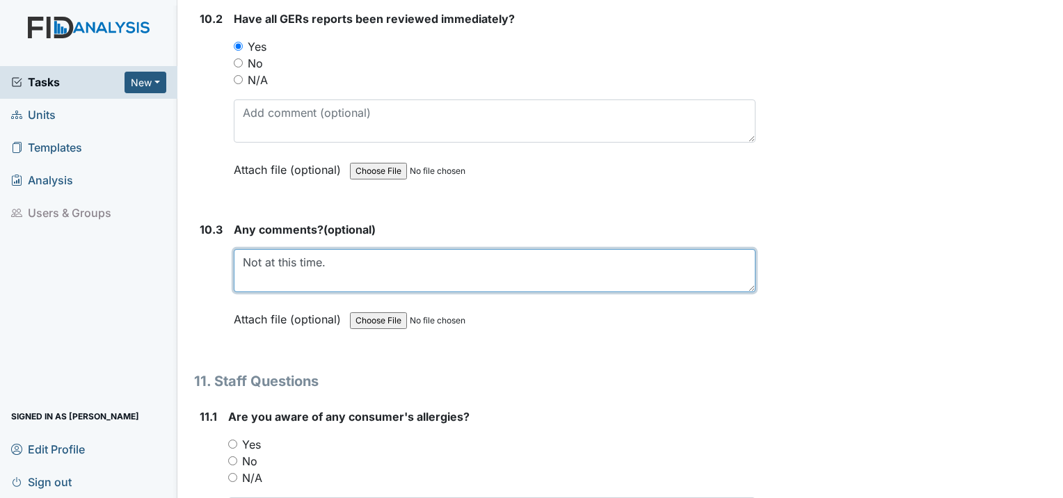
scroll to position [22052, 0]
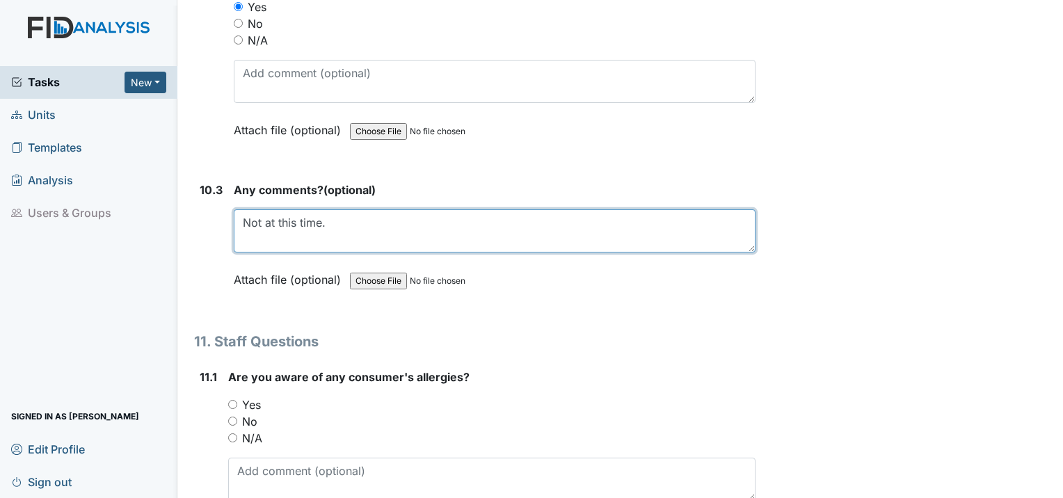
type textarea "Not at this time."
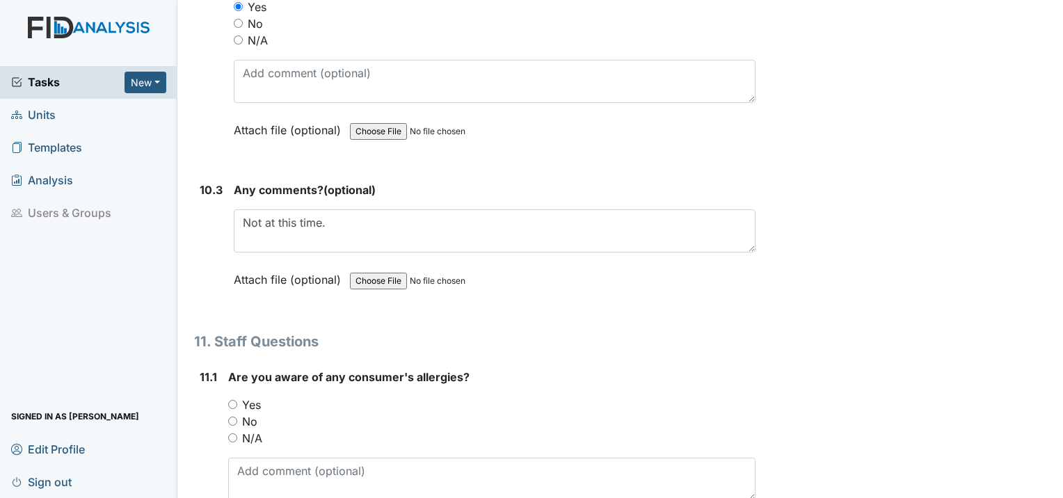
click at [230, 400] on input "Yes" at bounding box center [232, 404] width 9 height 9
radio input "true"
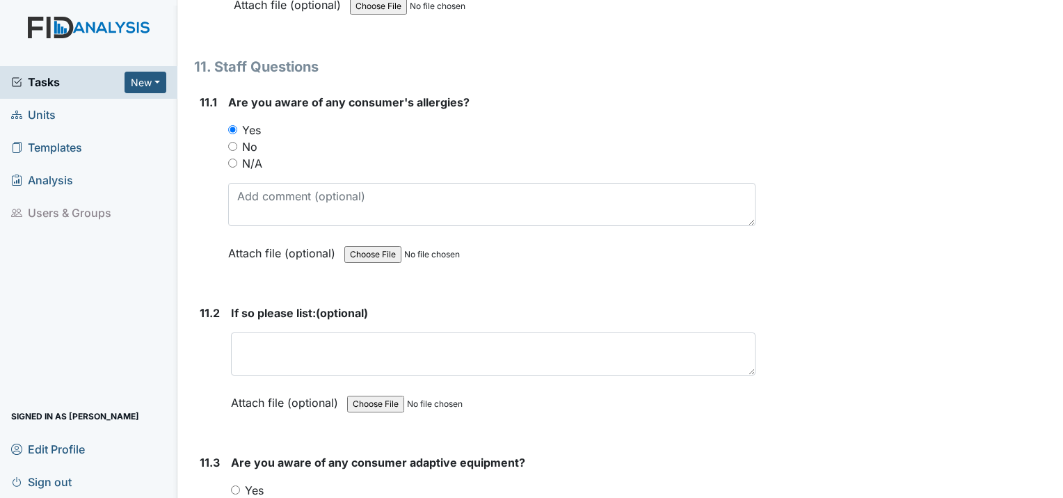
scroll to position [22331, 0]
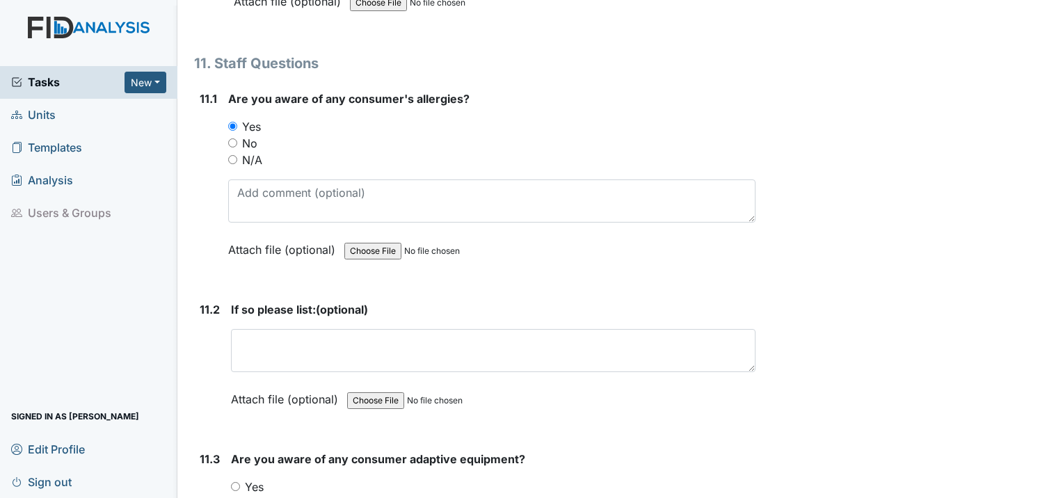
click at [275, 301] on div "If so please list: (optional) This field is required. Attach file (optional) Yo…" at bounding box center [493, 359] width 525 height 116
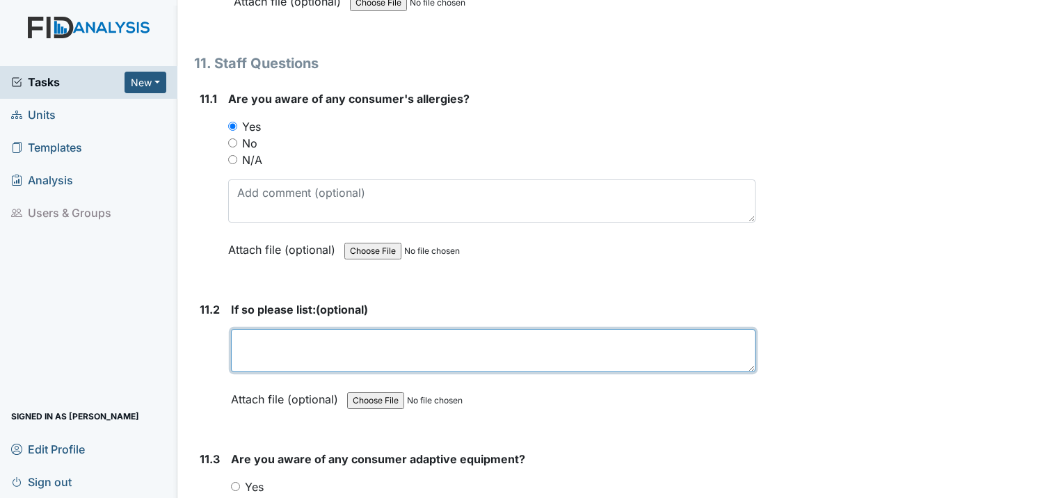
click at [274, 329] on textarea at bounding box center [493, 350] width 525 height 43
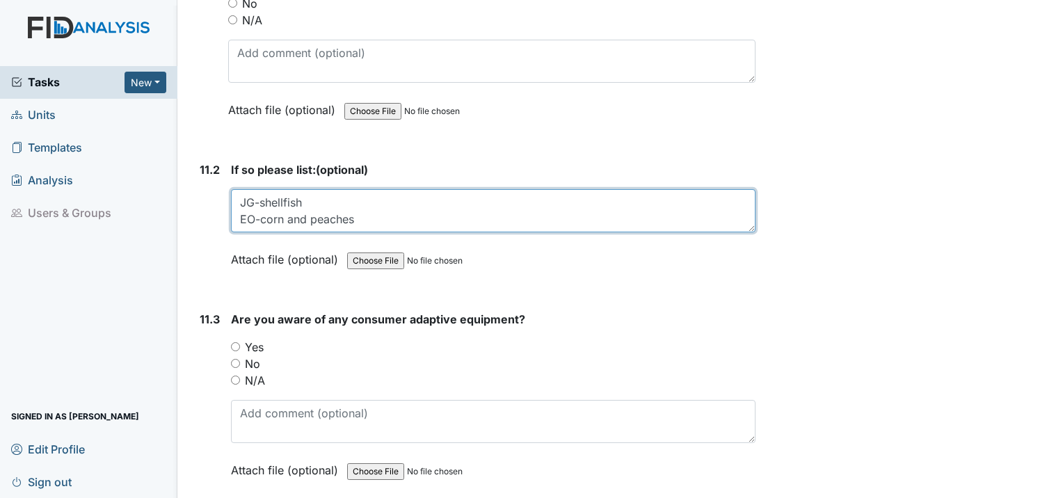
scroll to position [22539, 0]
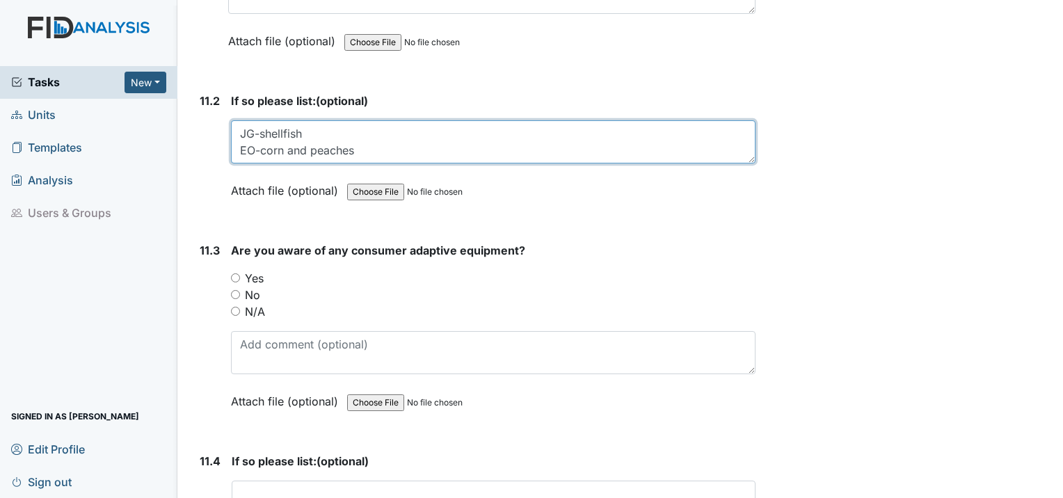
type textarea "JG-shellfish EO-corn and peaches"
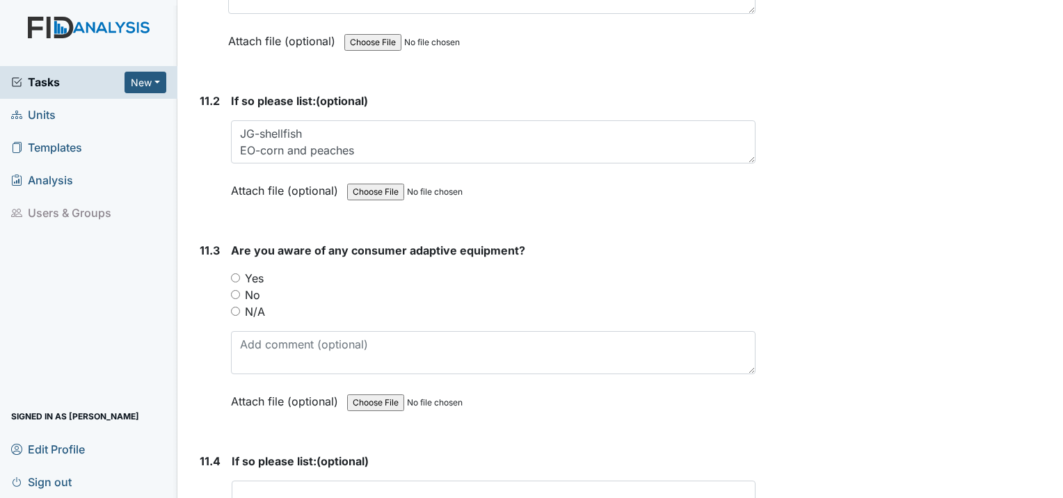
click at [234, 273] on input "Yes" at bounding box center [235, 277] width 9 height 9
radio input "true"
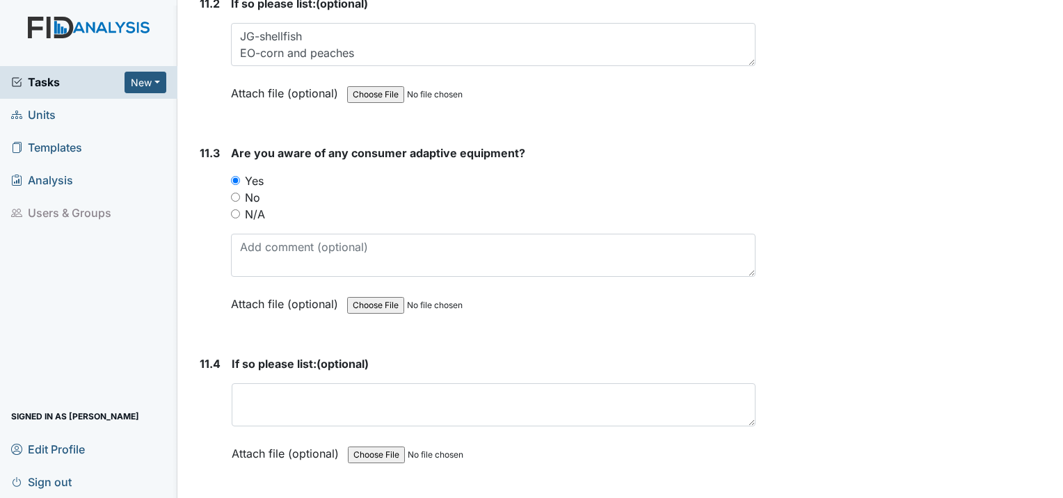
scroll to position [22679, 0]
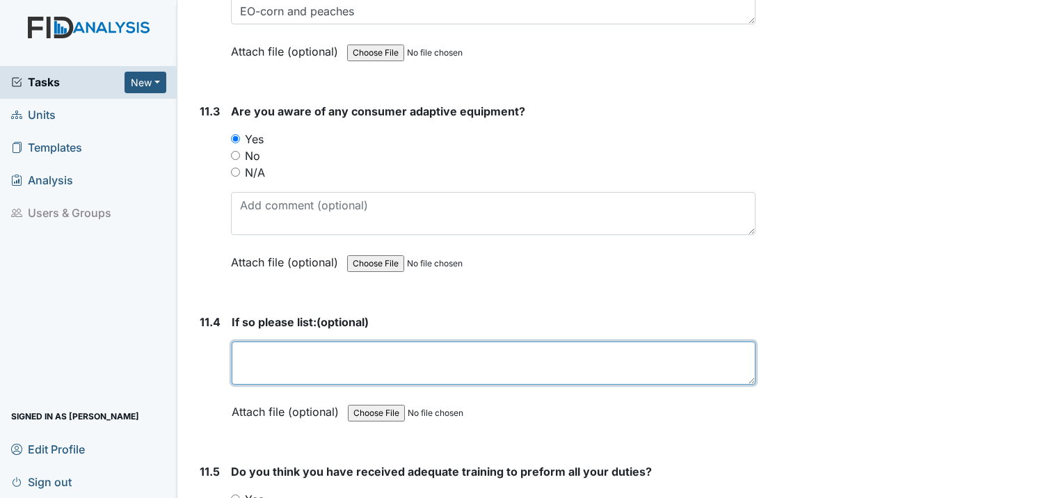
click at [251, 342] on textarea at bounding box center [494, 363] width 524 height 43
click at [369, 342] on textarea "TB-arm pillow and gait belt KV- plate guard and bib" at bounding box center [494, 363] width 524 height 43
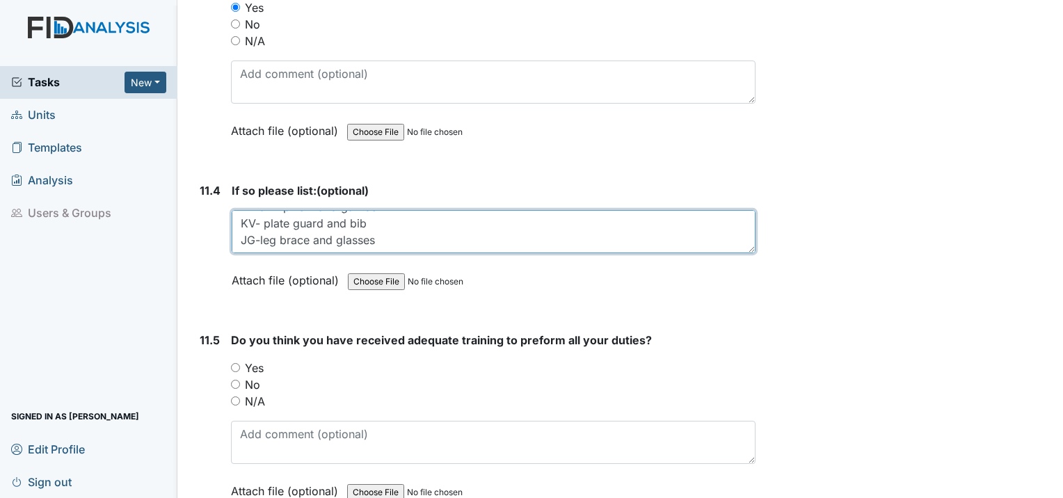
scroll to position [22818, 0]
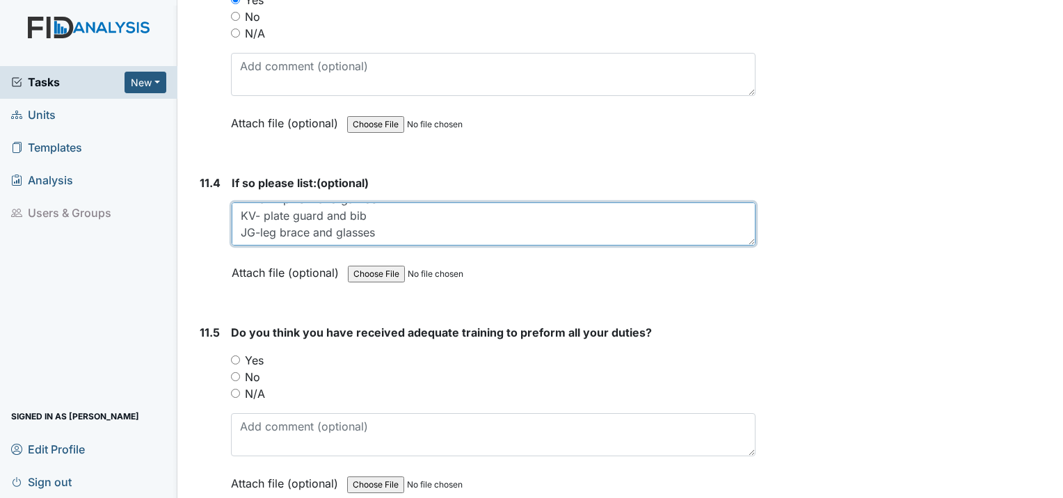
type textarea "TB-arm pillow and gait belt KV- plate guard and bib JG-leg brace and glasses"
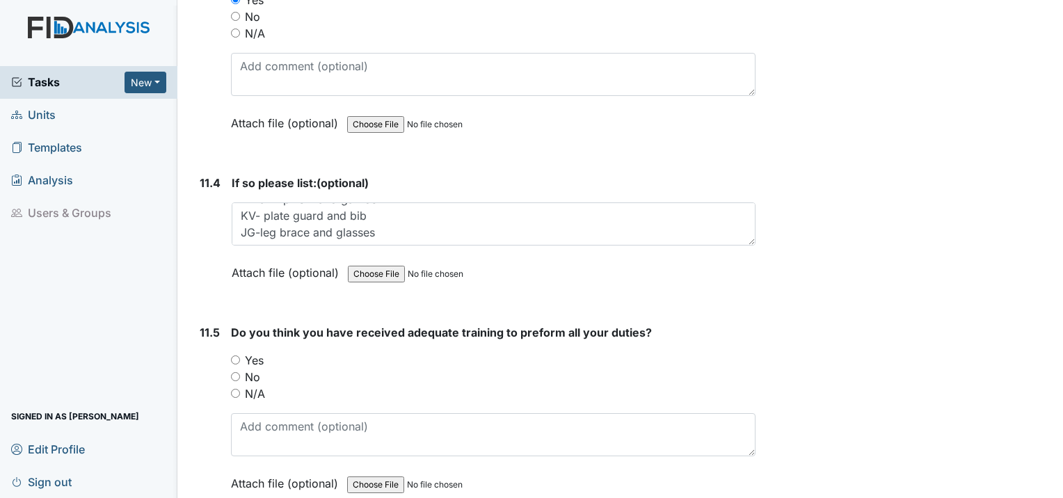
drag, startPoint x: 236, startPoint y: 232, endPoint x: 250, endPoint y: 234, distance: 14.8
click at [237, 355] on input "Yes" at bounding box center [235, 359] width 9 height 9
radio input "true"
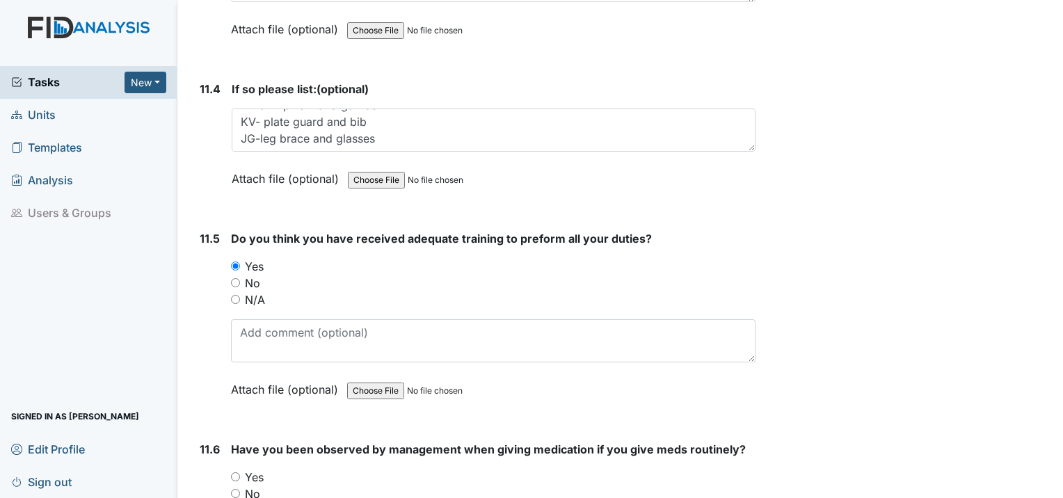
scroll to position [22957, 0]
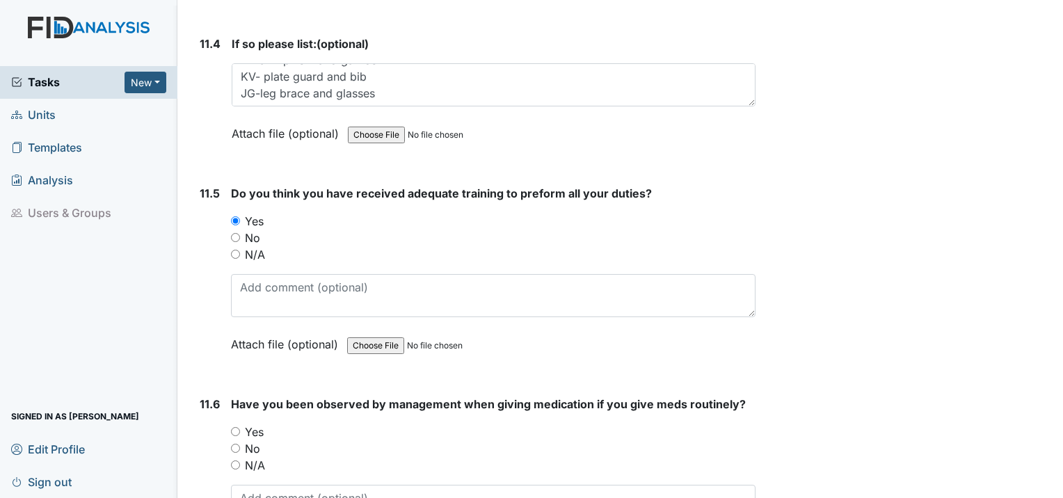
click at [234, 427] on input "Yes" at bounding box center [235, 431] width 9 height 9
radio input "true"
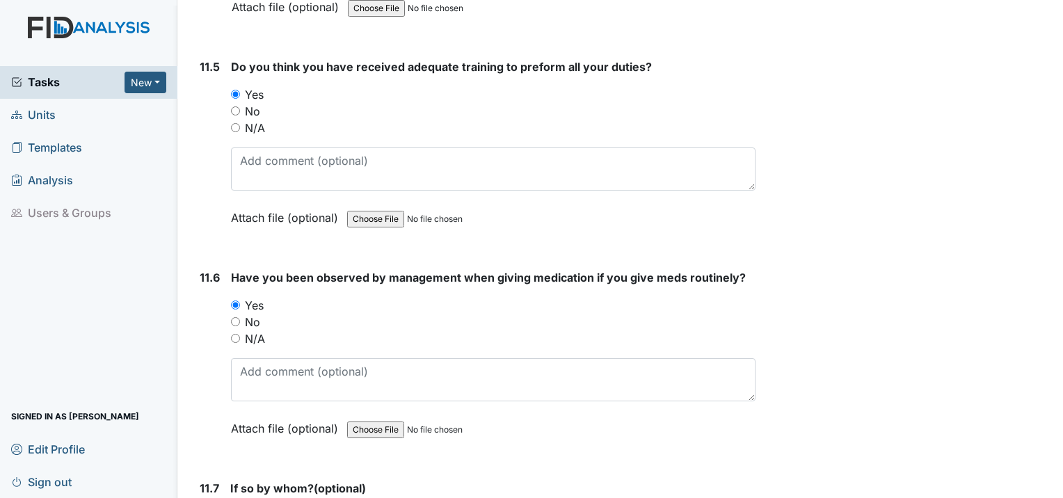
scroll to position [23166, 0]
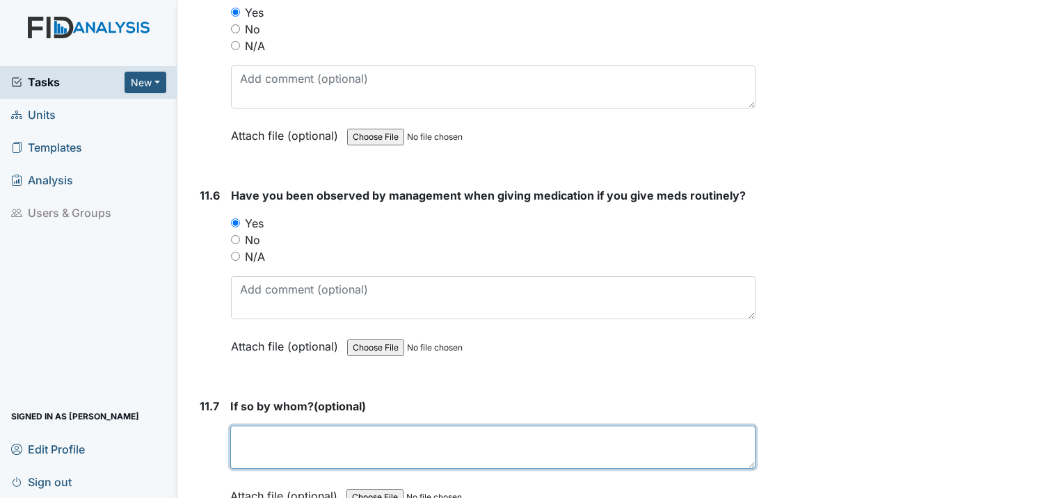
click at [250, 426] on textarea at bounding box center [492, 447] width 525 height 43
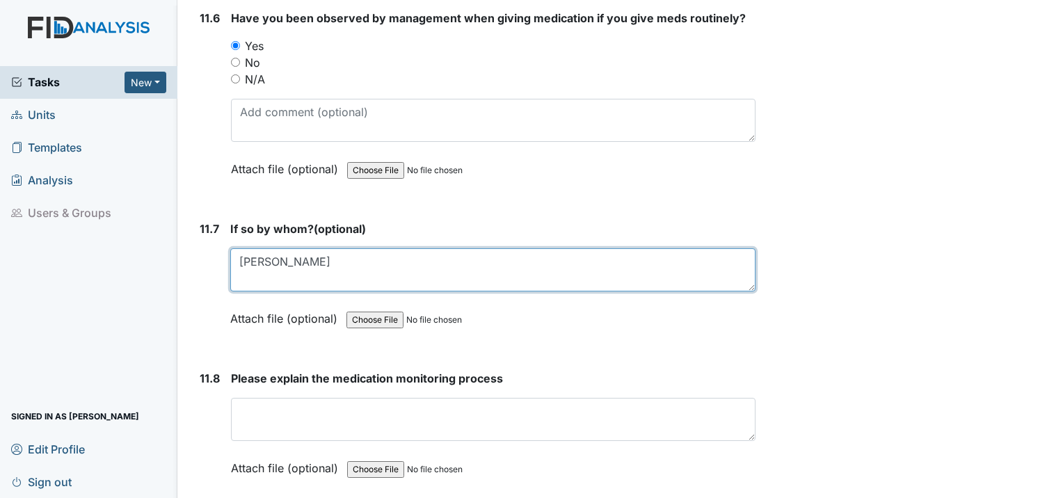
scroll to position [23374, 0]
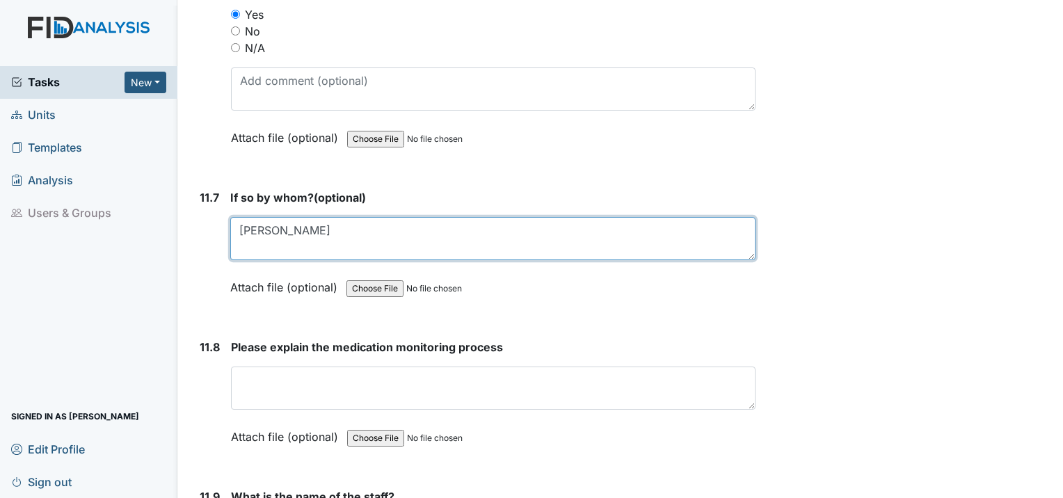
type textarea "Nicole"
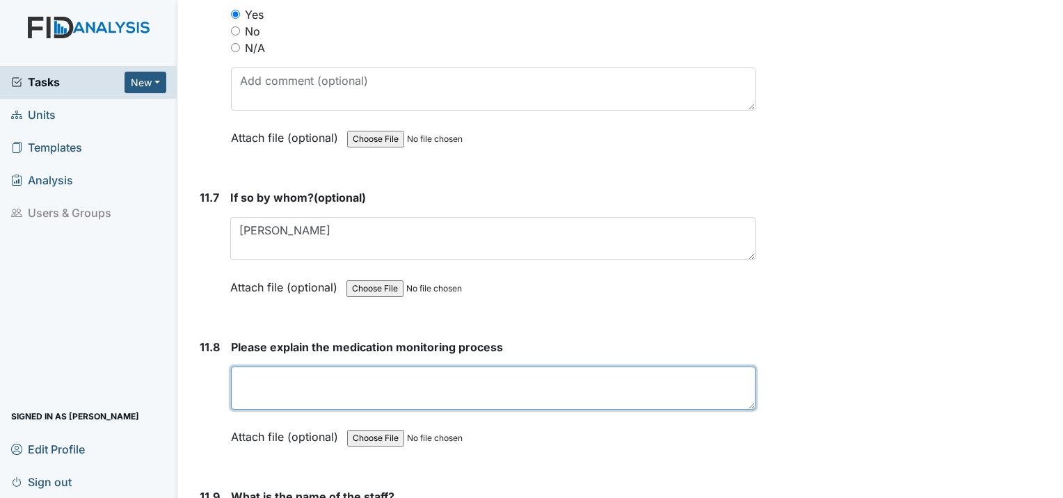
click at [260, 367] on textarea at bounding box center [493, 388] width 525 height 43
click at [431, 367] on textarea "First you sign the med monitor book Then you compare the pill pack to the MAR" at bounding box center [493, 388] width 525 height 43
click at [465, 367] on textarea "First you sign the med monitor book. Then you compare the pill pack to the MAR" at bounding box center [493, 388] width 525 height 43
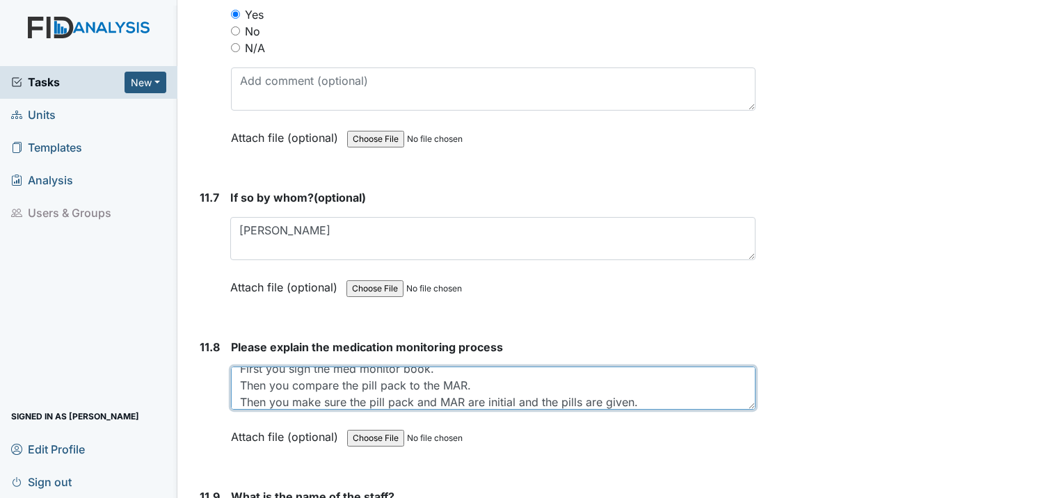
click at [519, 367] on textarea "First you sign the med monitor book. Then you compare the pill pack to the MAR.…" at bounding box center [493, 388] width 525 height 43
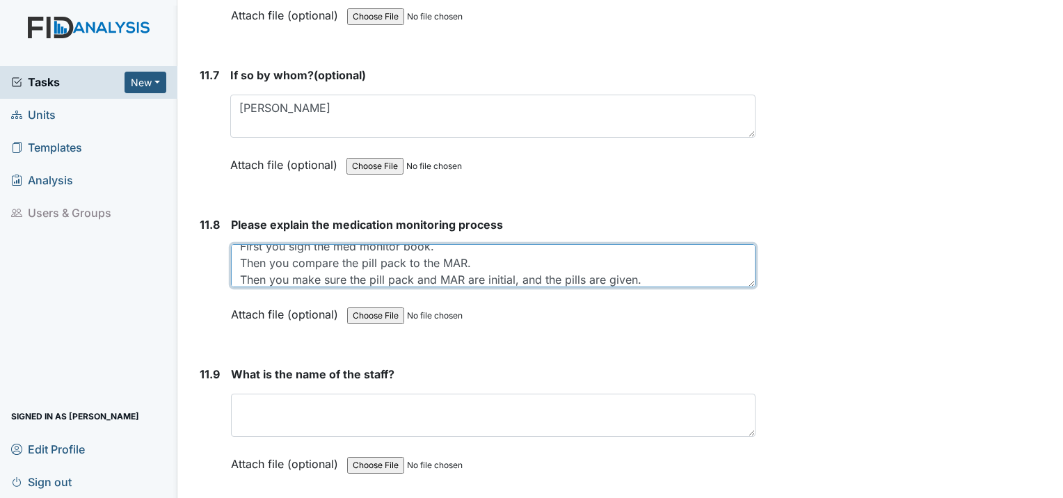
scroll to position [23513, 0]
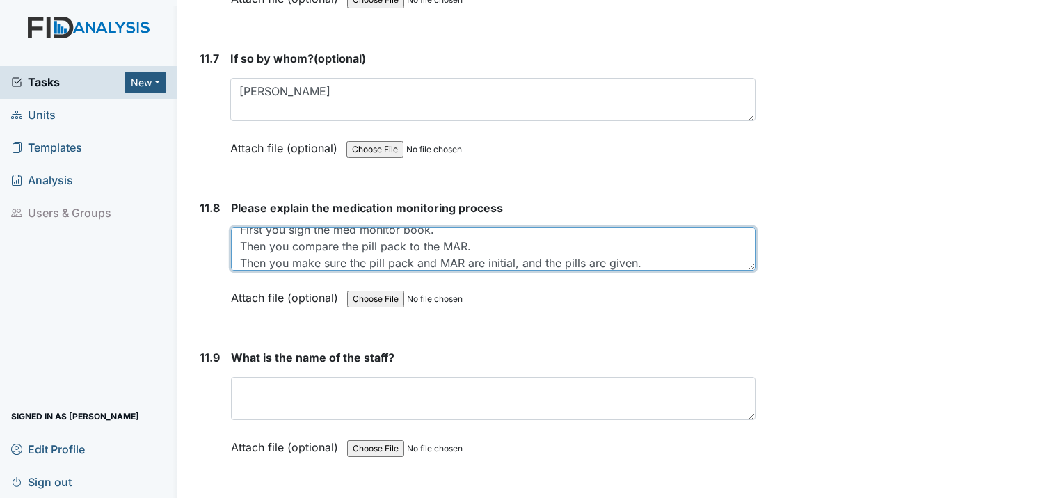
type textarea "First you sign the med monitor book. Then you compare the pill pack to the MAR.…"
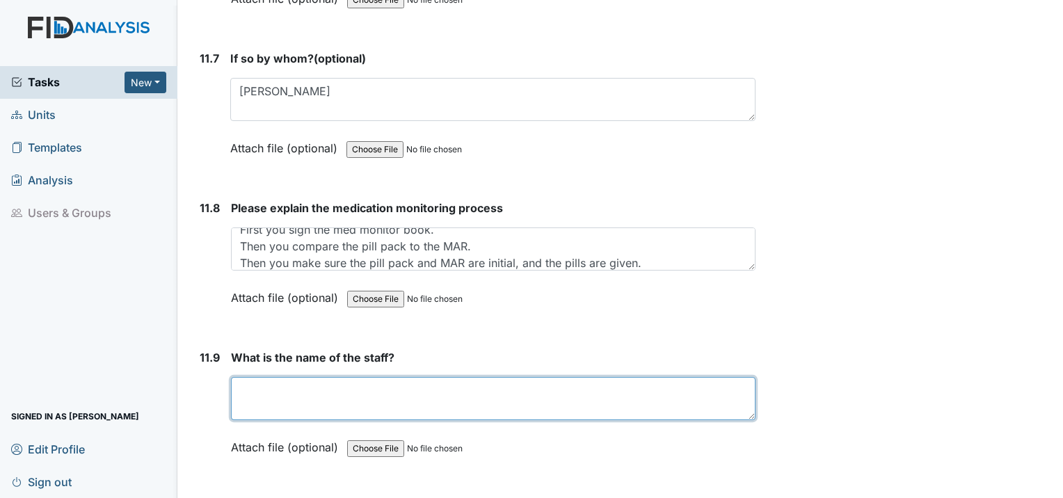
click at [349, 377] on textarea at bounding box center [493, 398] width 525 height 43
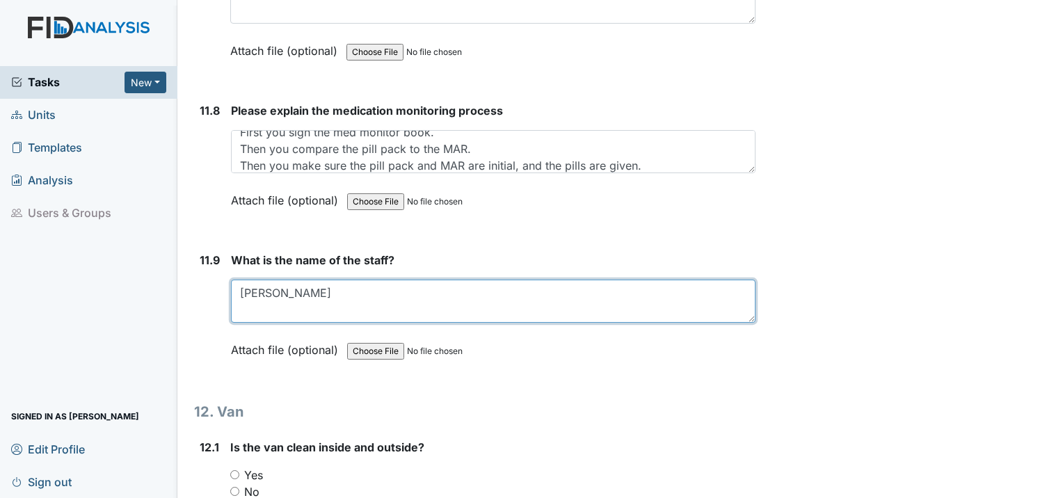
scroll to position [23652, 0]
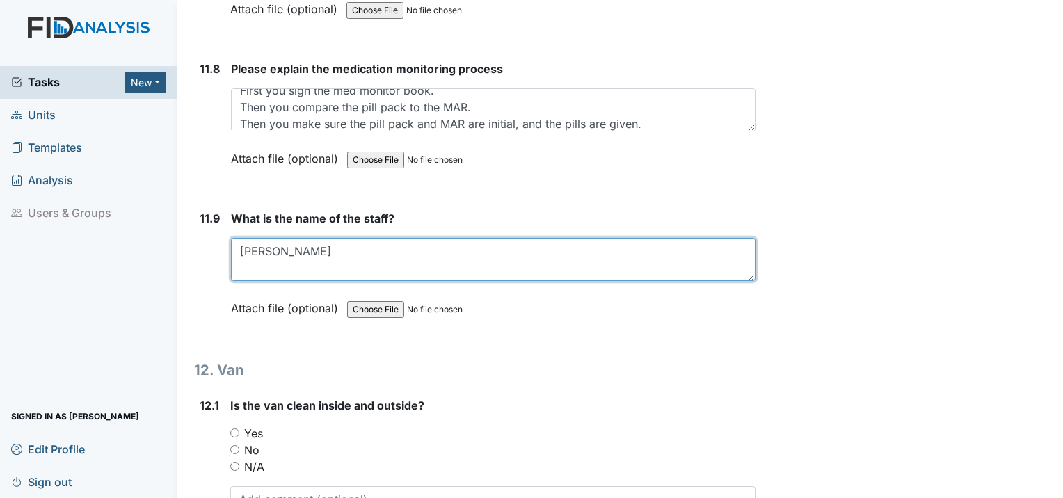
type textarea "Gloria"
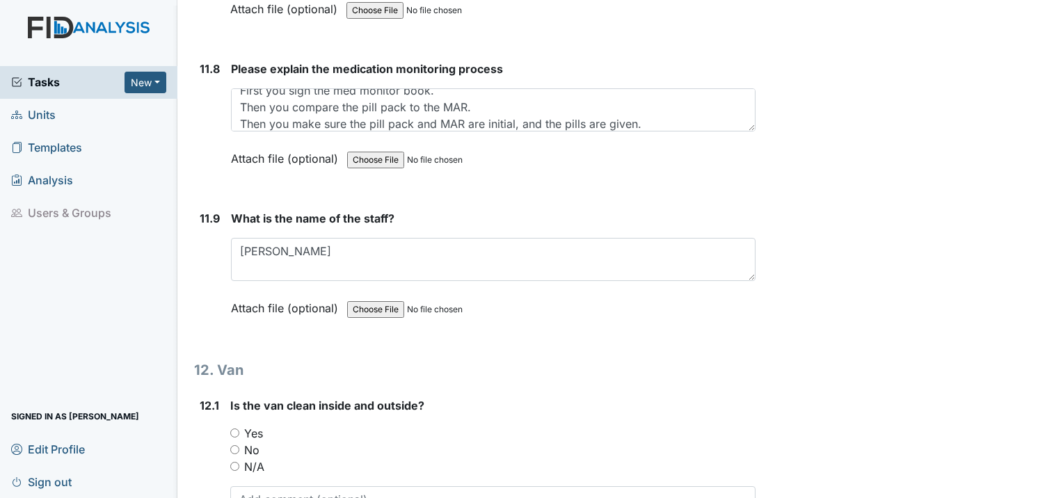
click at [235, 429] on input "Yes" at bounding box center [234, 433] width 9 height 9
radio input "true"
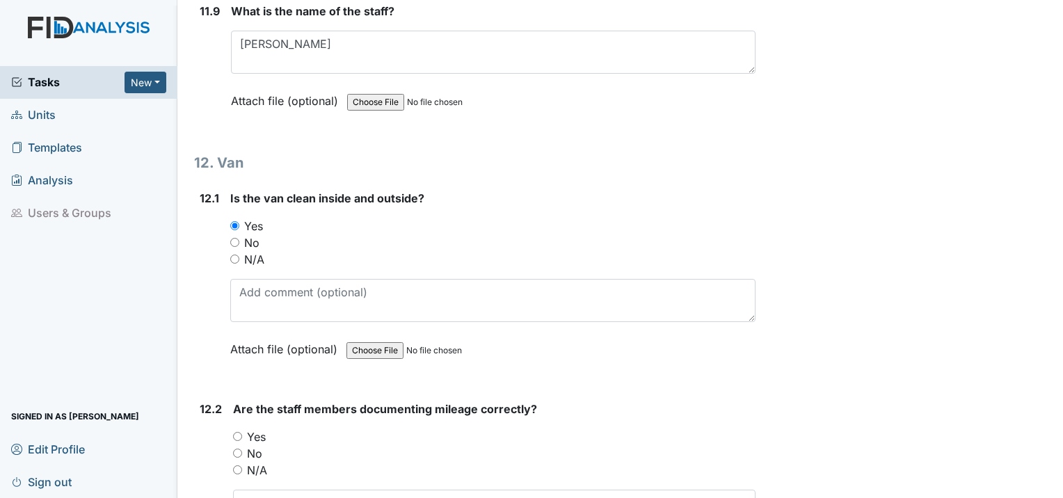
scroll to position [23861, 0]
click at [240, 431] on input "Yes" at bounding box center [237, 435] width 9 height 9
radio input "true"
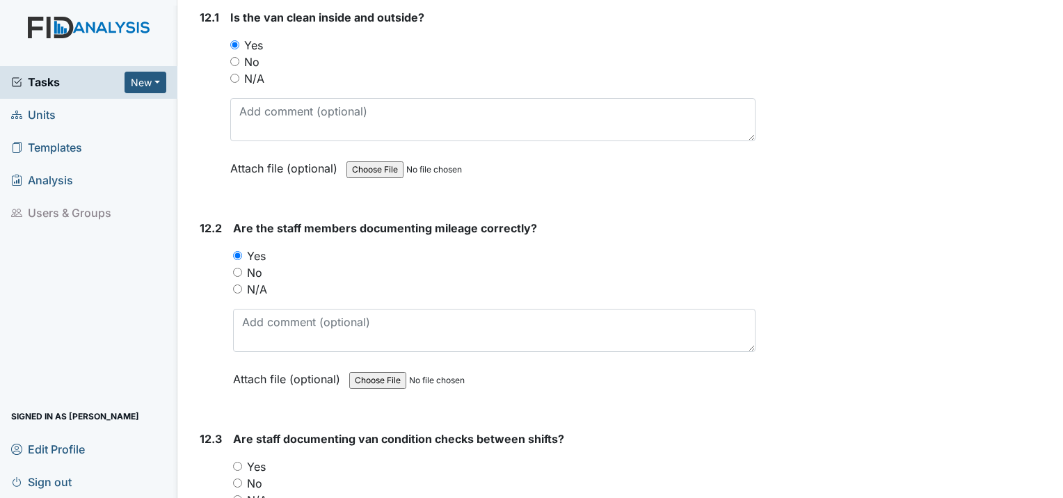
scroll to position [24070, 0]
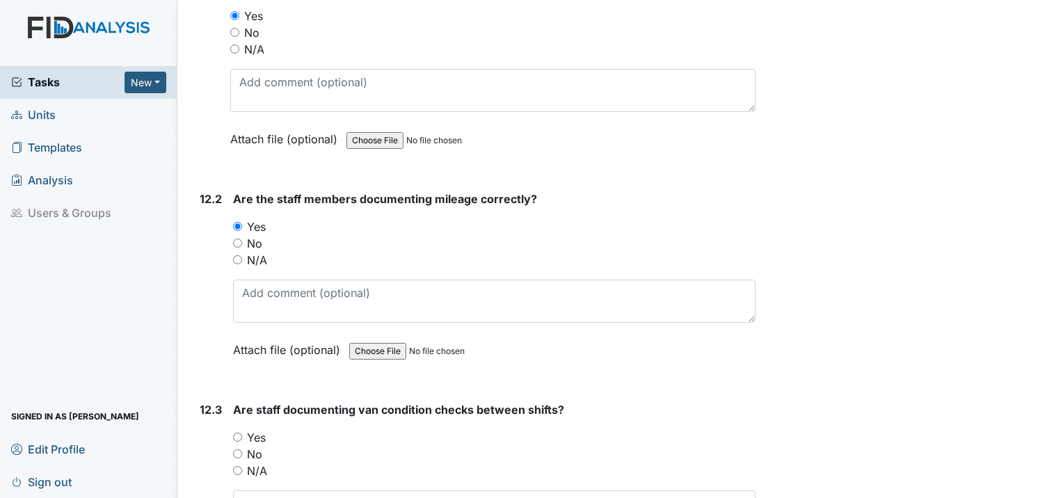
click at [237, 433] on input "Yes" at bounding box center [237, 437] width 9 height 9
radio input "true"
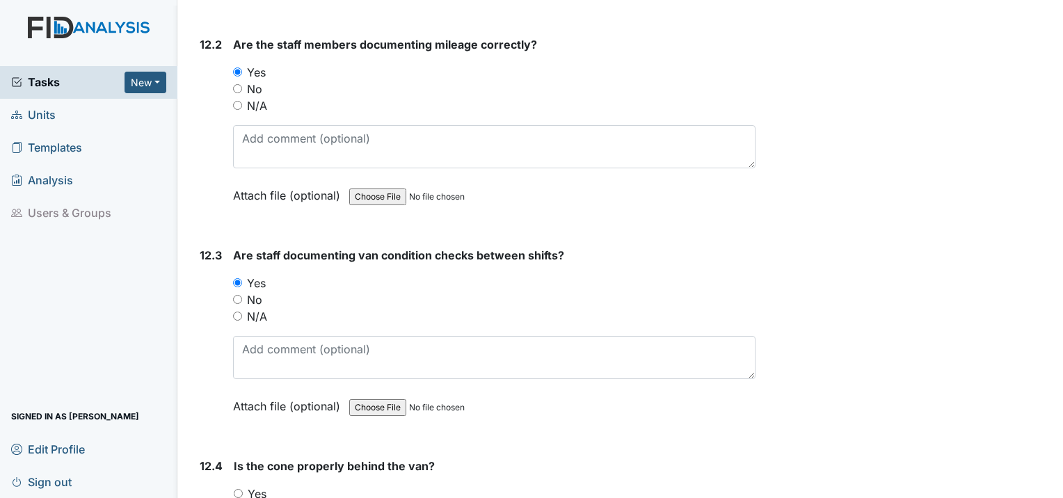
scroll to position [24279, 0]
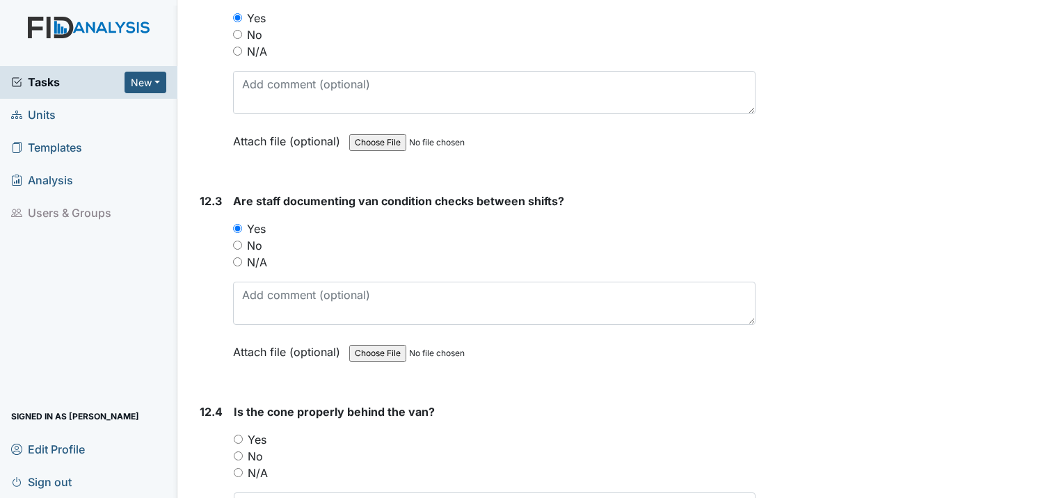
click at [232, 403] on div "12.4 Is the cone properly behind the van? You must select one of the below opti…" at bounding box center [474, 497] width 561 height 189
click at [237, 435] on input "Yes" at bounding box center [238, 439] width 9 height 9
radio input "true"
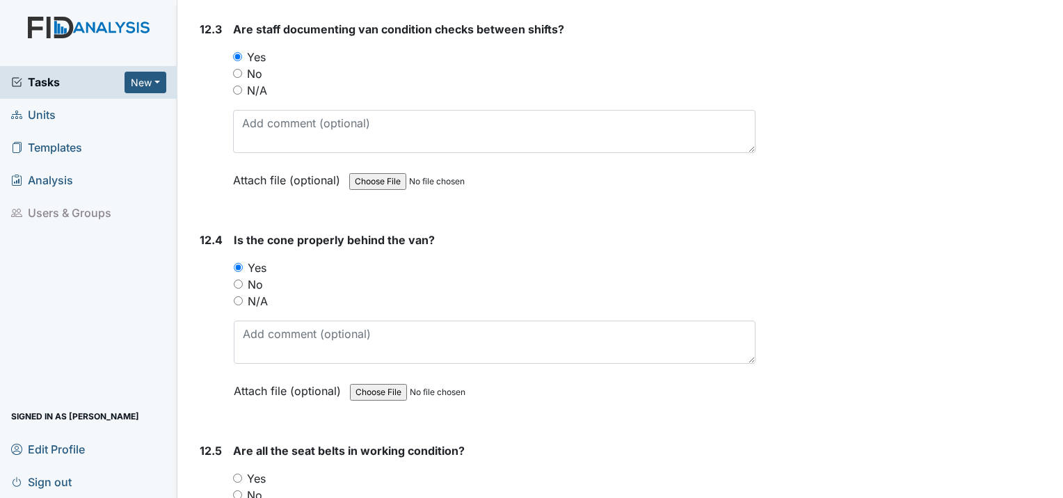
scroll to position [24487, 0]
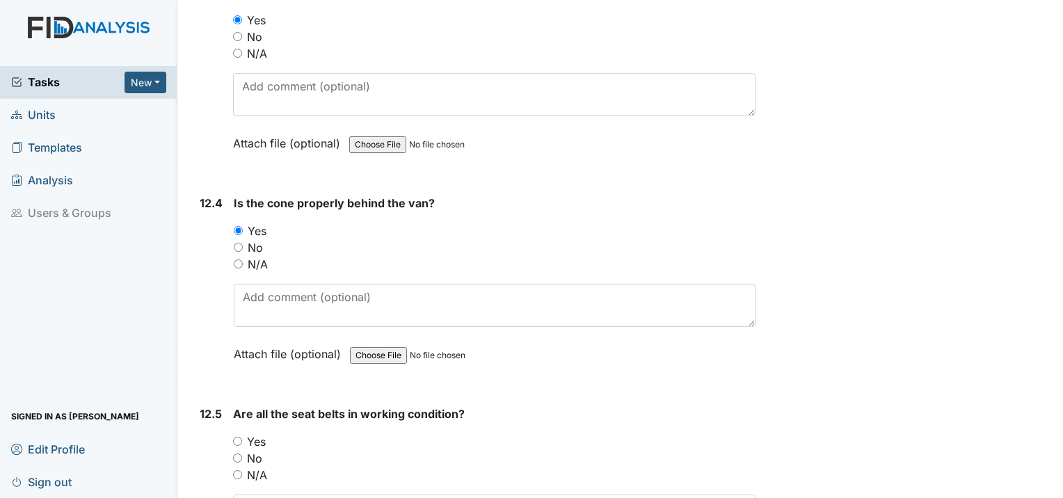
click at [239, 437] on input "Yes" at bounding box center [237, 441] width 9 height 9
radio input "true"
